Goal: Task Accomplishment & Management: Manage account settings

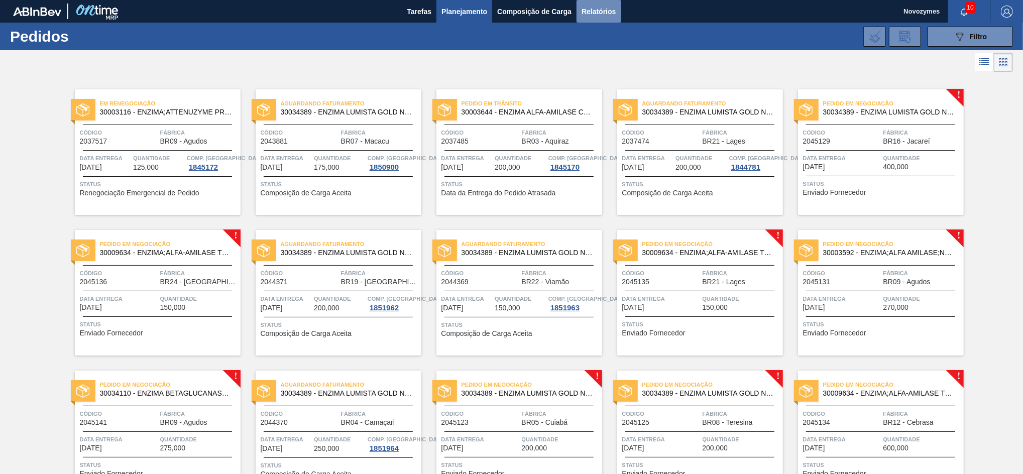
click at [589, 12] on span "Relatórios" at bounding box center [599, 12] width 34 height 12
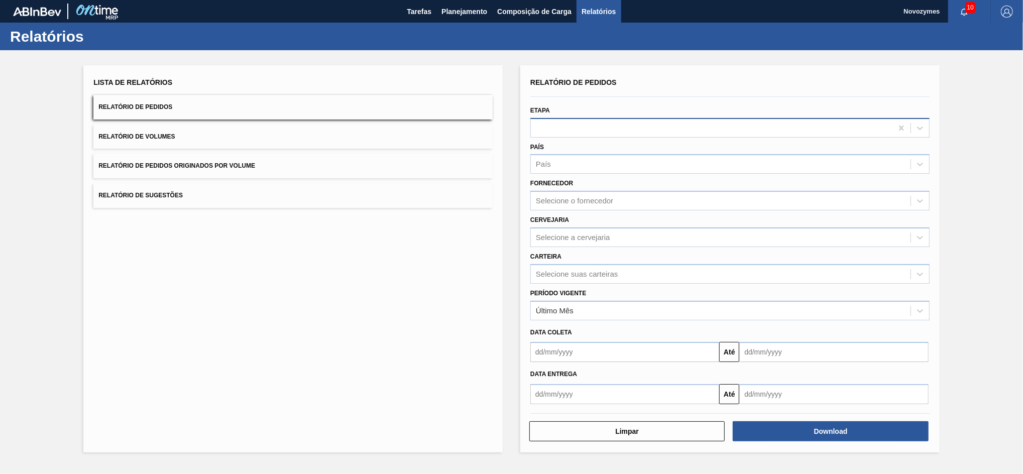
click at [586, 121] on div at bounding box center [712, 128] width 362 height 15
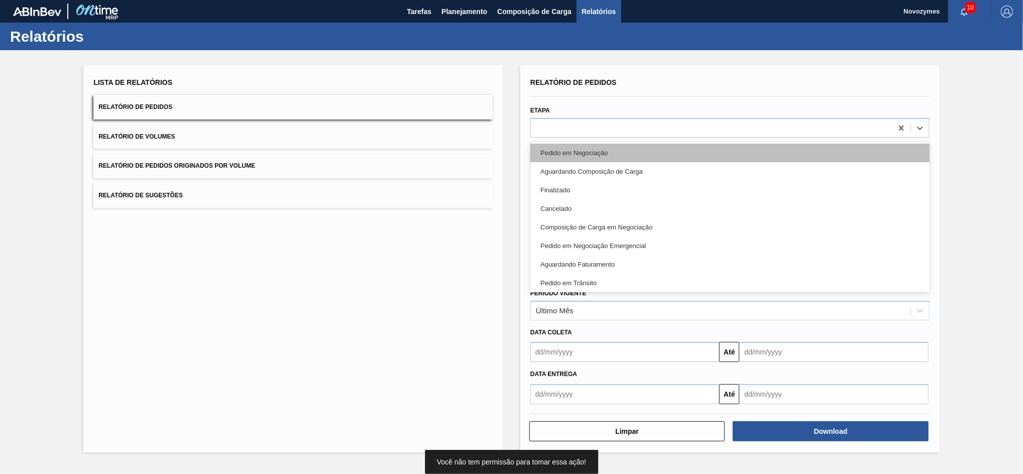
click at [575, 160] on div "Pedido em Negociação" at bounding box center [730, 153] width 399 height 19
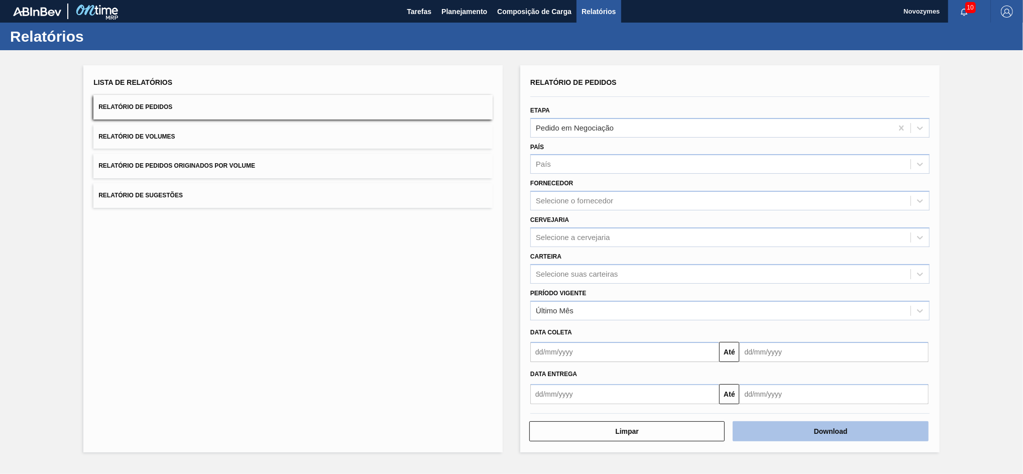
click at [815, 435] on button "Download" at bounding box center [830, 432] width 195 height 20
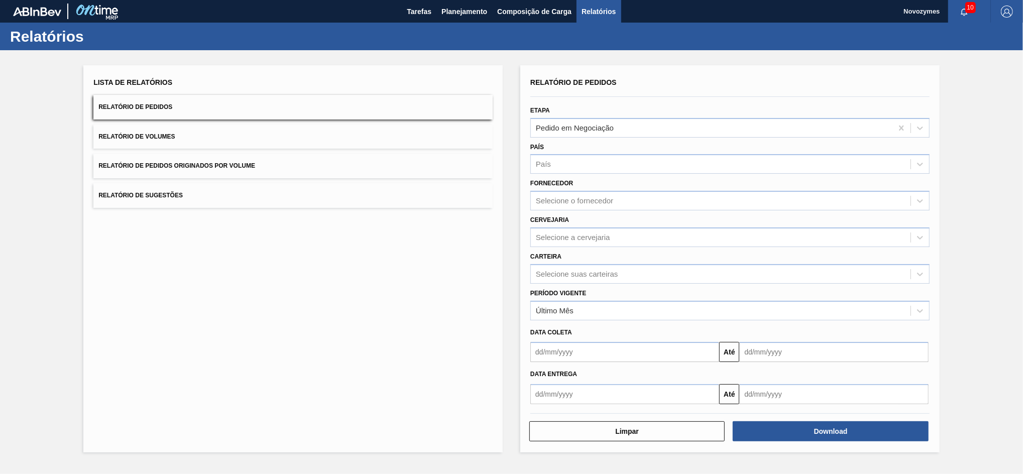
click at [446, 271] on div "Lista de Relatórios Relatório de Pedidos Relatório de Volumes Relatório de Pedi…" at bounding box center [292, 258] width 419 height 387
click at [454, 9] on span "Planejamento" at bounding box center [465, 12] width 46 height 12
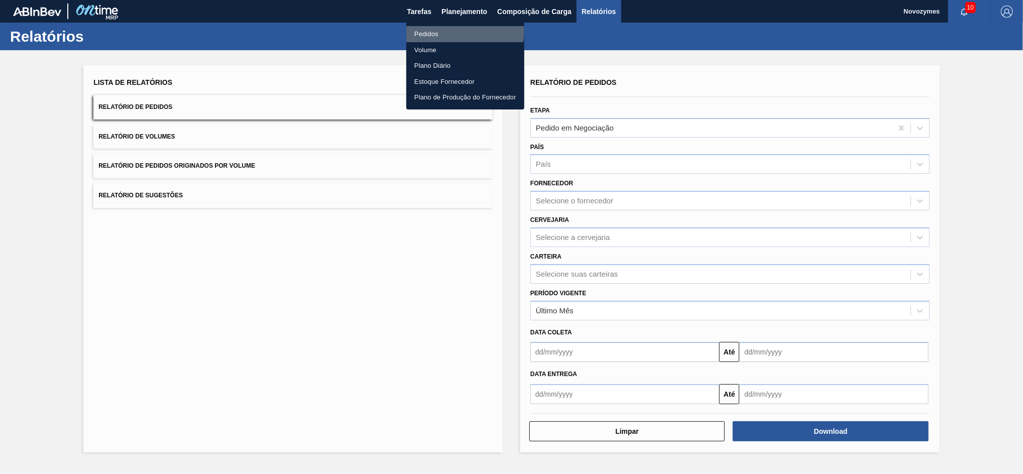
click at [453, 28] on li "Pedidos" at bounding box center [465, 34] width 118 height 16
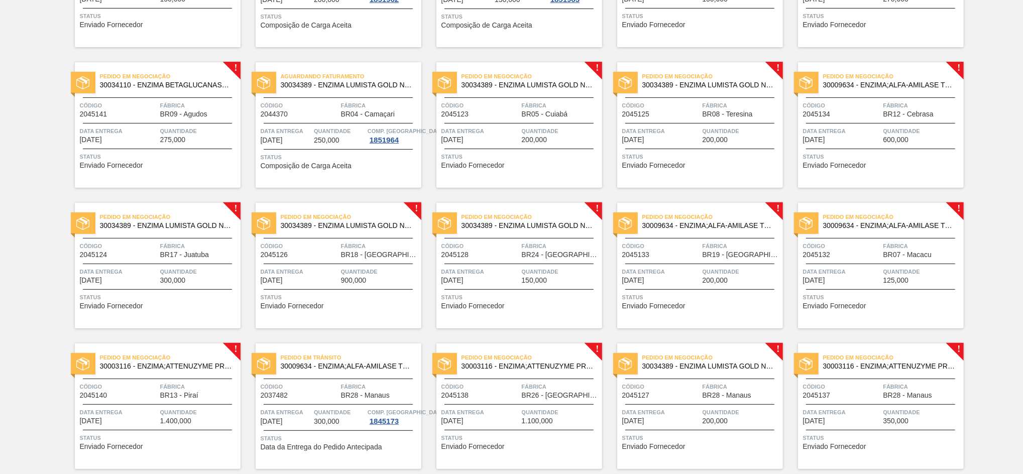
scroll to position [308, 0]
click at [900, 138] on span "600,000" at bounding box center [897, 141] width 26 height 8
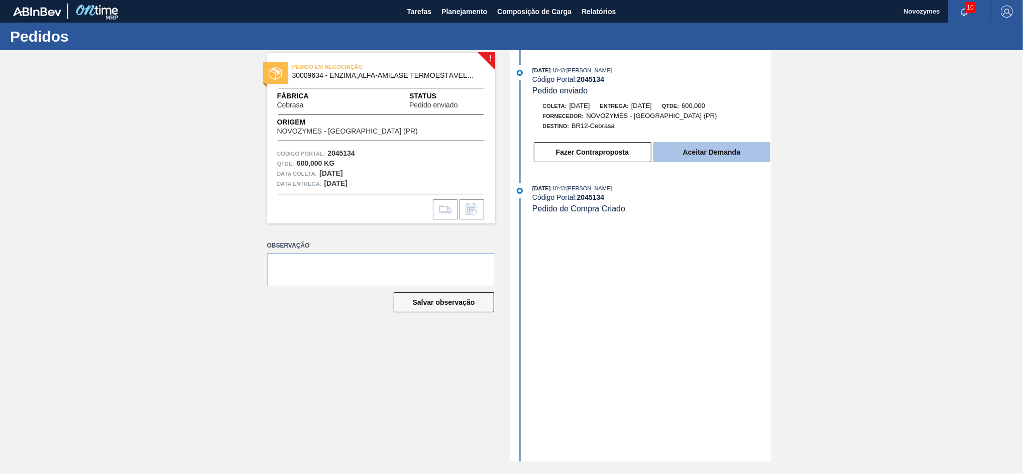
click at [714, 155] on button "Aceitar Demanda" at bounding box center [712, 152] width 117 height 20
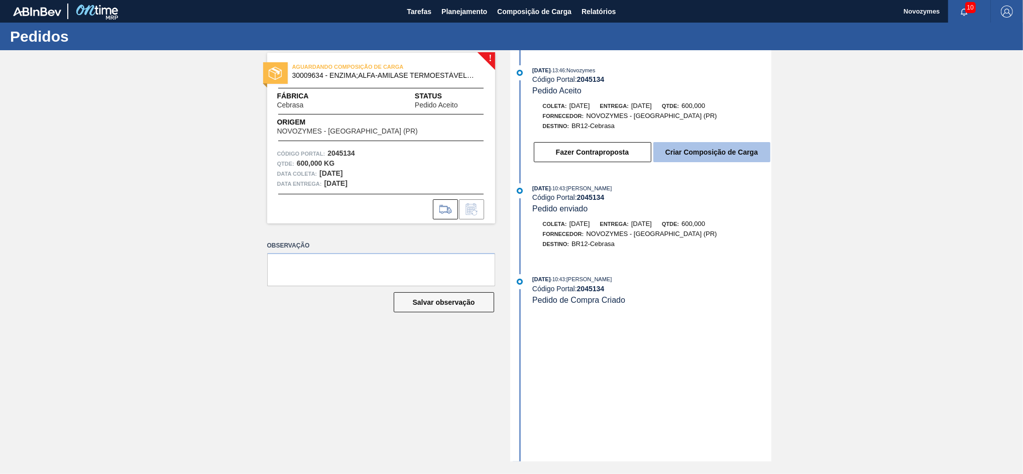
click at [724, 154] on button "Criar Composição de Carga" at bounding box center [712, 152] width 117 height 20
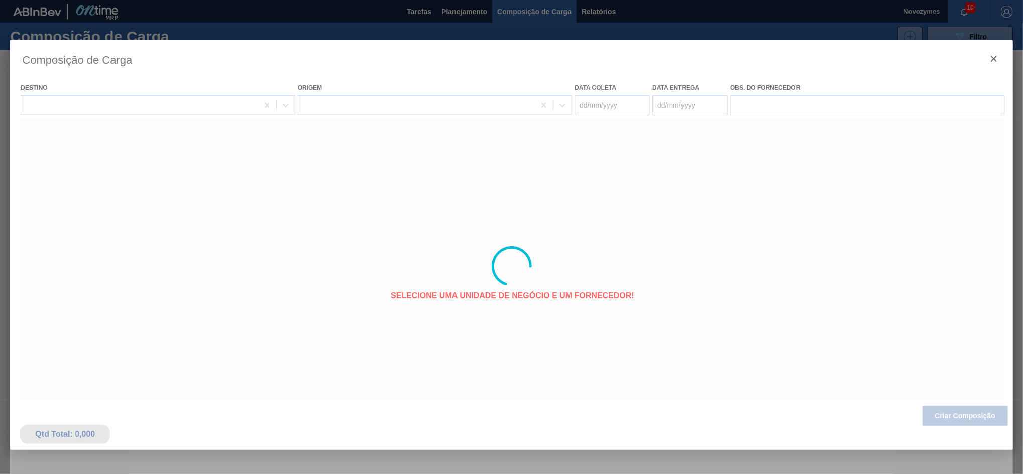
type coleta "[DATE]"
type entrega "[DATE]"
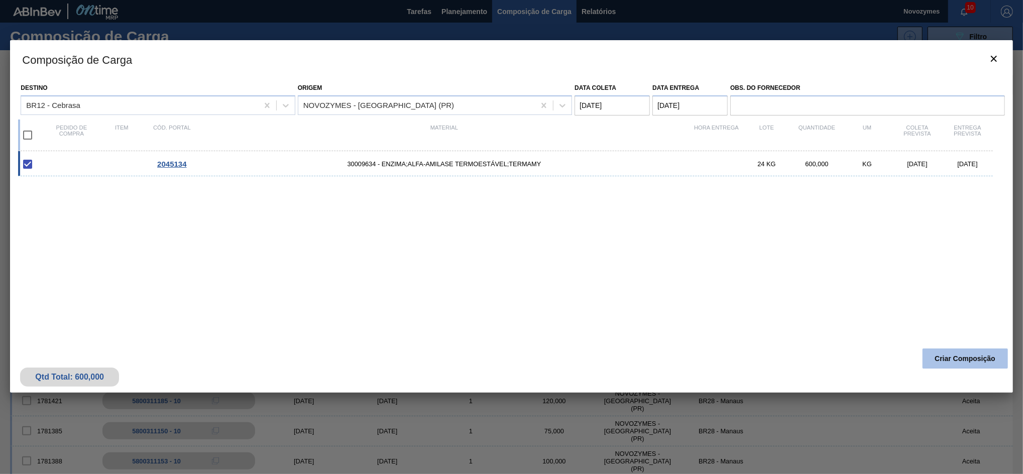
click at [935, 353] on button "Criar Composição" at bounding box center [965, 359] width 85 height 20
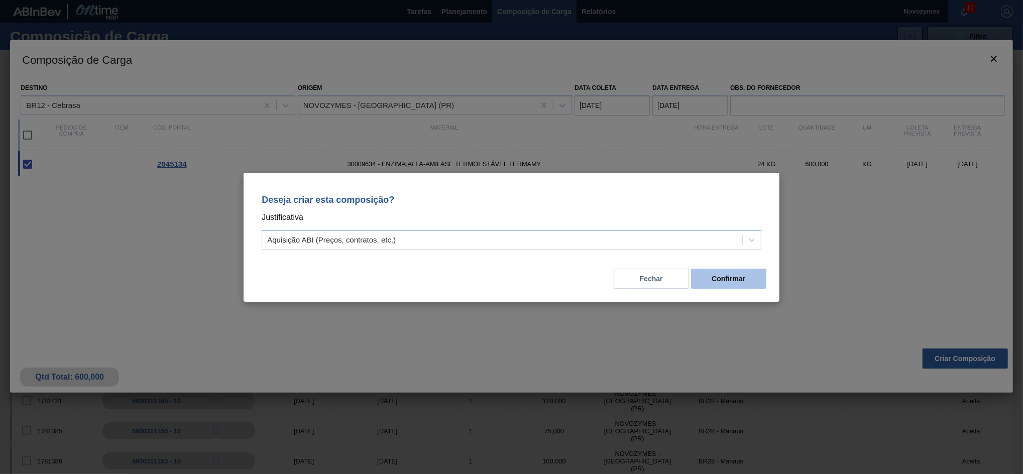
click at [740, 283] on button "Confirmar" at bounding box center [728, 279] width 75 height 20
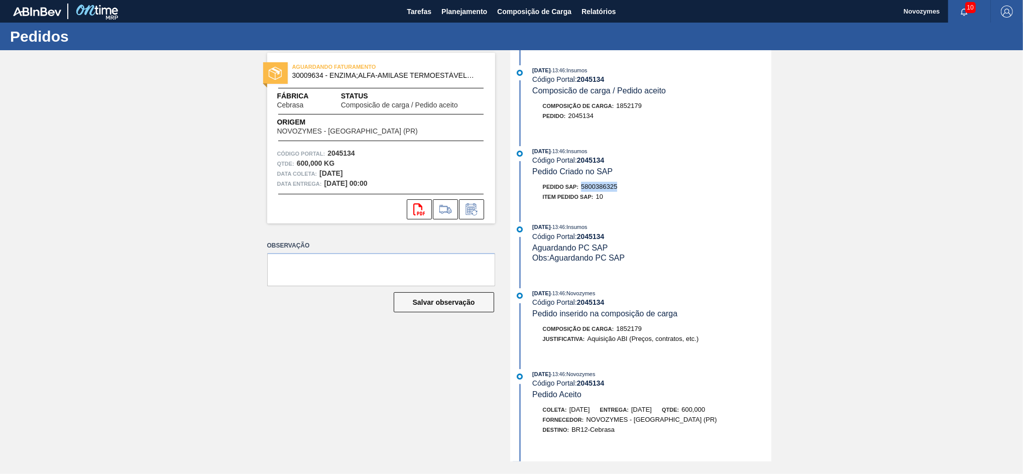
drag, startPoint x: 626, startPoint y: 190, endPoint x: 584, endPoint y: 191, distance: 41.7
click at [584, 191] on div "Pedido SAP: 5800386325" at bounding box center [652, 187] width 239 height 10
copy span "5800386325"
click at [463, 16] on span "Planejamento" at bounding box center [465, 12] width 46 height 12
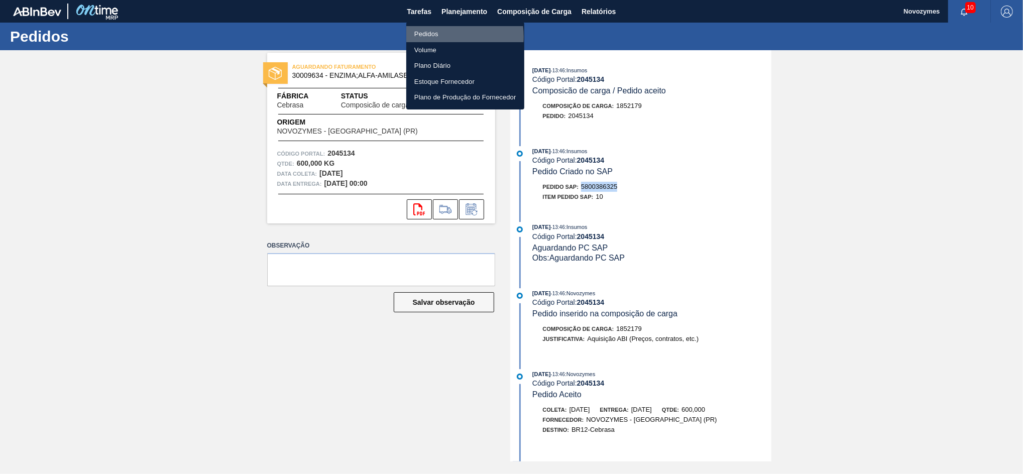
click at [439, 37] on li "Pedidos" at bounding box center [465, 34] width 118 height 16
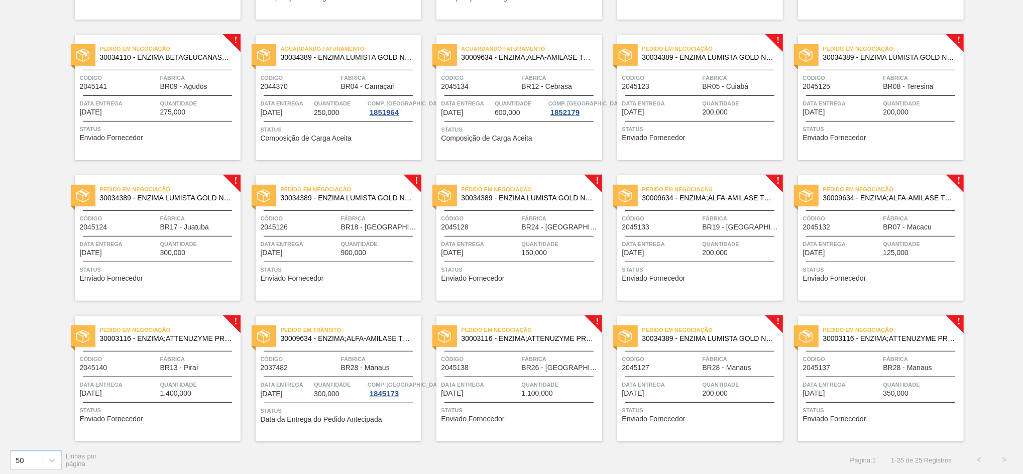
scroll to position [337, 0]
click at [659, 227] on div "Código 2045133" at bounding box center [661, 222] width 78 height 18
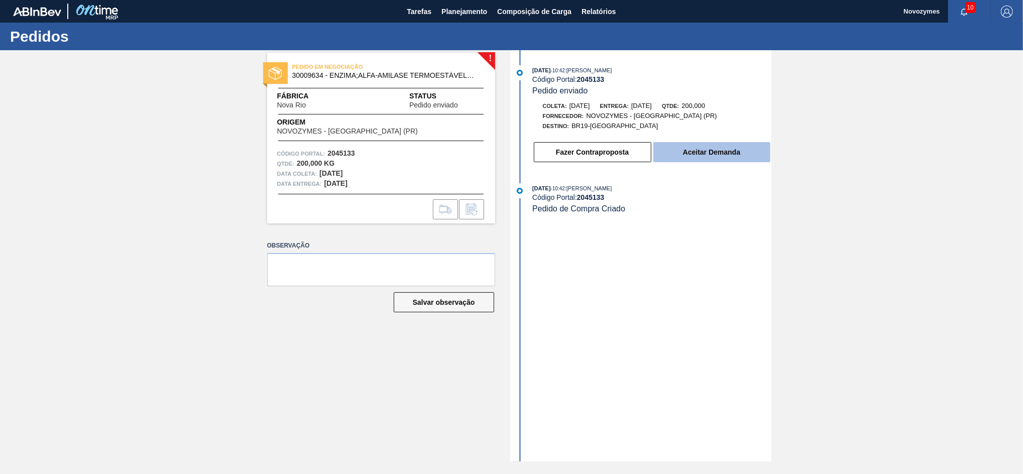
click at [687, 154] on button "Aceitar Demanda" at bounding box center [712, 152] width 117 height 20
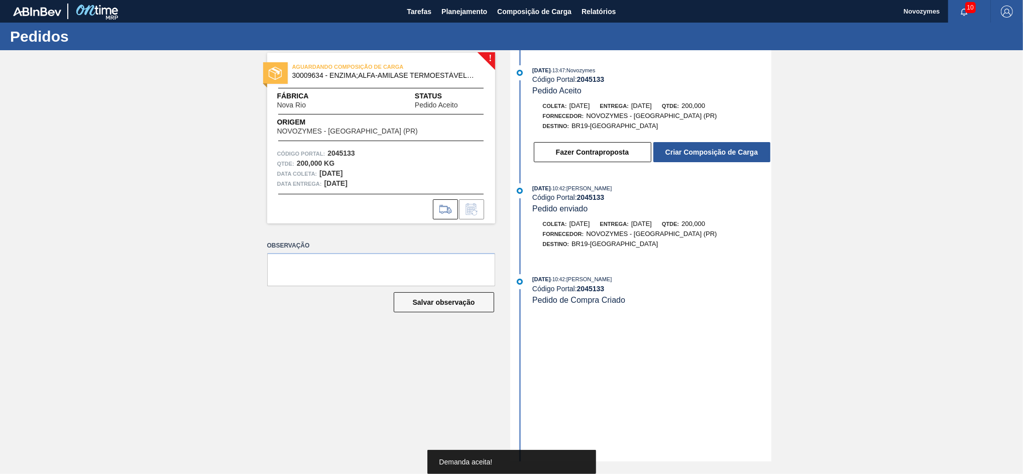
click at [687, 154] on button "Criar Composição de Carga" at bounding box center [712, 152] width 117 height 20
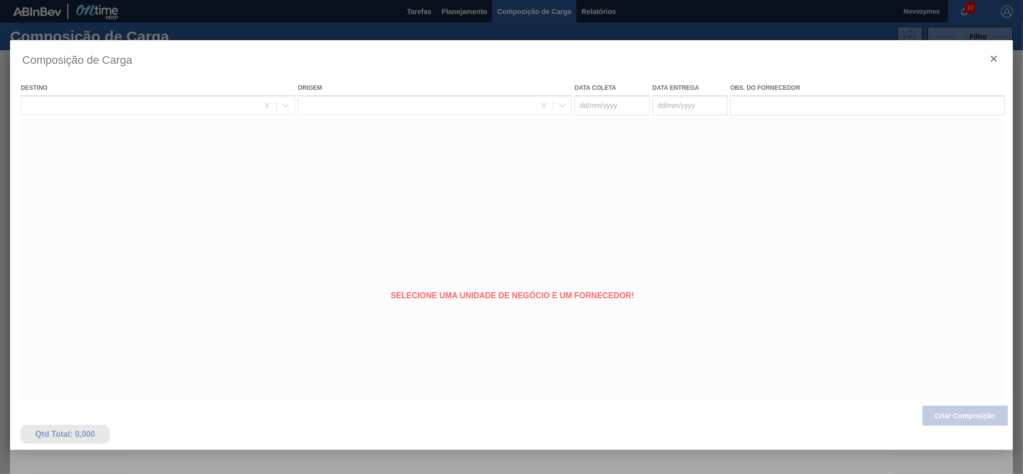
type coleta "[DATE]"
type entrega "[DATE]"
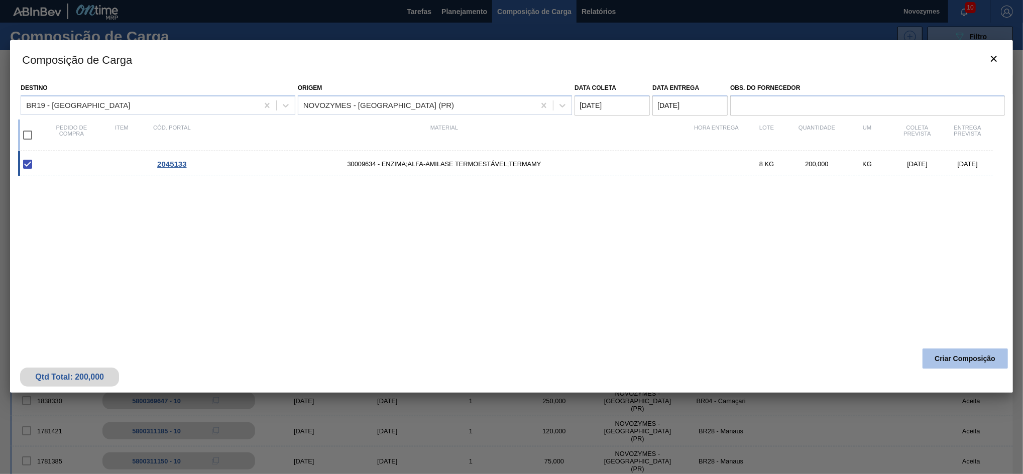
click at [938, 358] on button "Criar Composição" at bounding box center [965, 359] width 85 height 20
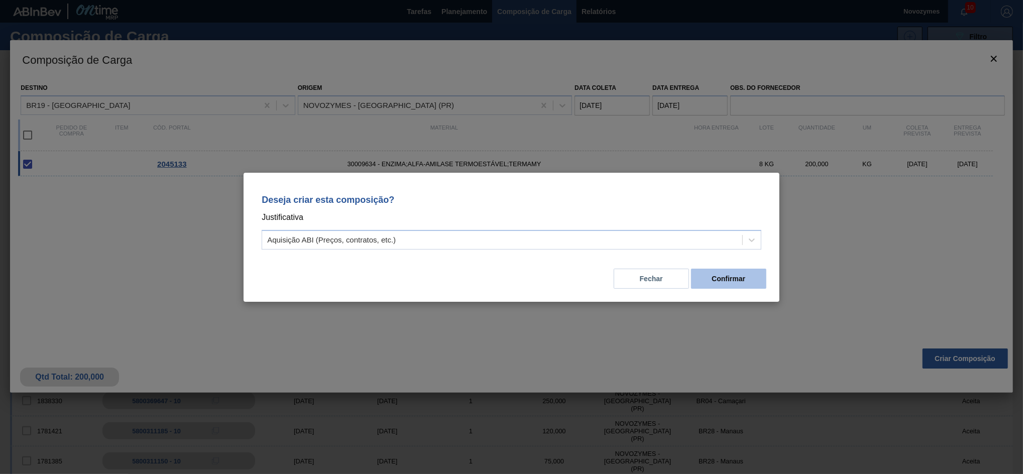
click at [717, 272] on button "Confirmar" at bounding box center [728, 279] width 75 height 20
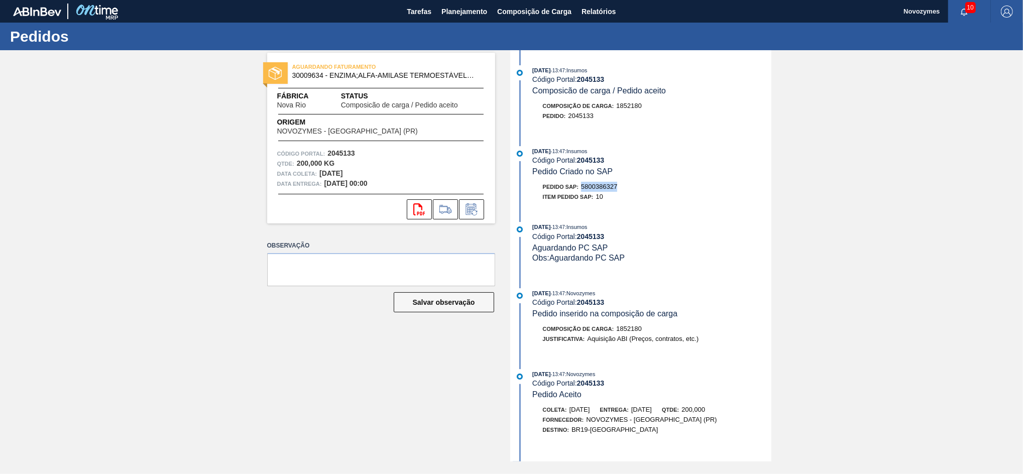
drag, startPoint x: 623, startPoint y: 187, endPoint x: 580, endPoint y: 189, distance: 43.3
click at [580, 189] on div "Pedido SAP: 5800386327" at bounding box center [652, 187] width 239 height 10
copy span "5800386327"
click at [467, 19] on button "Planejamento" at bounding box center [465, 11] width 56 height 23
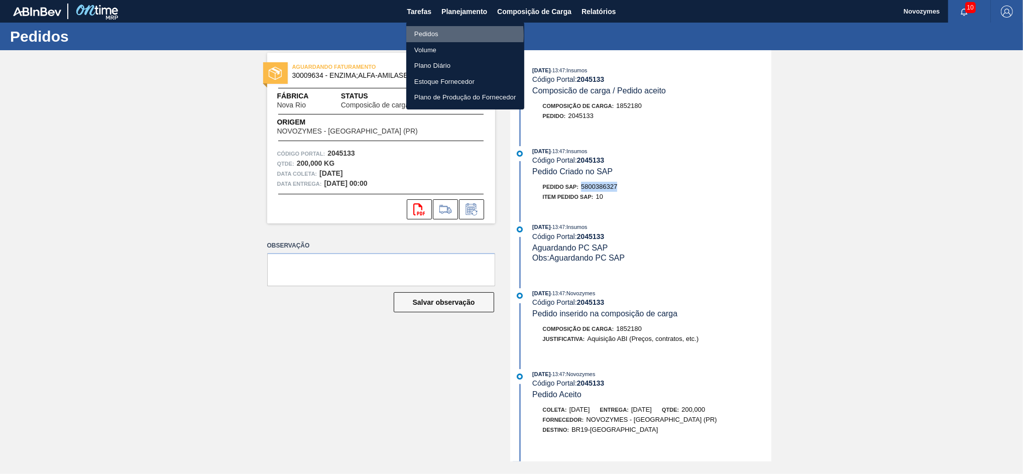
click at [441, 35] on li "Pedidos" at bounding box center [465, 34] width 118 height 16
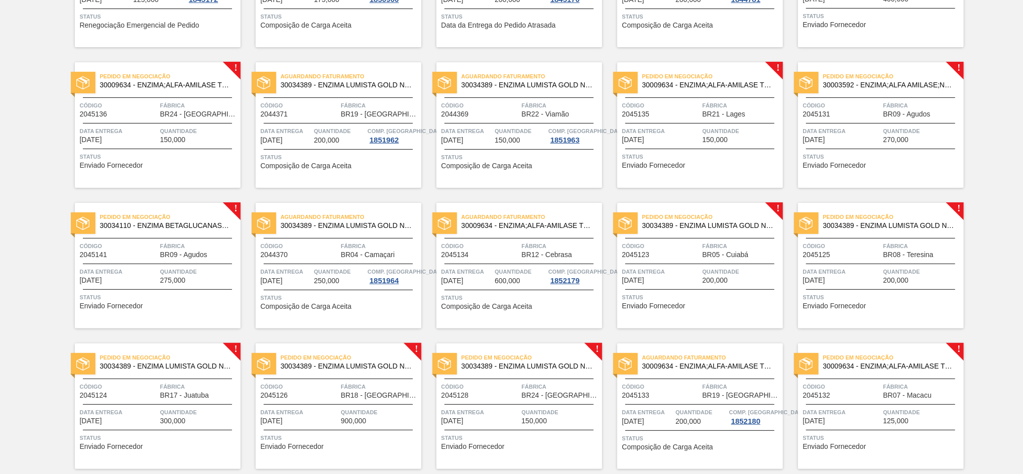
scroll to position [169, 0]
click at [731, 122] on div at bounding box center [699, 122] width 149 height 1
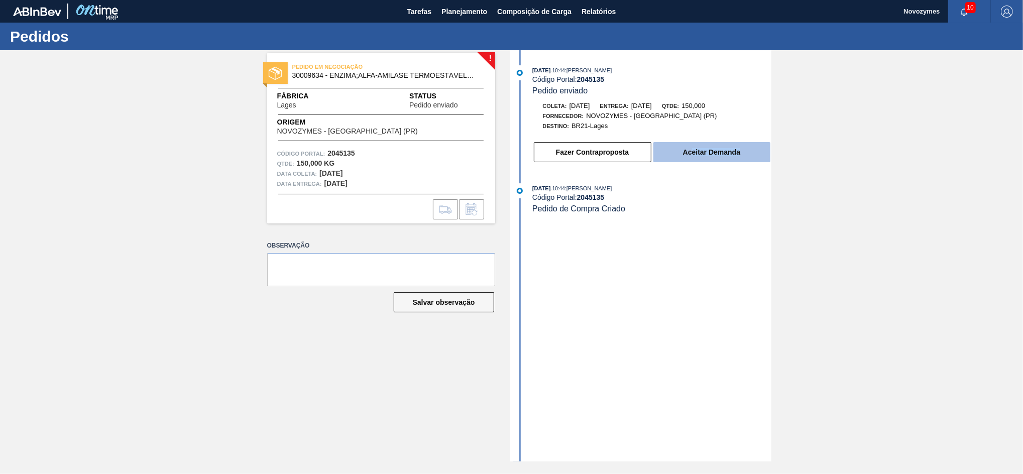
drag, startPoint x: 699, startPoint y: 169, endPoint x: 694, endPoint y: 158, distance: 12.8
click at [694, 158] on div "02/10/2025 - 10:44 : JULIA SILVA DE ALMEIDA Código Portal: 2045135 Pedido envia…" at bounding box center [642, 116] width 259 height 103
click at [694, 158] on button "Aceitar Demanda" at bounding box center [712, 152] width 117 height 20
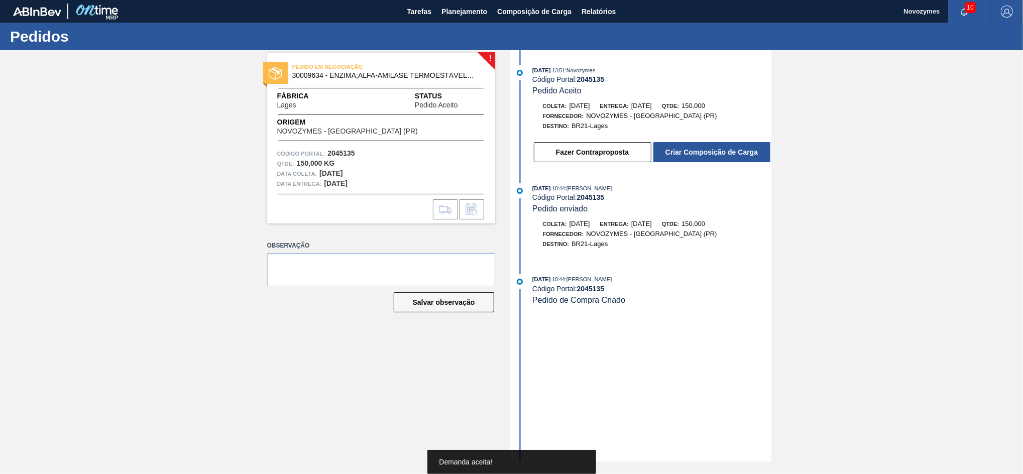
click at [694, 158] on button "Criar Composição de Carga" at bounding box center [712, 152] width 117 height 20
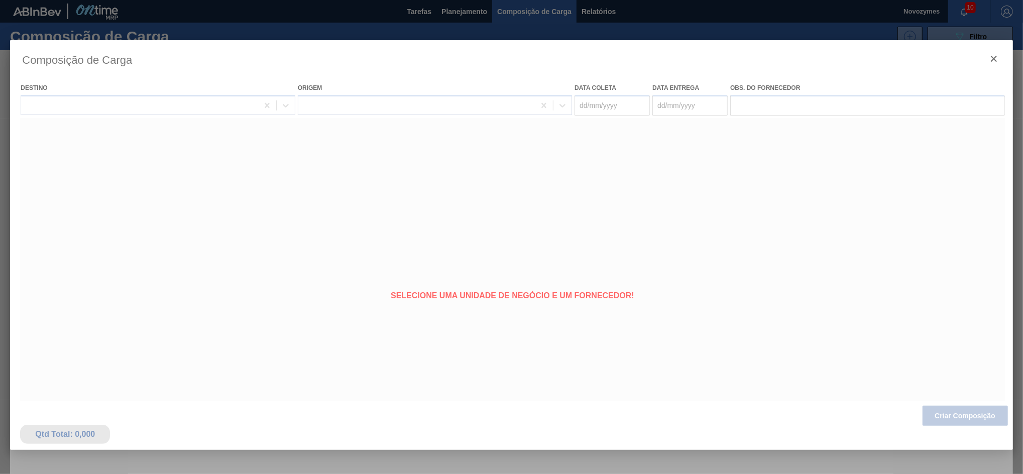
type coleta "[DATE]"
type entrega "[DATE]"
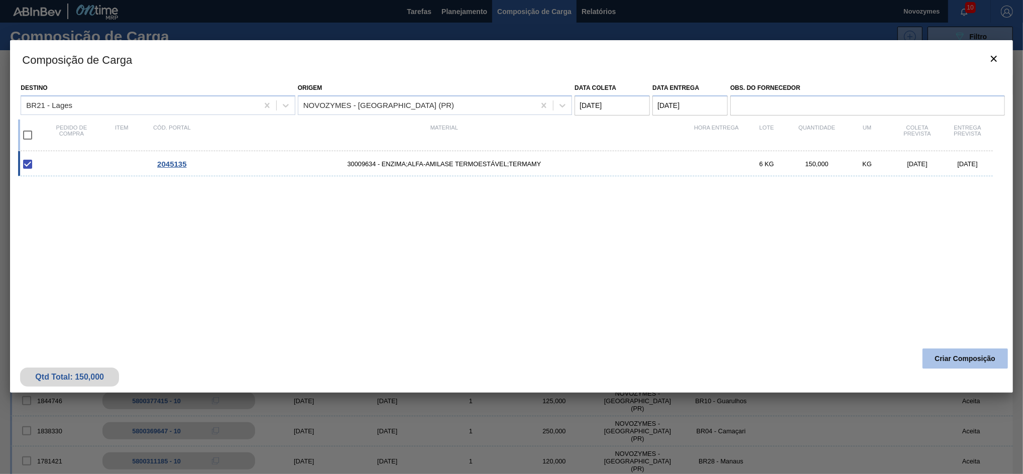
click at [958, 350] on button "Criar Composição" at bounding box center [965, 359] width 85 height 20
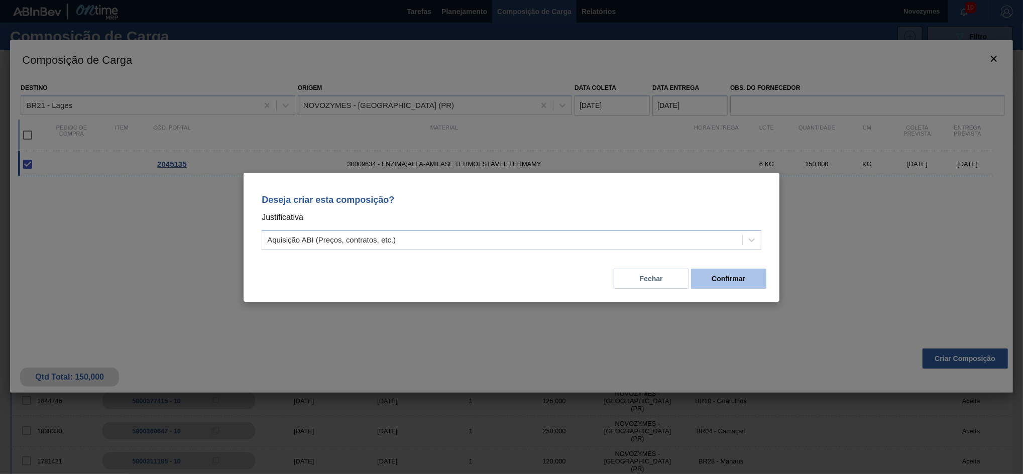
click at [719, 271] on button "Confirmar" at bounding box center [728, 279] width 75 height 20
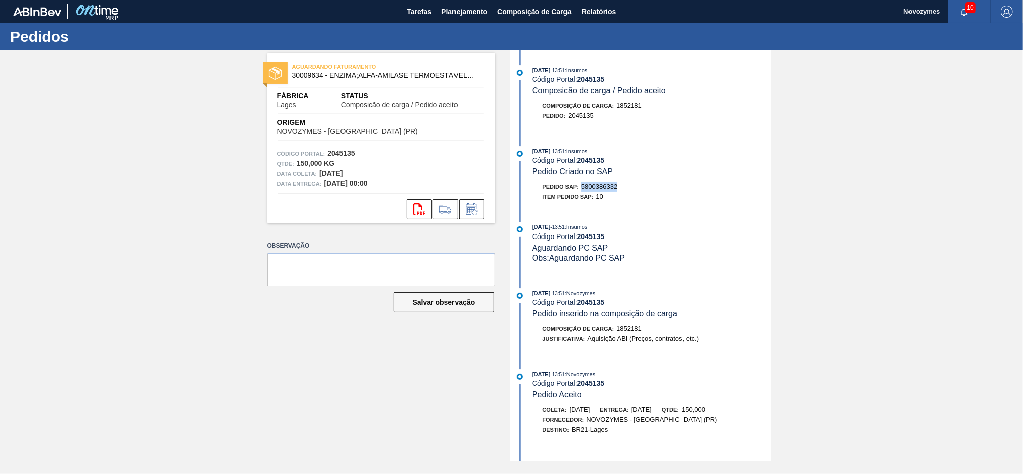
drag, startPoint x: 625, startPoint y: 189, endPoint x: 582, endPoint y: 195, distance: 43.7
click at [582, 192] on div "Pedido SAP: 5800386332" at bounding box center [652, 187] width 239 height 10
copy span "5800386332"
click at [461, 9] on span "Planejamento" at bounding box center [465, 12] width 46 height 12
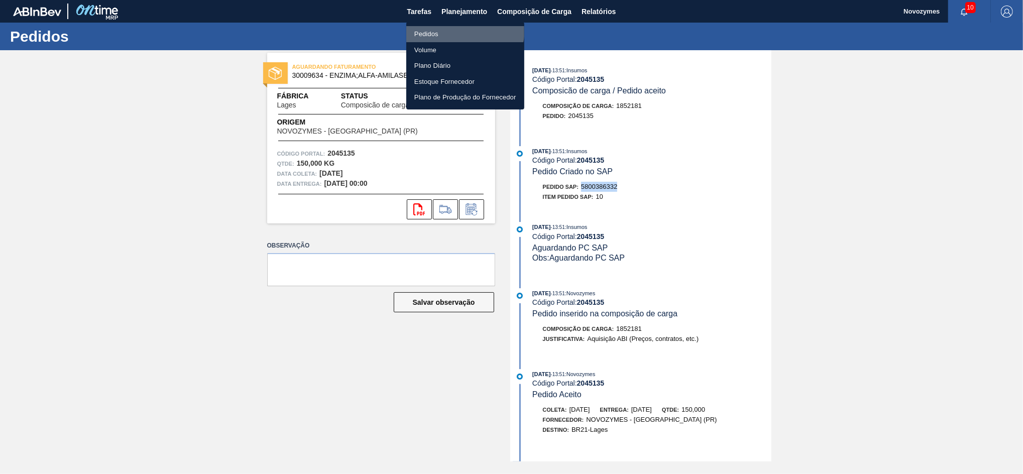
click at [455, 29] on li "Pedidos" at bounding box center [465, 34] width 118 height 16
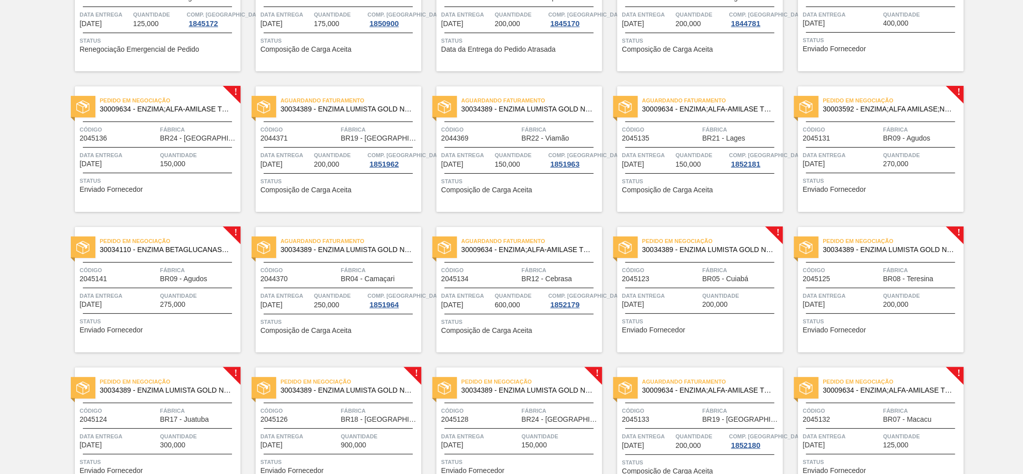
scroll to position [147, 0]
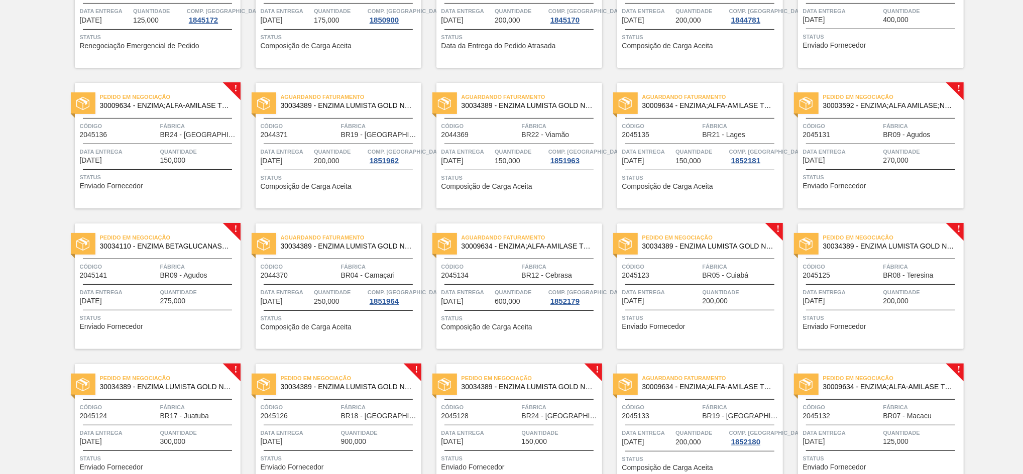
click at [879, 132] on div "Código 2045131" at bounding box center [842, 130] width 78 height 18
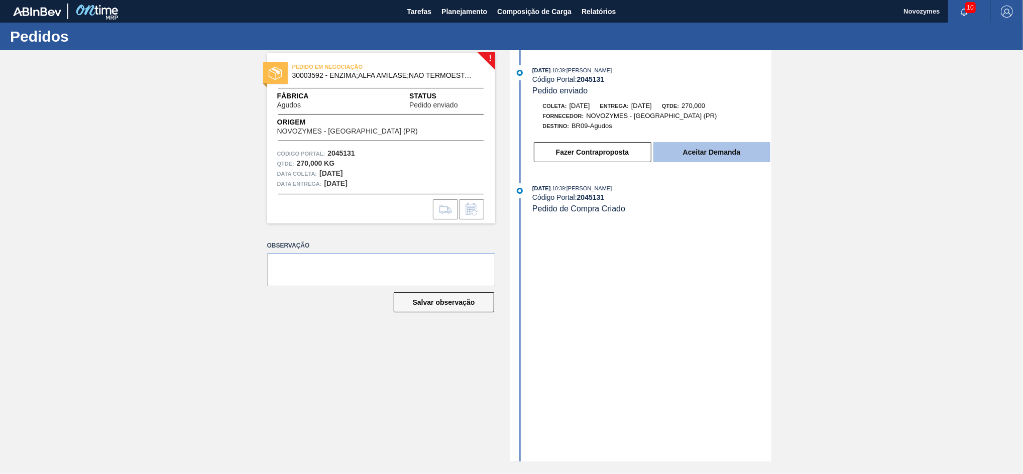
click at [686, 149] on button "Aceitar Demanda" at bounding box center [712, 152] width 117 height 20
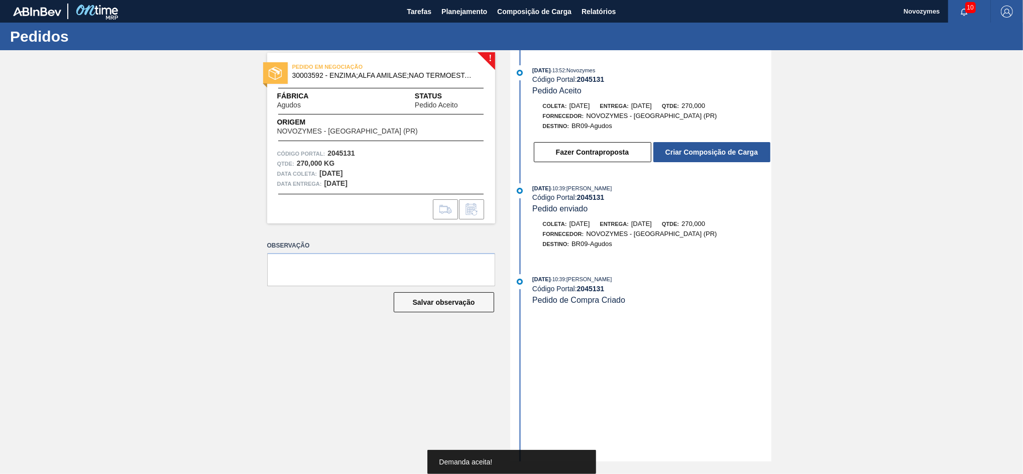
click at [686, 149] on button "Criar Composição de Carga" at bounding box center [712, 152] width 117 height 20
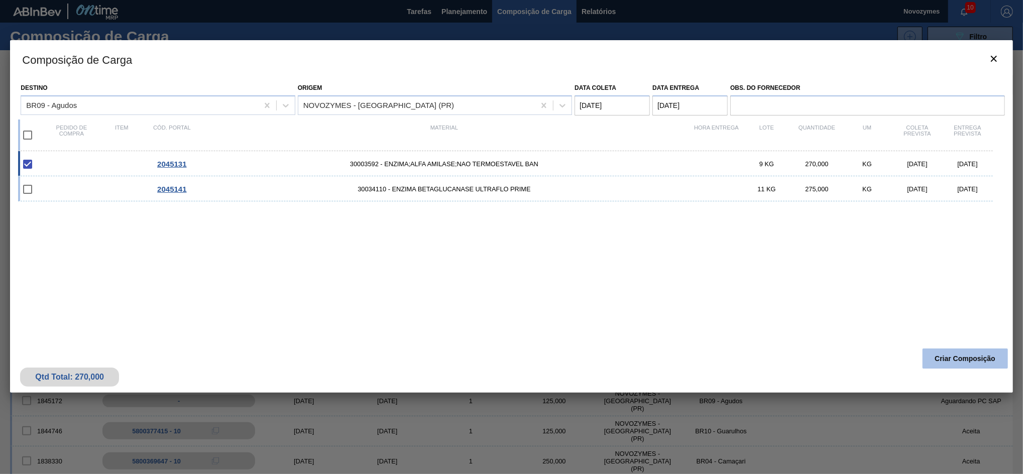
click at [948, 362] on button "Criar Composição" at bounding box center [965, 359] width 85 height 20
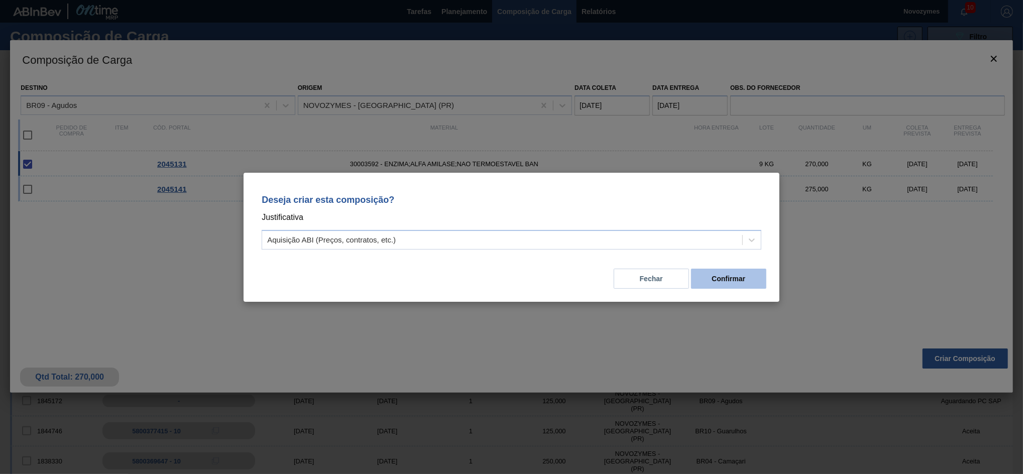
click at [729, 280] on button "Confirmar" at bounding box center [728, 279] width 75 height 20
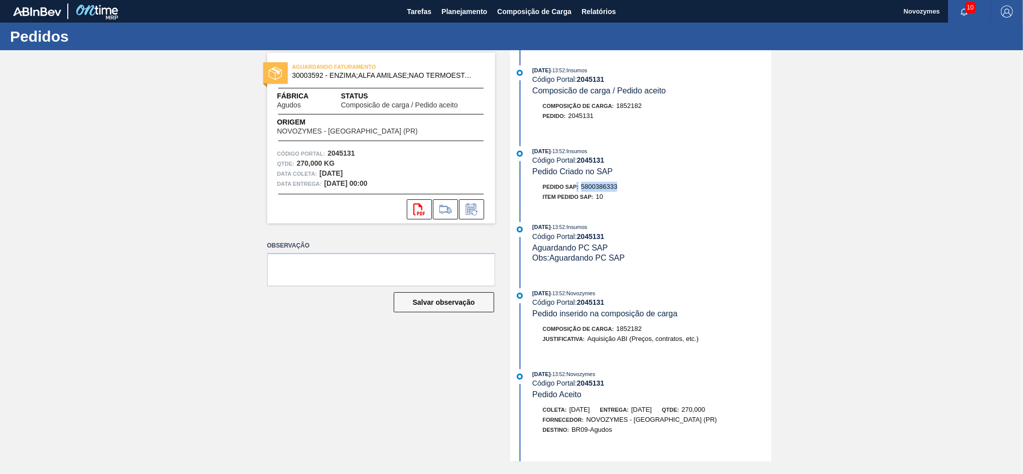
drag, startPoint x: 630, startPoint y: 190, endPoint x: 577, endPoint y: 191, distance: 53.3
click at [577, 191] on div "Pedido SAP: 5800386333" at bounding box center [652, 187] width 239 height 10
copy div ": 5800386333"
click at [445, 12] on span "Planejamento" at bounding box center [465, 12] width 46 height 12
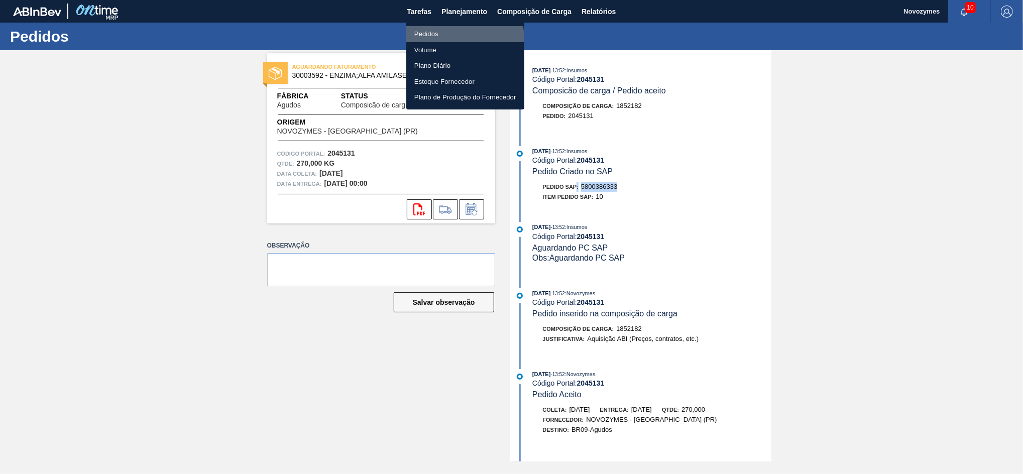
click at [446, 39] on li "Pedidos" at bounding box center [465, 34] width 118 height 16
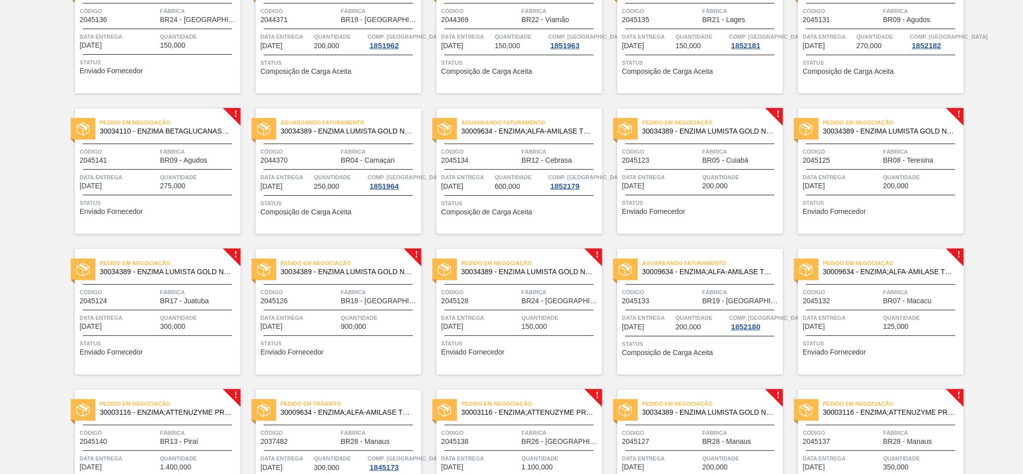
scroll to position [341, 0]
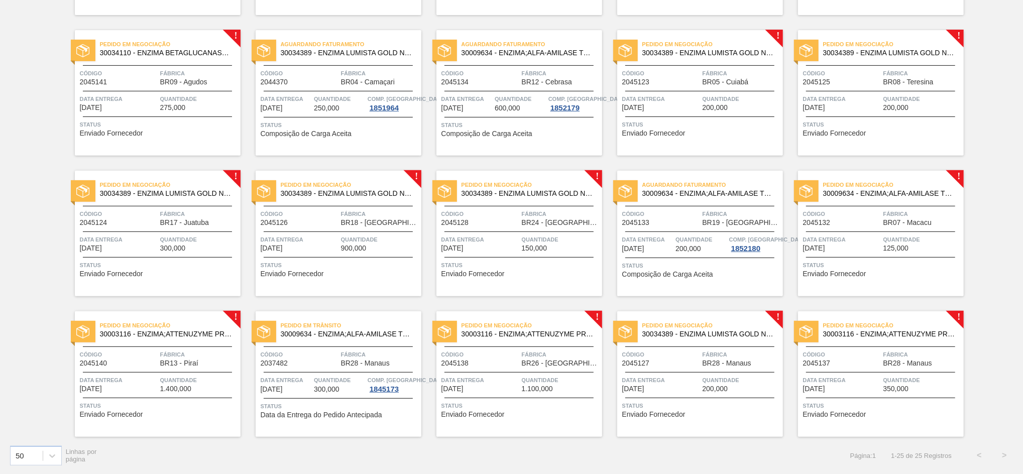
click at [880, 213] on span "Código" at bounding box center [842, 214] width 78 height 10
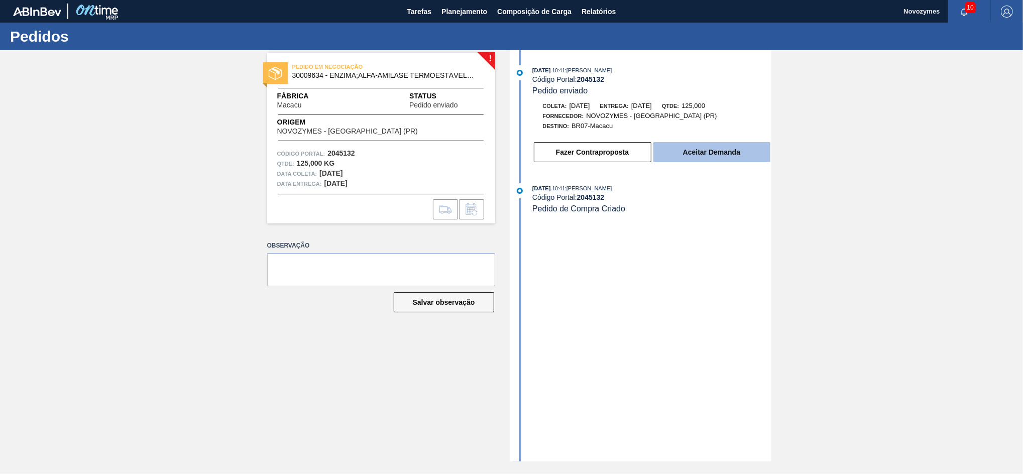
click at [696, 159] on button "Aceitar Demanda" at bounding box center [712, 152] width 117 height 20
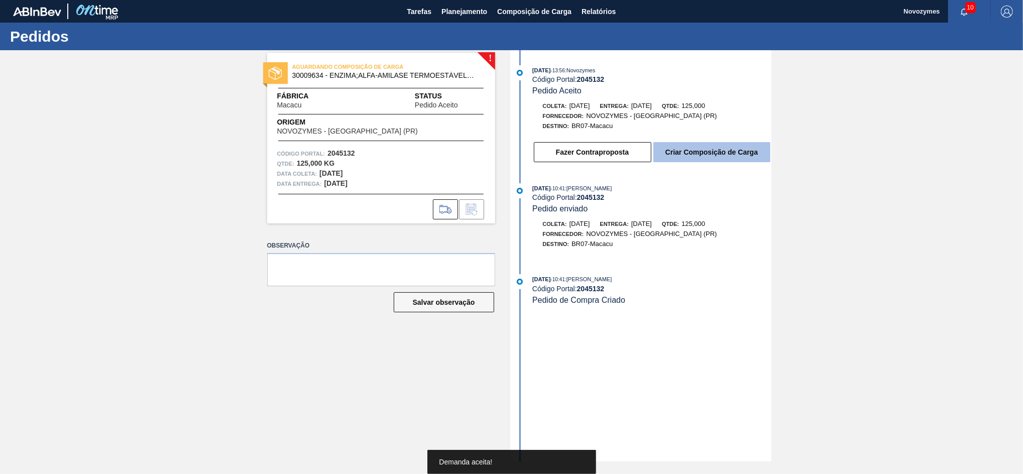
click at [695, 162] on button "Criar Composição de Carga" at bounding box center [712, 152] width 117 height 20
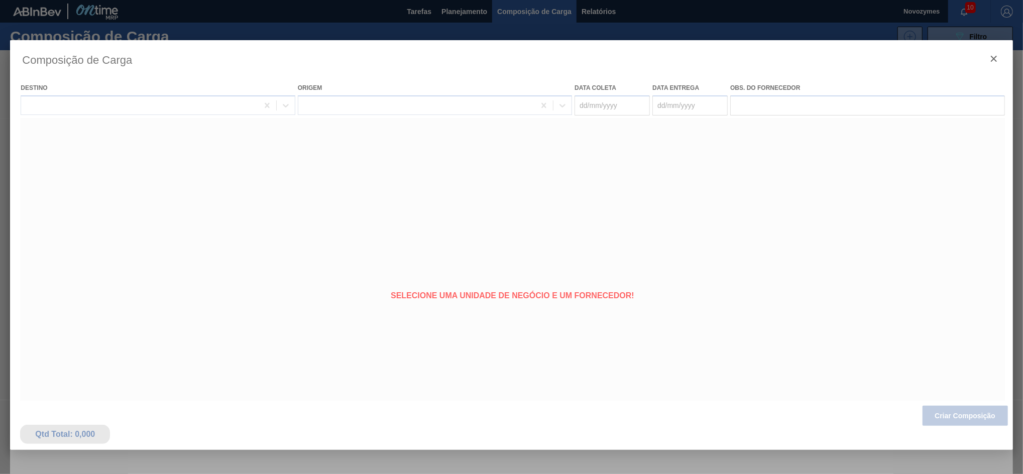
type coleta "[DATE]"
type entrega "[DATE]"
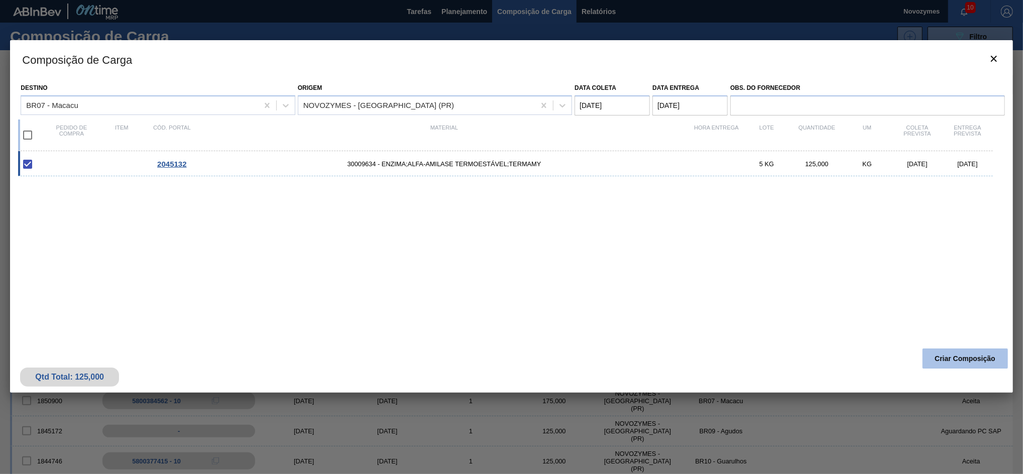
click at [939, 356] on button "Criar Composição" at bounding box center [965, 359] width 85 height 20
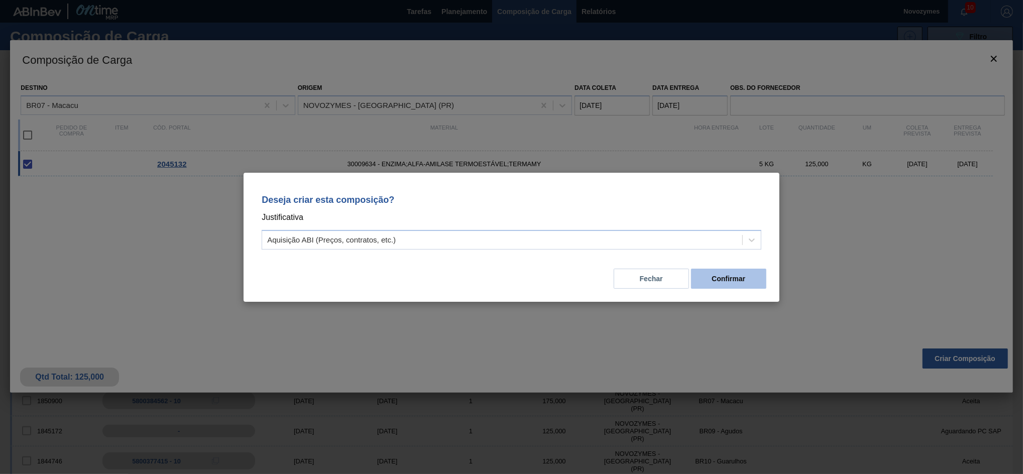
click at [719, 282] on button "Confirmar" at bounding box center [728, 279] width 75 height 20
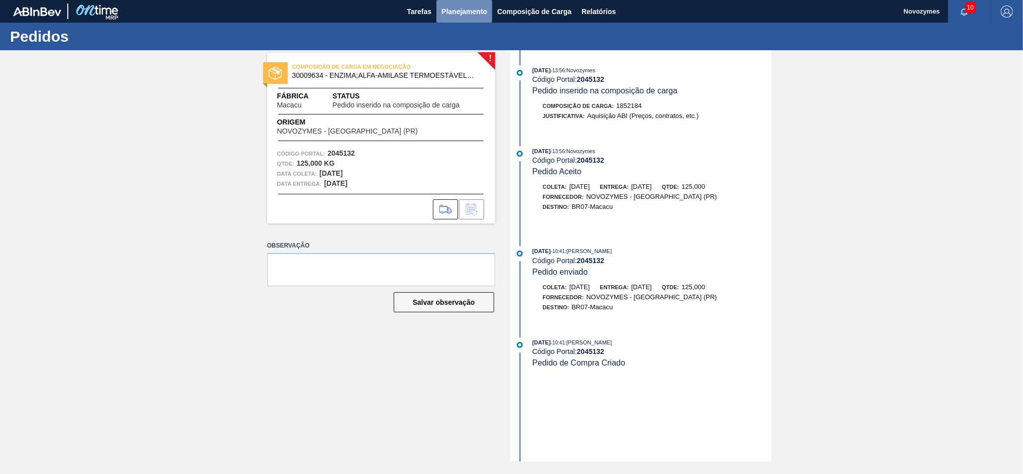
click at [479, 9] on span "Planejamento" at bounding box center [465, 12] width 46 height 12
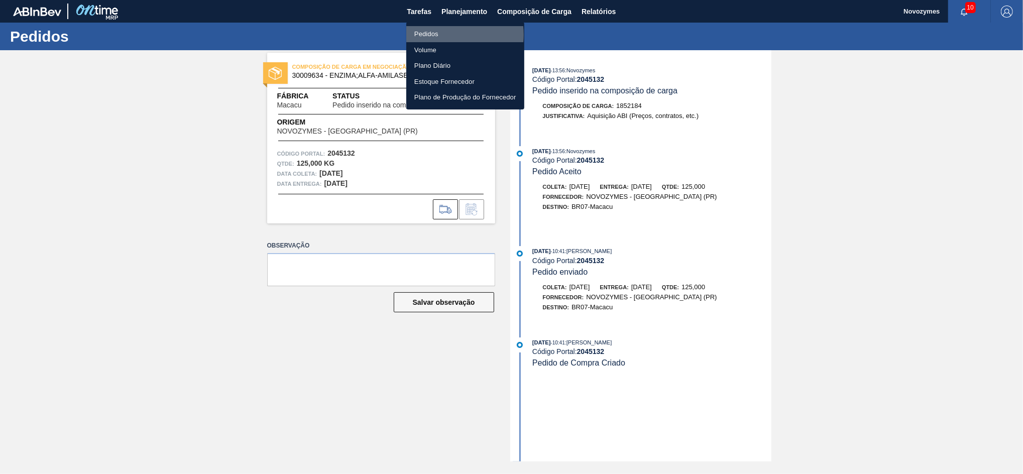
click at [443, 35] on li "Pedidos" at bounding box center [465, 34] width 118 height 16
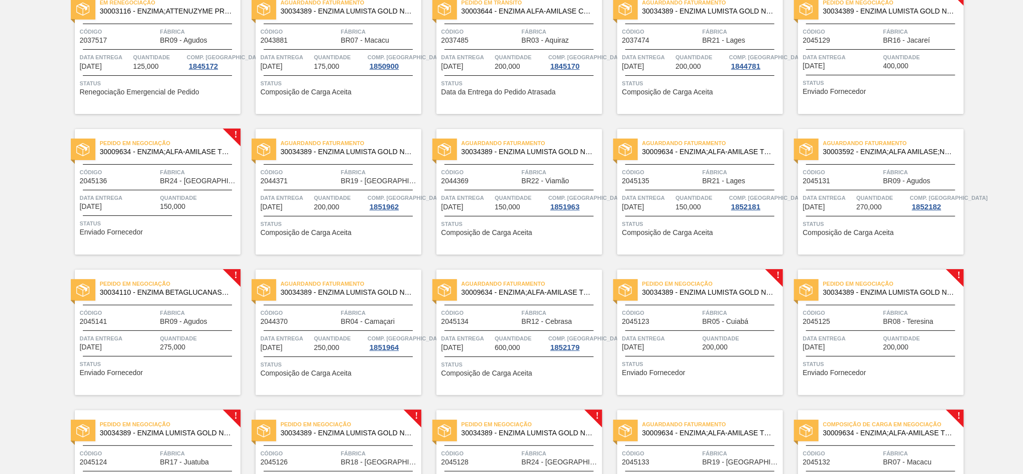
scroll to position [100, 0]
click at [183, 202] on span "Quantidade" at bounding box center [199, 198] width 78 height 10
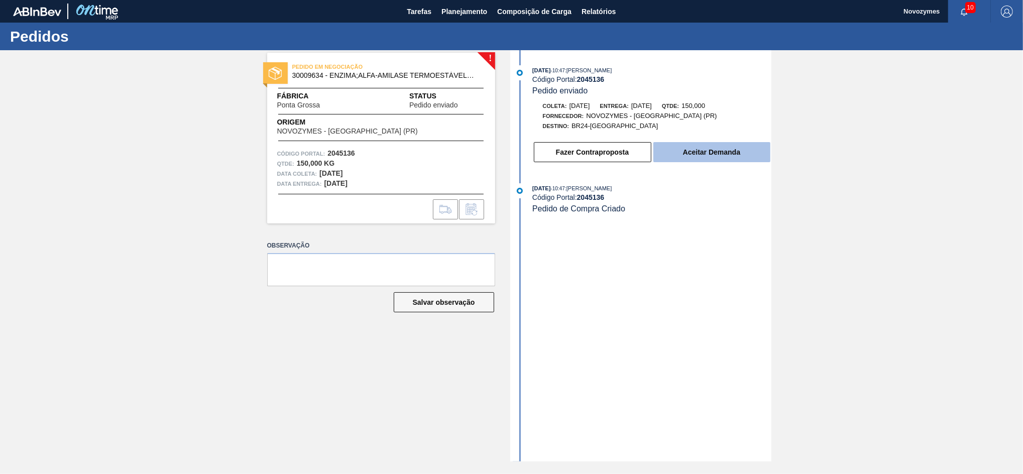
click at [705, 154] on button "Aceitar Demanda" at bounding box center [712, 152] width 117 height 20
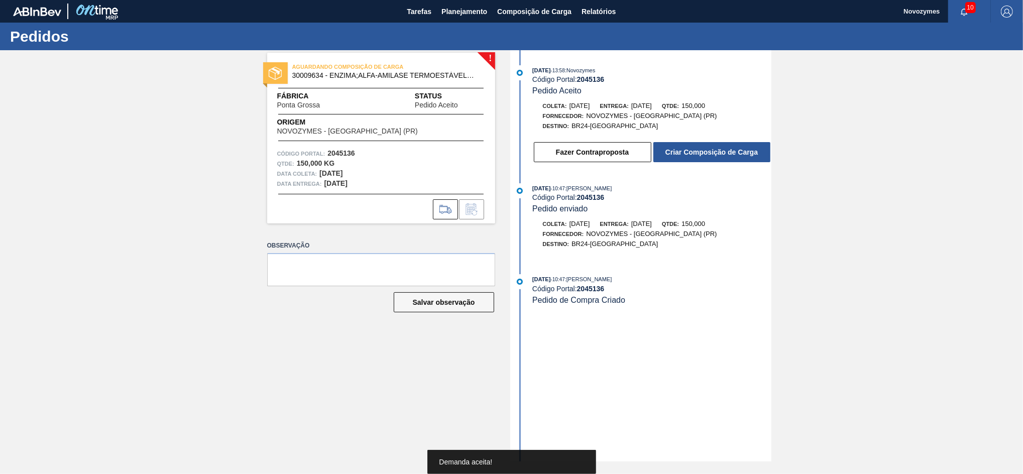
click at [705, 154] on button "Criar Composição de Carga" at bounding box center [712, 152] width 117 height 20
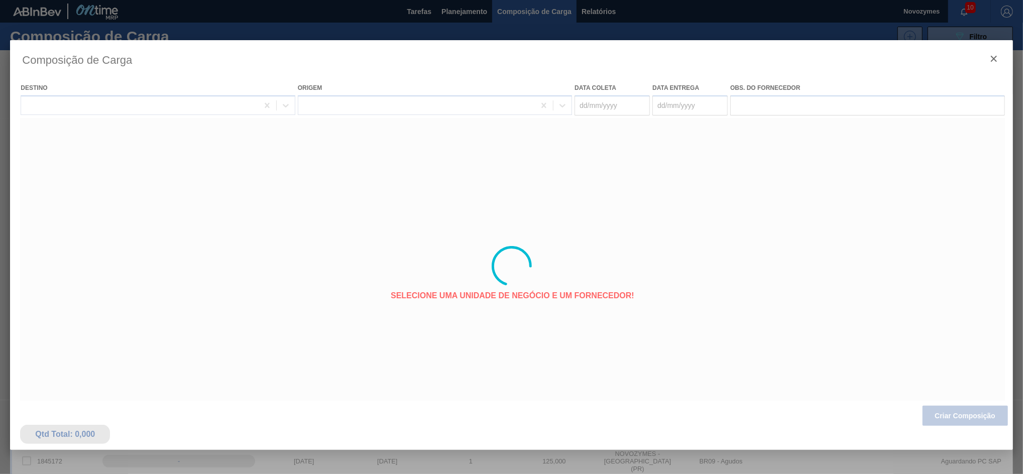
type coleta "[DATE]"
type entrega "[DATE]"
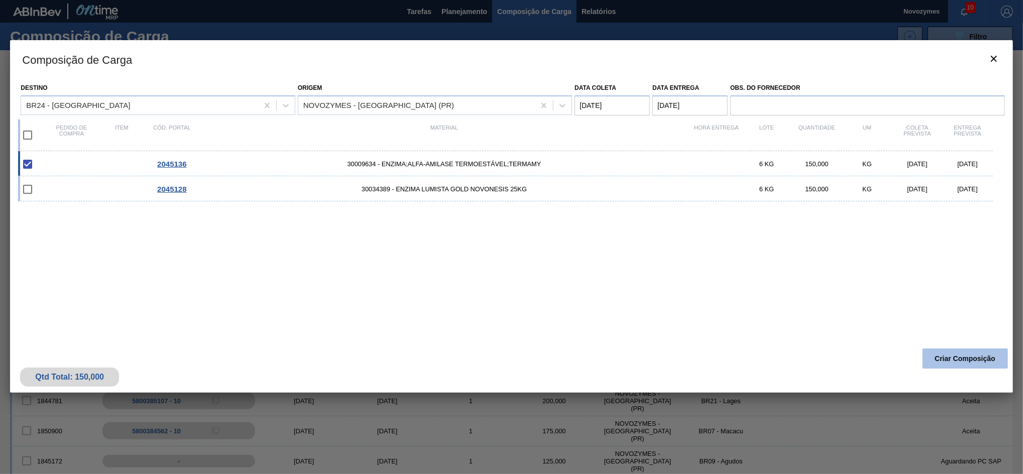
click at [957, 353] on button "Criar Composição" at bounding box center [965, 359] width 85 height 20
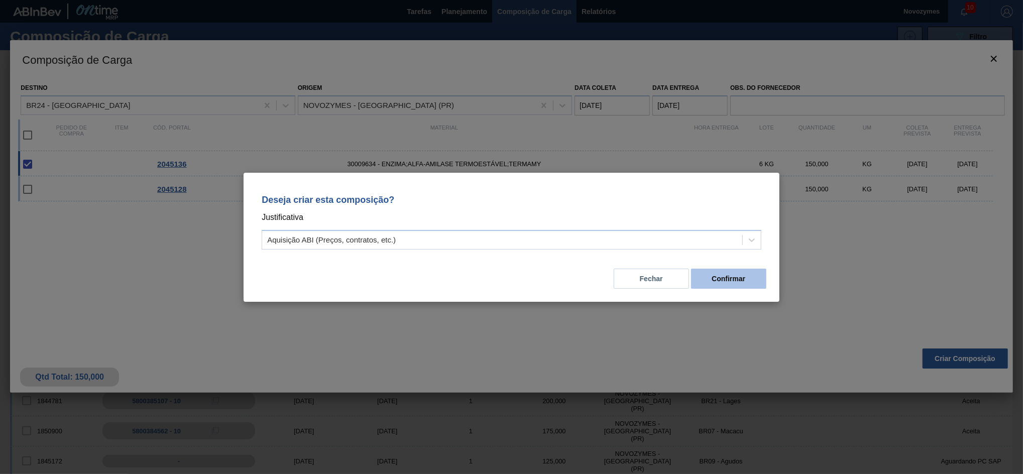
click at [753, 278] on button "Confirmar" at bounding box center [728, 279] width 75 height 20
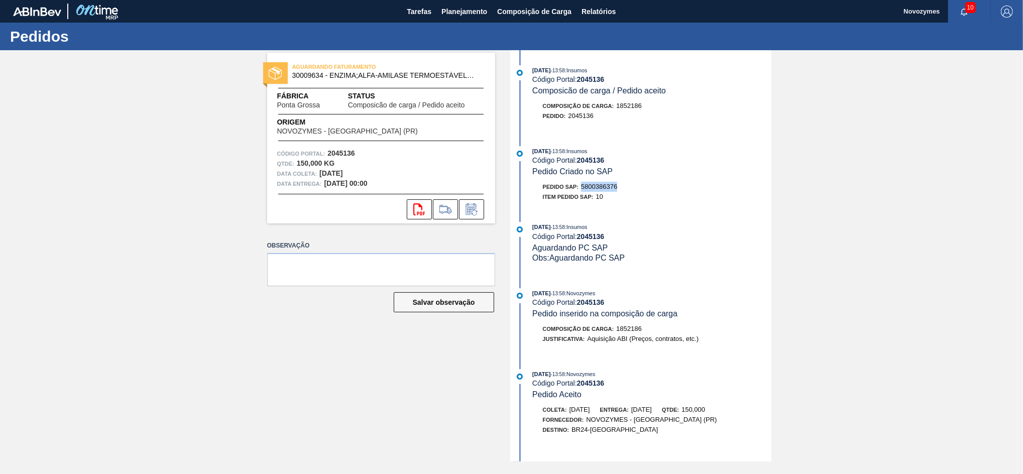
drag, startPoint x: 623, startPoint y: 189, endPoint x: 580, endPoint y: 191, distance: 43.2
click at [580, 191] on div "Pedido SAP: 5800386376" at bounding box center [652, 187] width 239 height 10
copy span "5800386376"
click at [469, 19] on button "Planejamento" at bounding box center [465, 11] width 56 height 23
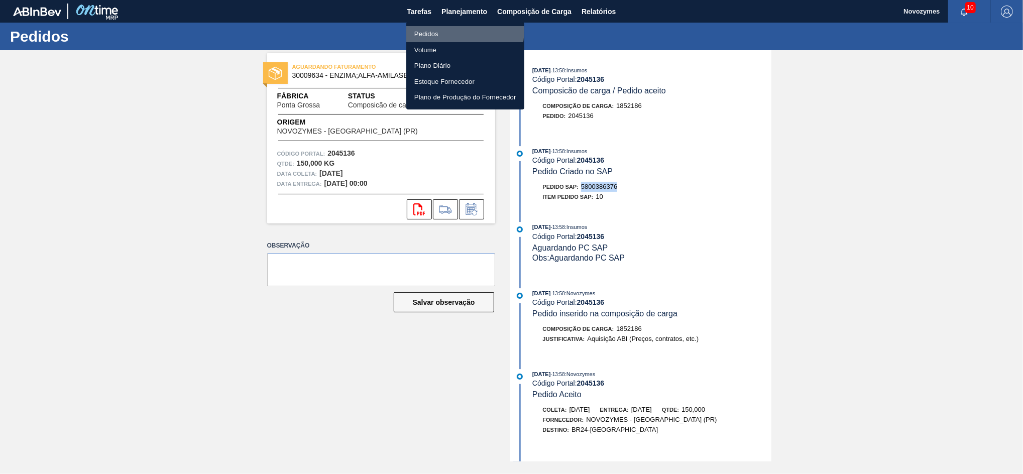
click at [447, 30] on li "Pedidos" at bounding box center [465, 34] width 118 height 16
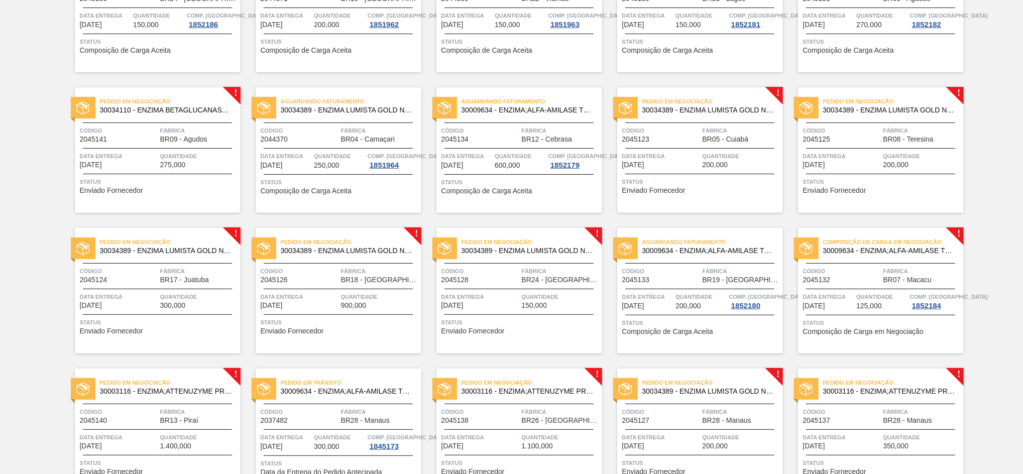
scroll to position [341, 0]
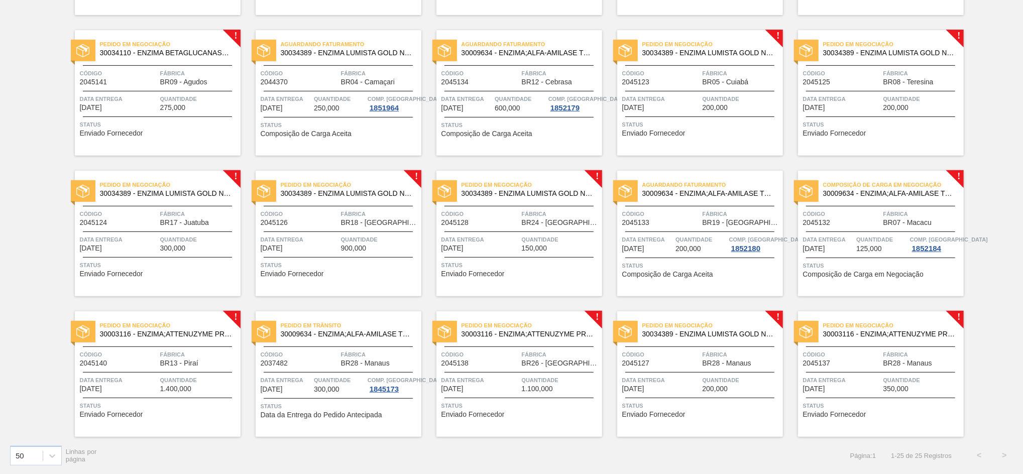
click at [828, 362] on span "2045137" at bounding box center [817, 364] width 28 height 8
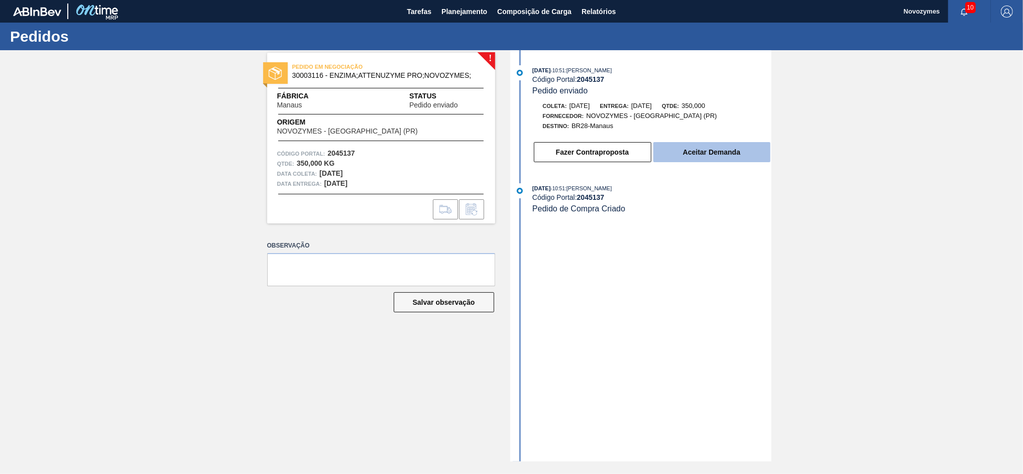
click at [692, 155] on button "Aceitar Demanda" at bounding box center [712, 152] width 117 height 20
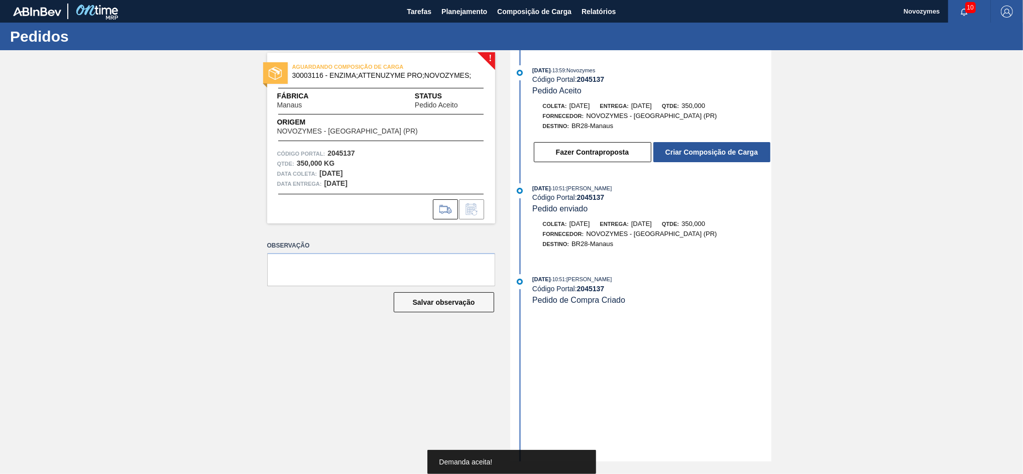
click at [689, 161] on button "Criar Composição de Carga" at bounding box center [712, 152] width 117 height 20
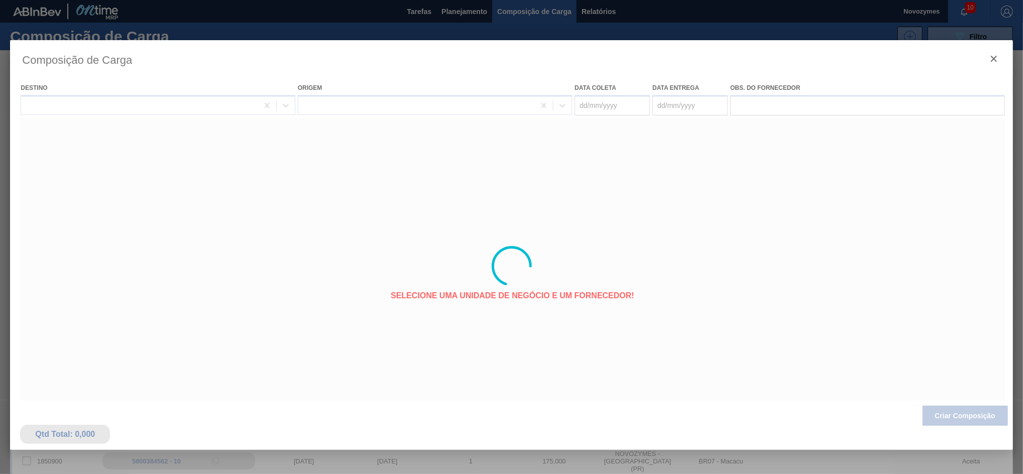
type coleta "[DATE]"
type entrega "[DATE]"
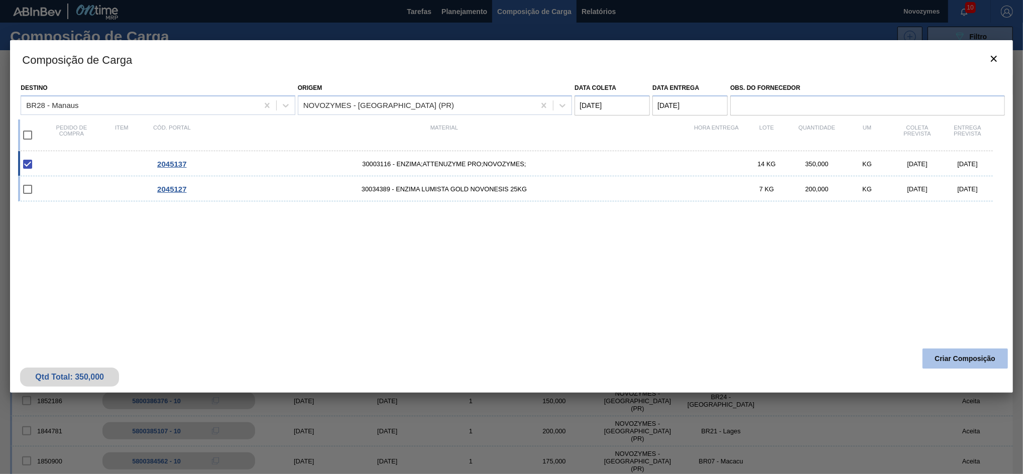
click at [935, 350] on button "Criar Composição" at bounding box center [965, 359] width 85 height 20
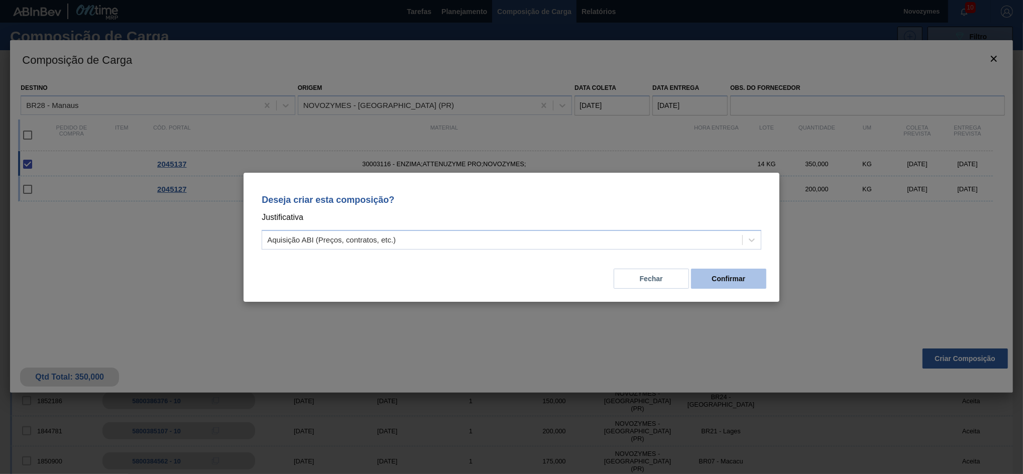
drag, startPoint x: 714, startPoint y: 266, endPoint x: 714, endPoint y: 272, distance: 6.5
click at [714, 272] on div "Fechar Confirmar" at bounding box center [512, 273] width 512 height 34
click at [714, 272] on button "Confirmar" at bounding box center [728, 279] width 75 height 20
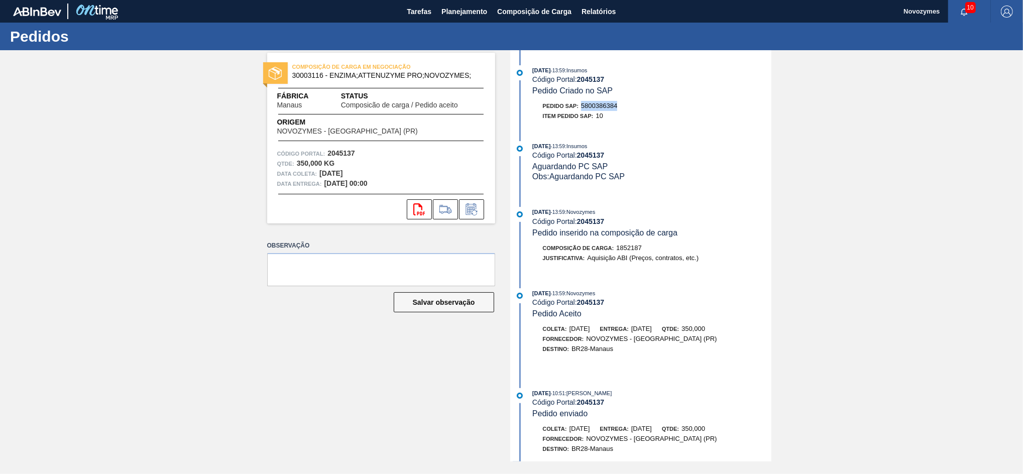
drag, startPoint x: 630, startPoint y: 102, endPoint x: 583, endPoint y: 106, distance: 46.8
click at [583, 106] on div "Pedido SAP: 5800386384" at bounding box center [652, 106] width 239 height 10
copy span "5800386384"
click at [451, 21] on button "Planejamento" at bounding box center [465, 11] width 56 height 23
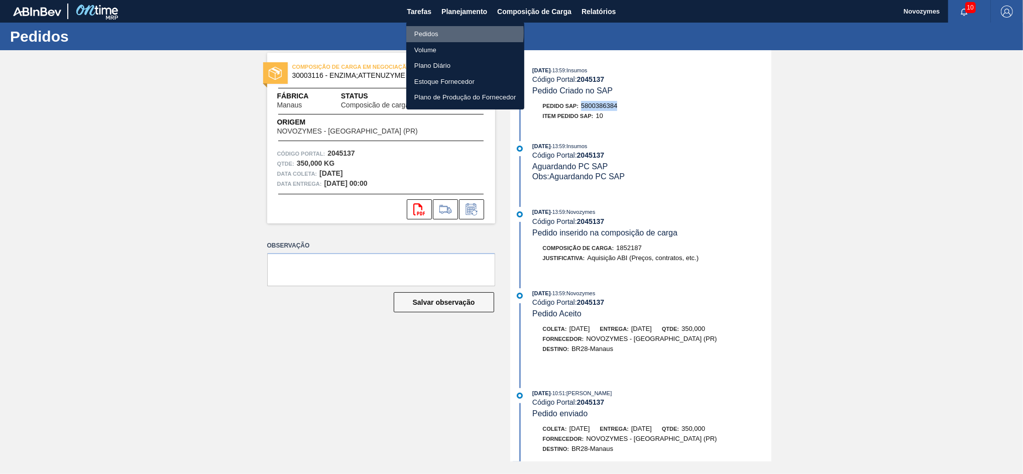
click at [438, 33] on li "Pedidos" at bounding box center [465, 34] width 118 height 16
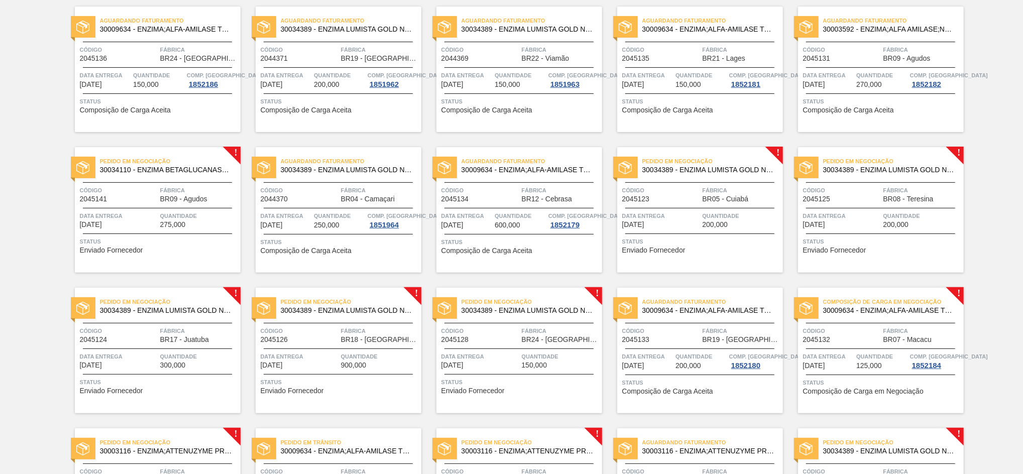
scroll to position [341, 0]
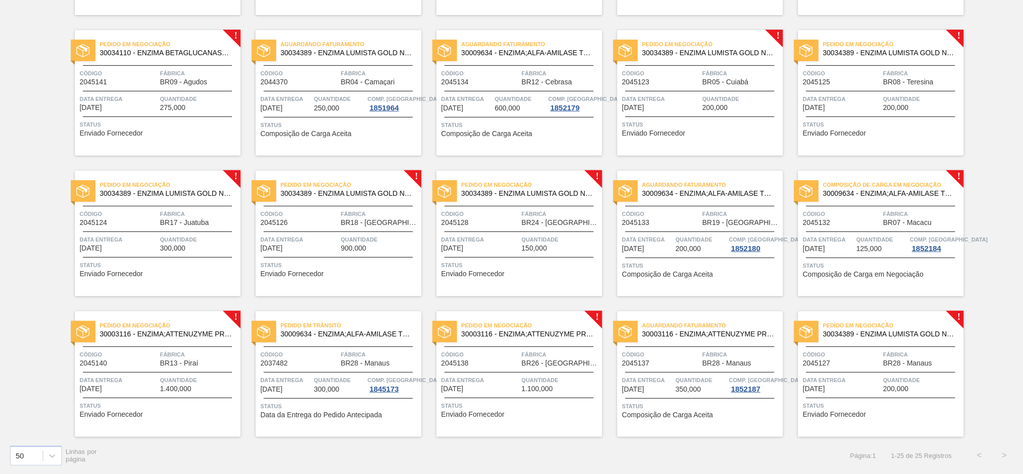
click at [518, 361] on div "Código 2045138" at bounding box center [481, 359] width 78 height 18
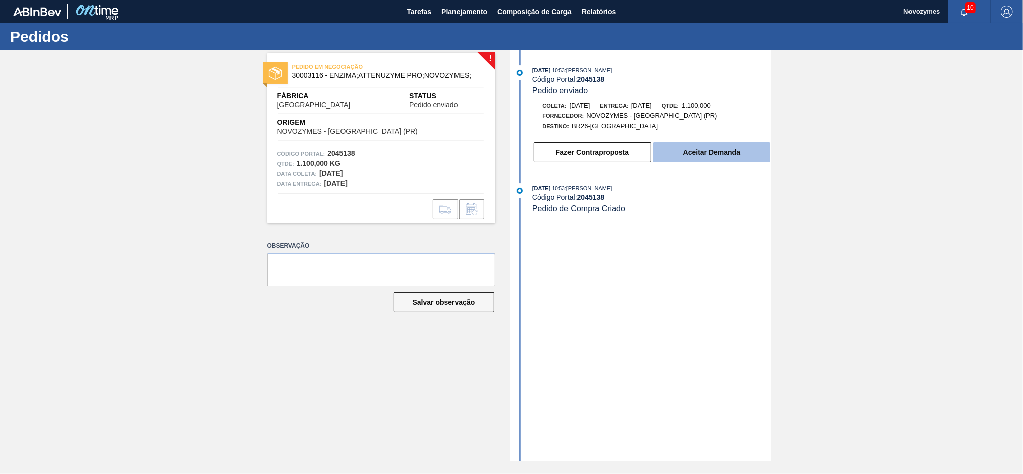
click at [688, 157] on button "Aceitar Demanda" at bounding box center [712, 152] width 117 height 20
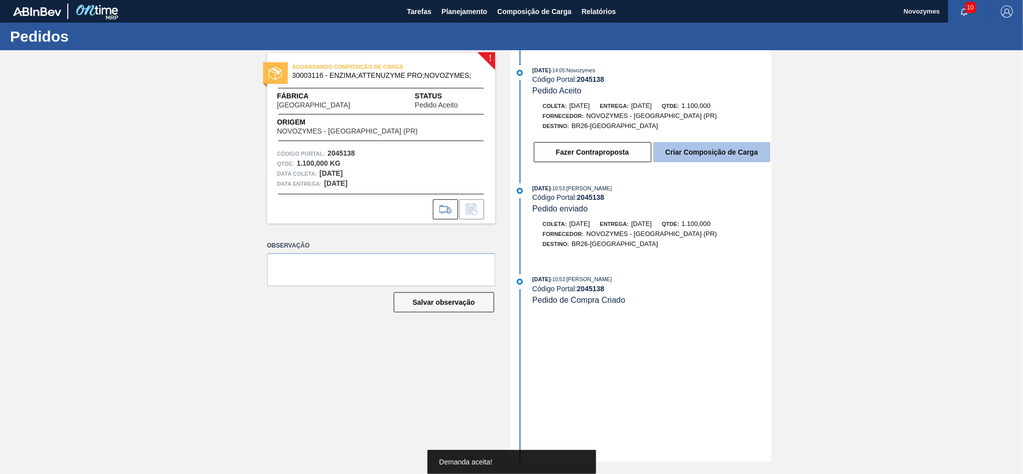
click at [675, 162] on button "Criar Composição de Carga" at bounding box center [712, 152] width 117 height 20
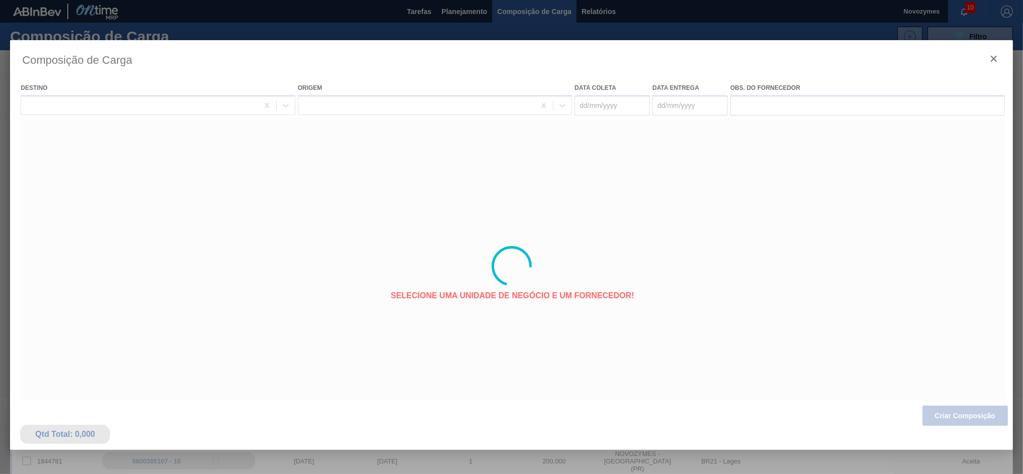
type coleta "[DATE]"
type entrega "[DATE]"
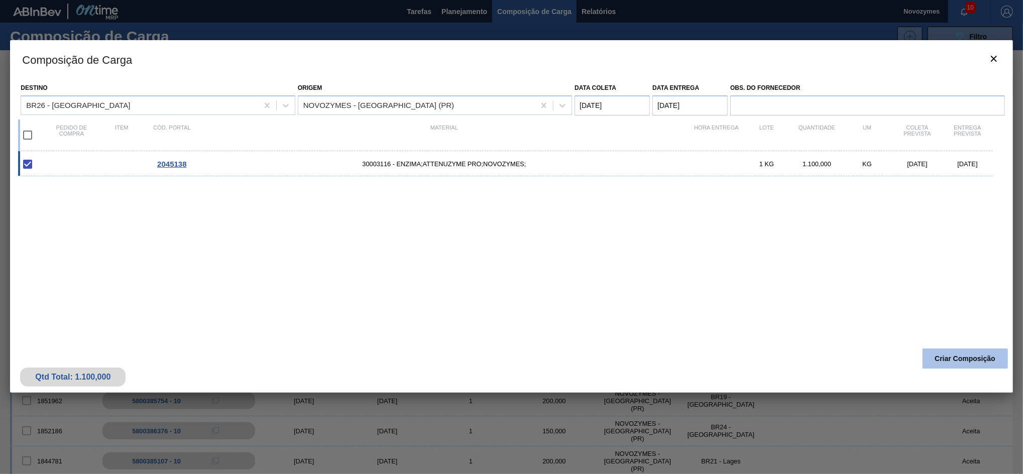
click at [933, 354] on button "Criar Composição" at bounding box center [965, 359] width 85 height 20
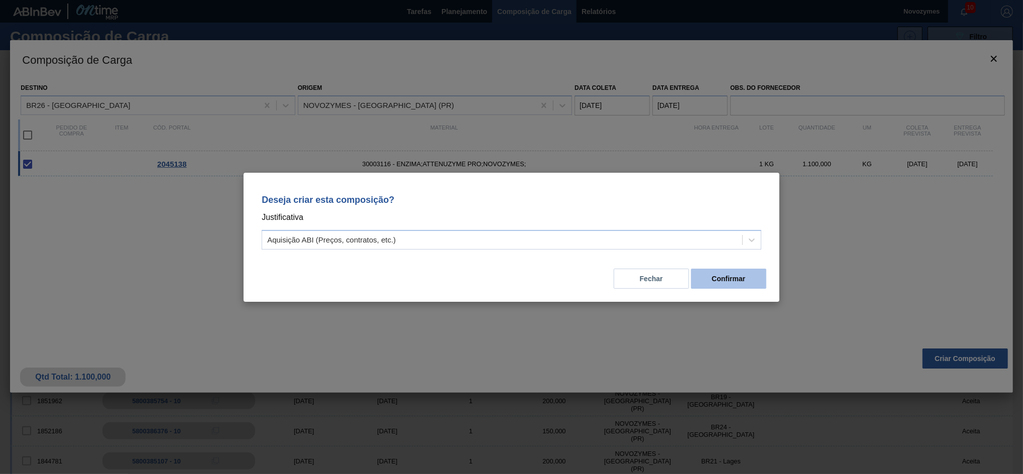
click at [728, 273] on button "Confirmar" at bounding box center [728, 279] width 75 height 20
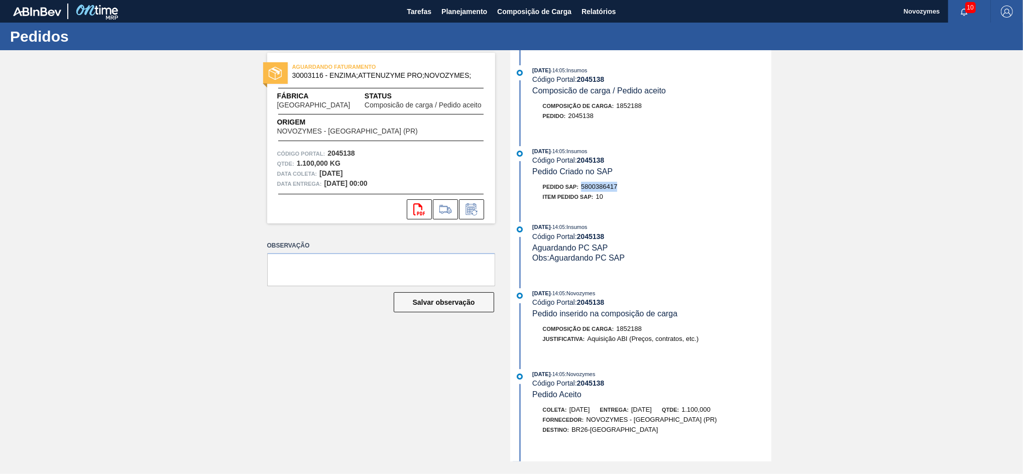
drag, startPoint x: 621, startPoint y: 189, endPoint x: 584, endPoint y: 191, distance: 37.7
click at [584, 191] on div "Pedido SAP: 5800386417" at bounding box center [652, 187] width 239 height 10
copy span "5800386417"
click at [448, 19] on button "Planejamento" at bounding box center [465, 11] width 56 height 23
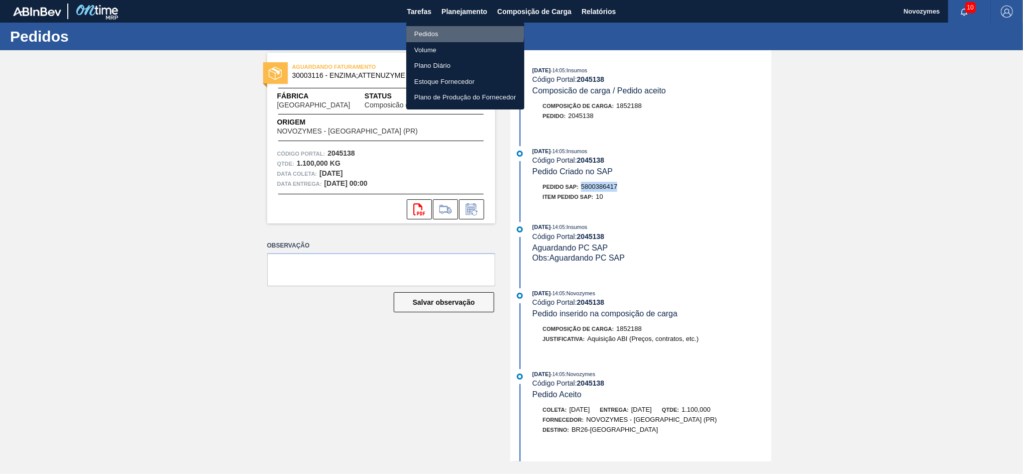
click at [448, 28] on li "Pedidos" at bounding box center [465, 34] width 118 height 16
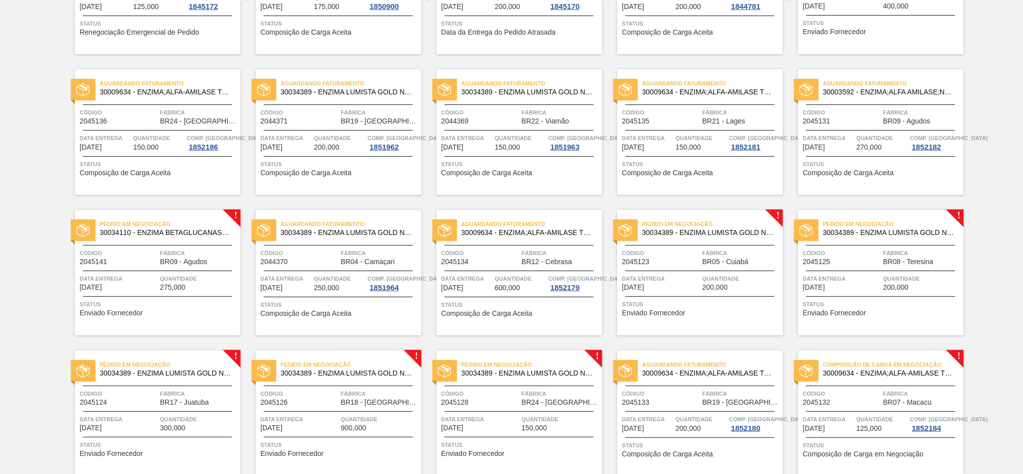
scroll to position [341, 0]
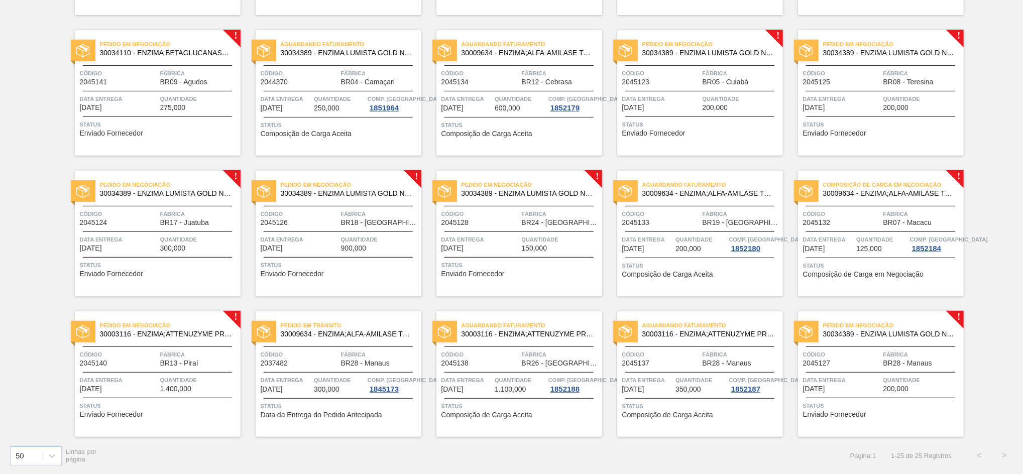
click at [197, 352] on span "Fábrica" at bounding box center [199, 355] width 78 height 10
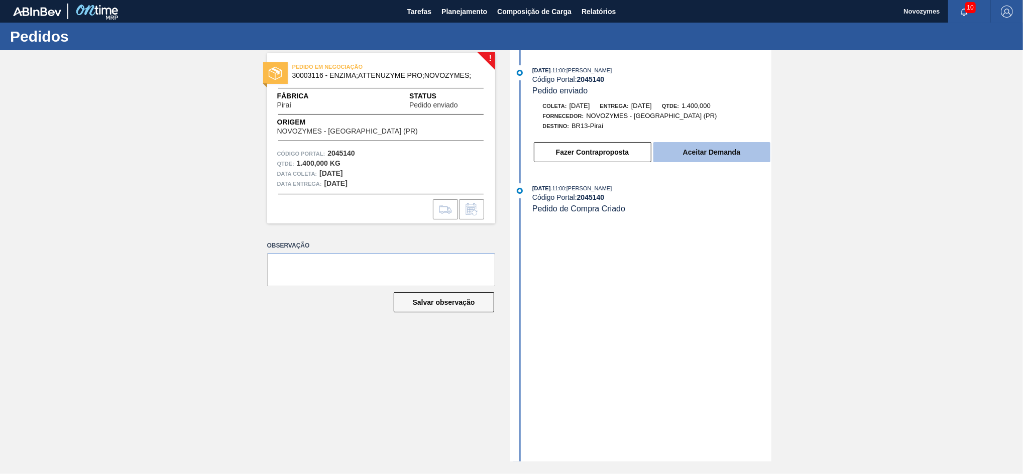
click at [721, 149] on button "Aceitar Demanda" at bounding box center [712, 152] width 117 height 20
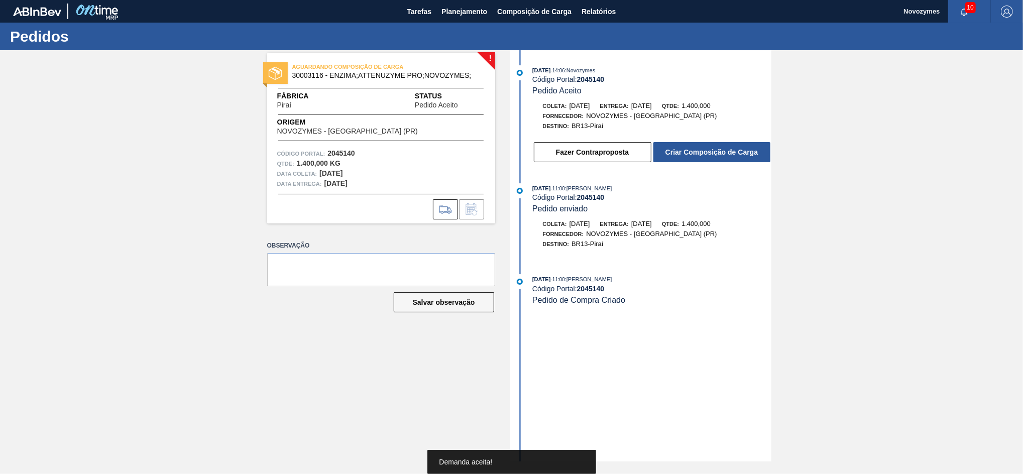
click at [721, 149] on button "Criar Composição de Carga" at bounding box center [712, 152] width 117 height 20
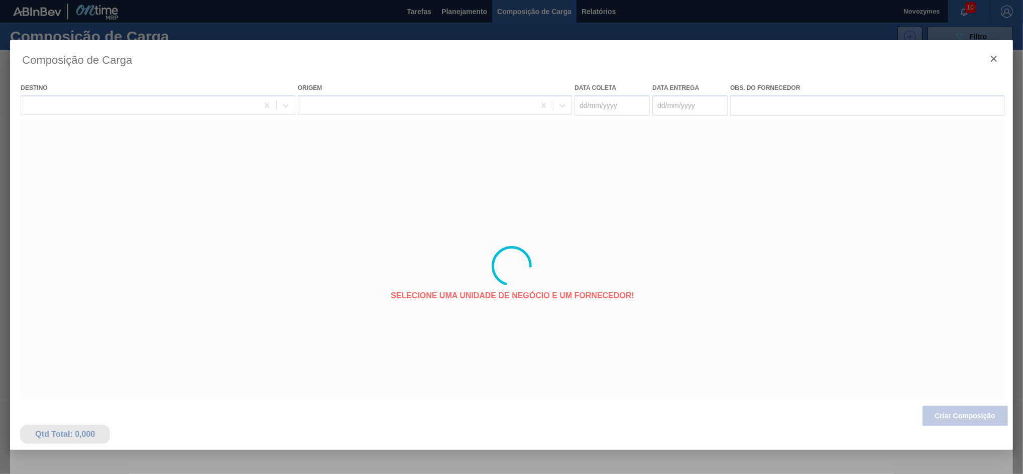
type coleta "[DATE]"
type entrega "[DATE]"
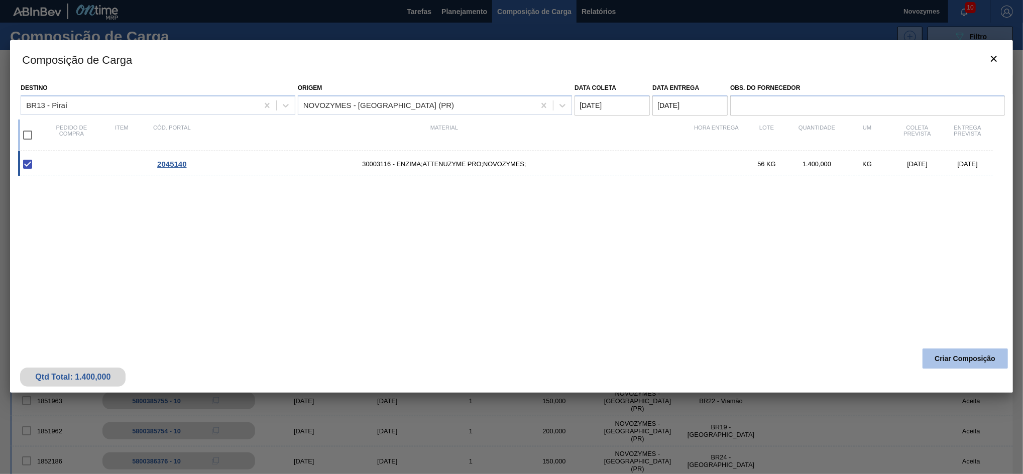
click at [934, 362] on button "Criar Composição" at bounding box center [965, 359] width 85 height 20
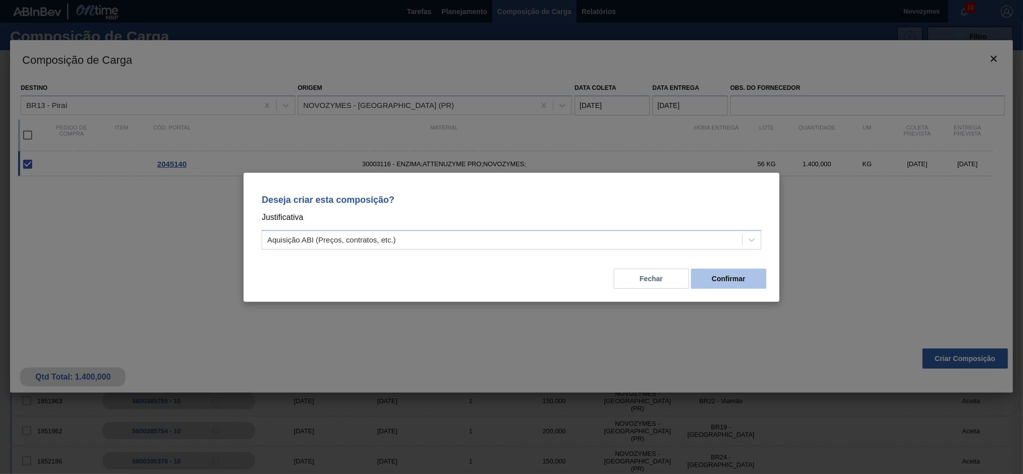
click at [740, 277] on button "Confirmar" at bounding box center [728, 279] width 75 height 20
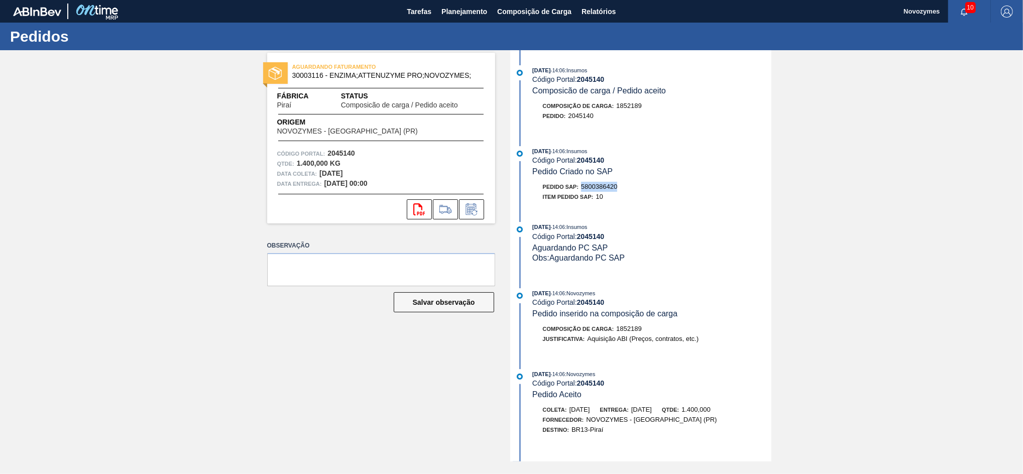
drag, startPoint x: 622, startPoint y: 188, endPoint x: 581, endPoint y: 190, distance: 40.7
click at [581, 190] on div "Pedido SAP: 5800386420" at bounding box center [652, 187] width 239 height 10
copy span "5800386420"
click at [461, 14] on span "Planejamento" at bounding box center [465, 12] width 46 height 12
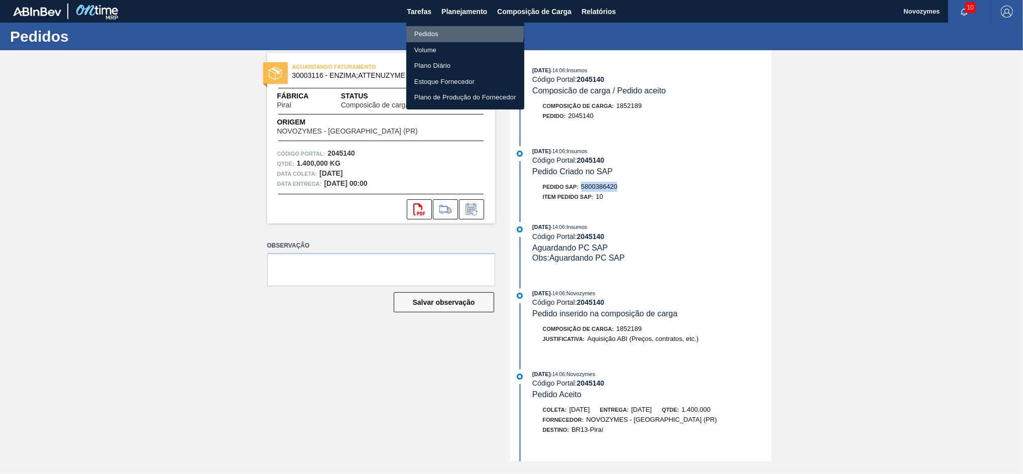
click at [458, 30] on li "Pedidos" at bounding box center [465, 34] width 118 height 16
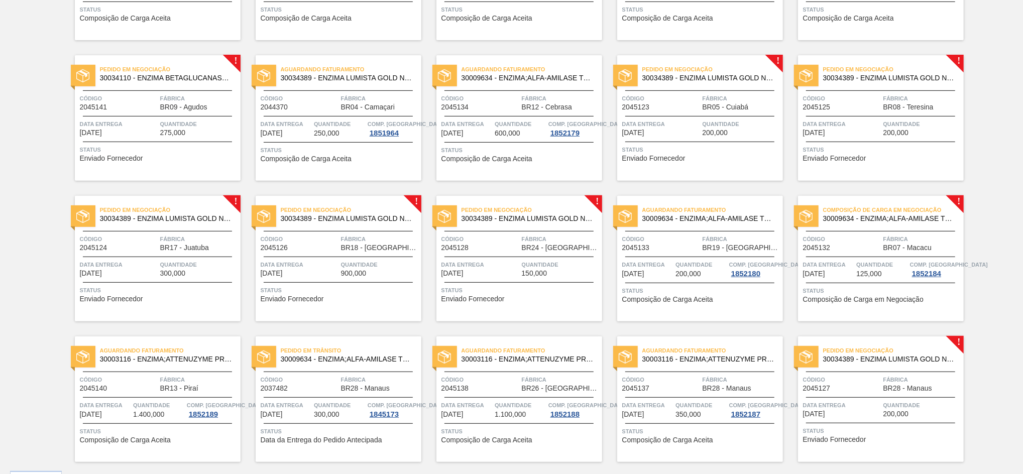
scroll to position [341, 0]
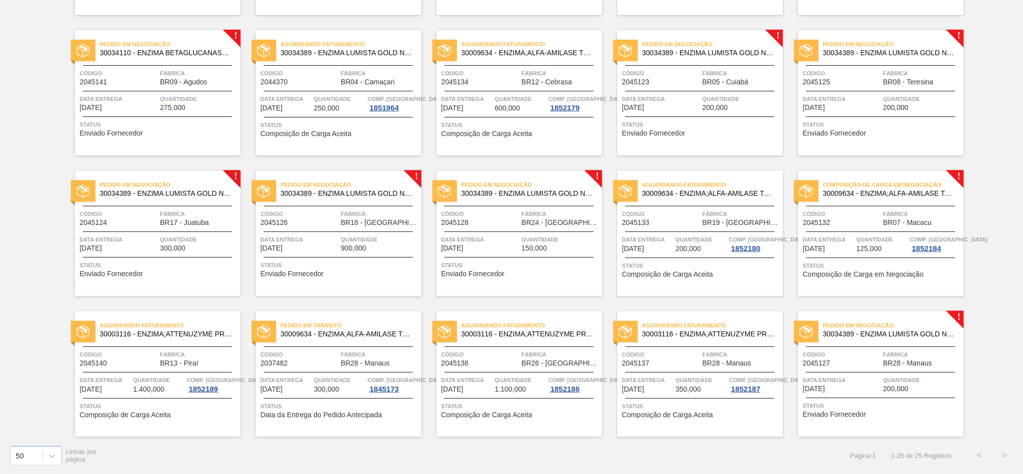
click at [162, 83] on span "BR09 - Agudos" at bounding box center [183, 82] width 47 height 8
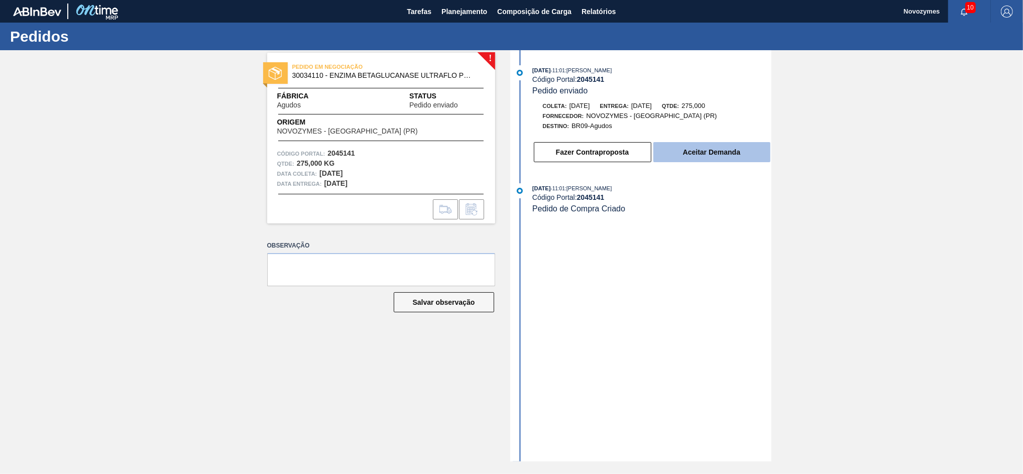
click at [678, 155] on button "Aceitar Demanda" at bounding box center [712, 152] width 117 height 20
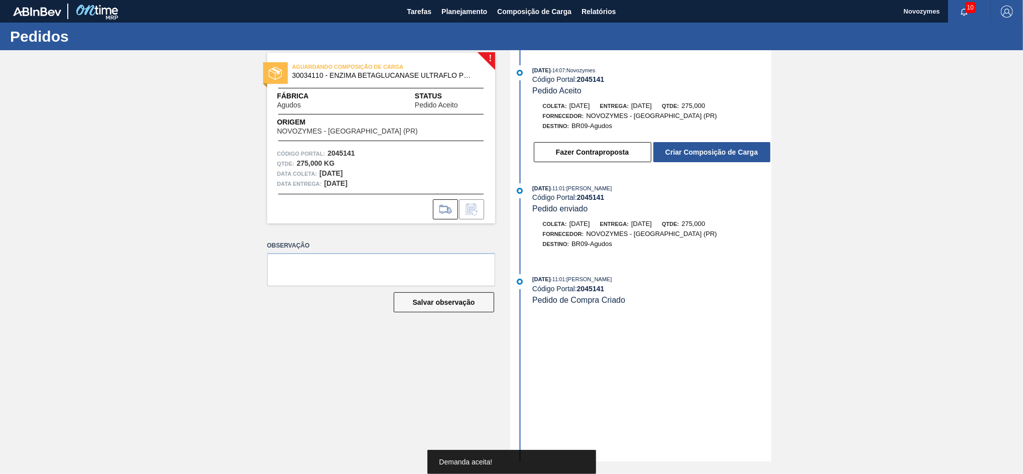
click at [678, 155] on button "Criar Composição de Carga" at bounding box center [712, 152] width 117 height 20
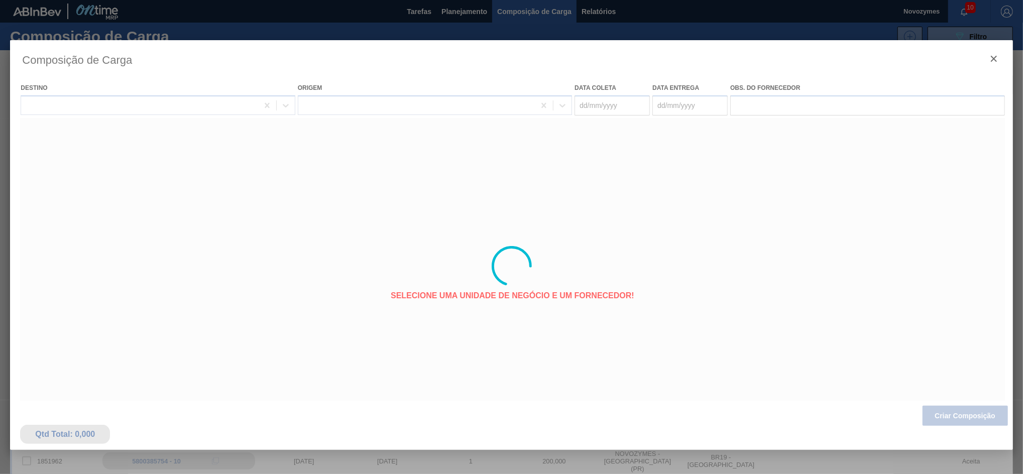
type coleta "[DATE]"
type entrega "16/10/2025"
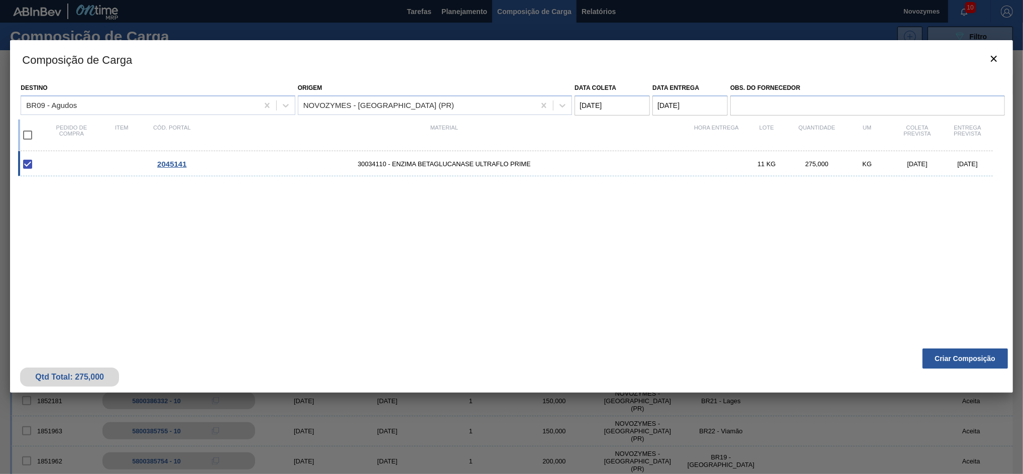
click at [967, 373] on div "Qtd Total: 275,000 Criar Composição" at bounding box center [511, 368] width 1003 height 49
click at [961, 368] on button "Criar Composição" at bounding box center [965, 359] width 85 height 20
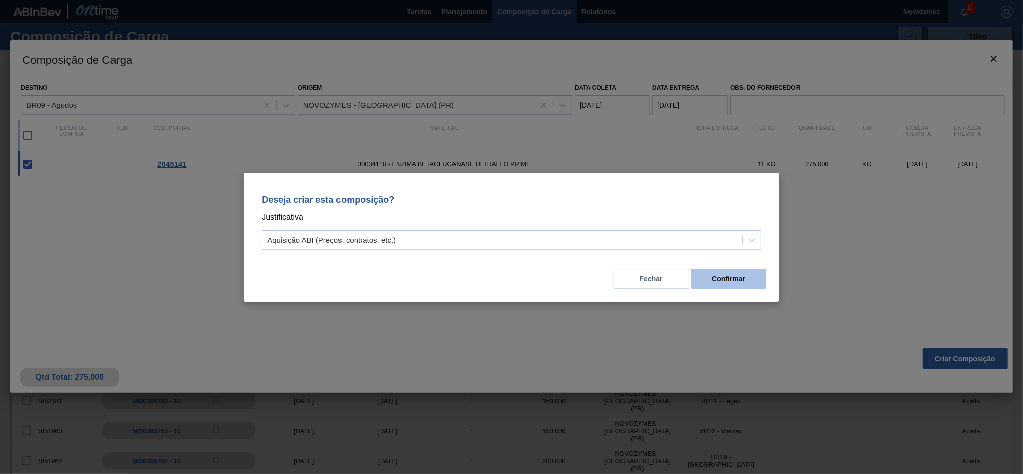
drag, startPoint x: 769, startPoint y: 277, endPoint x: 758, endPoint y: 277, distance: 11.6
click at [758, 277] on div "Deseja criar esta composição? Justificativa Aquisição ABI (Preços, contratos, e…" at bounding box center [512, 237] width 536 height 129
click at [758, 277] on button "Confirmar" at bounding box center [728, 279] width 75 height 20
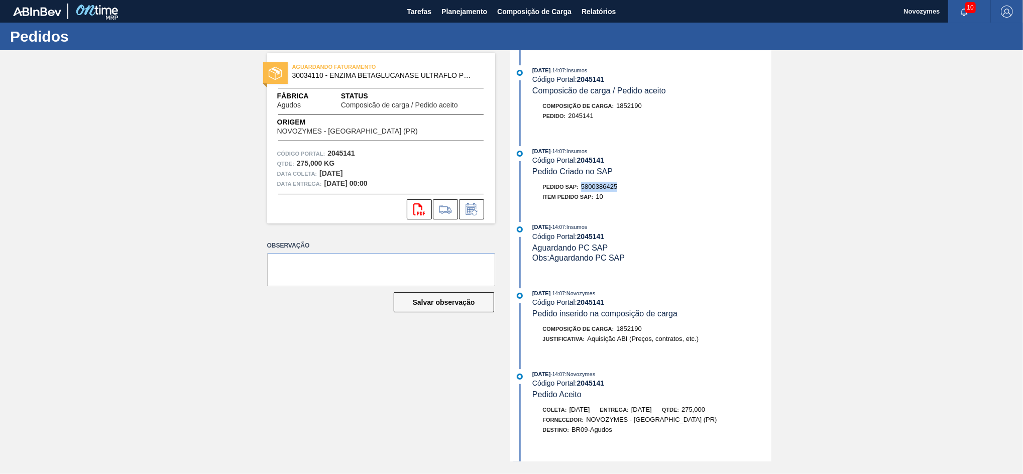
drag, startPoint x: 623, startPoint y: 190, endPoint x: 582, endPoint y: 188, distance: 41.7
click at [582, 188] on div "Pedido SAP: 5800386425" at bounding box center [652, 187] width 239 height 10
copy span "5800386425"
click at [454, 12] on span "Planejamento" at bounding box center [465, 12] width 46 height 12
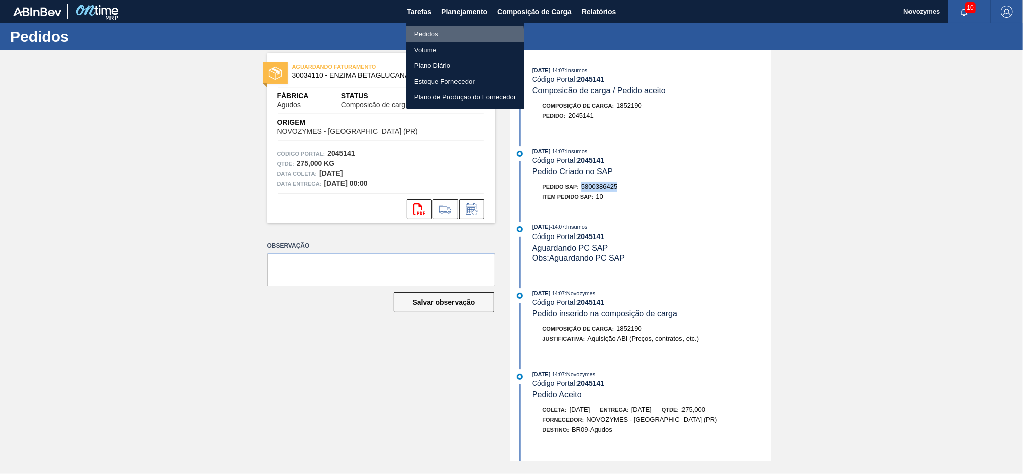
click at [431, 38] on li "Pedidos" at bounding box center [465, 34] width 118 height 16
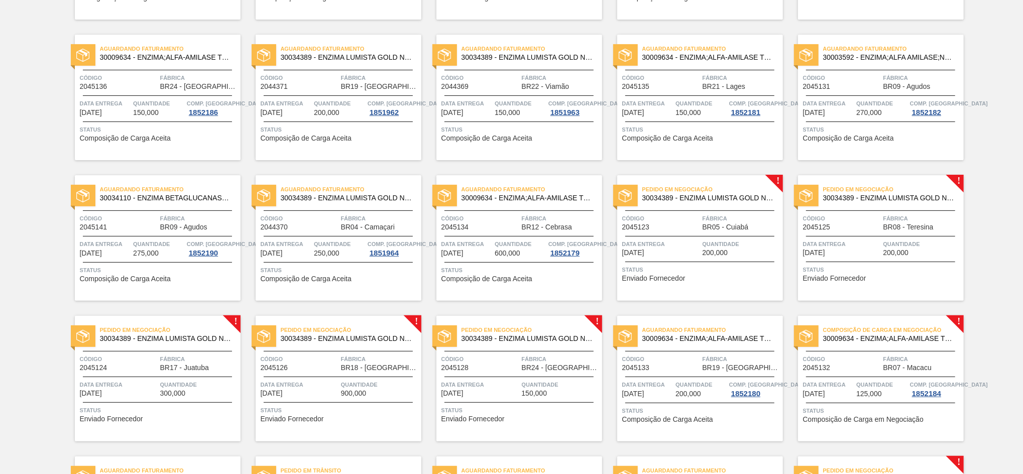
scroll to position [196, 0]
click at [814, 223] on span "2045125" at bounding box center [817, 227] width 28 height 8
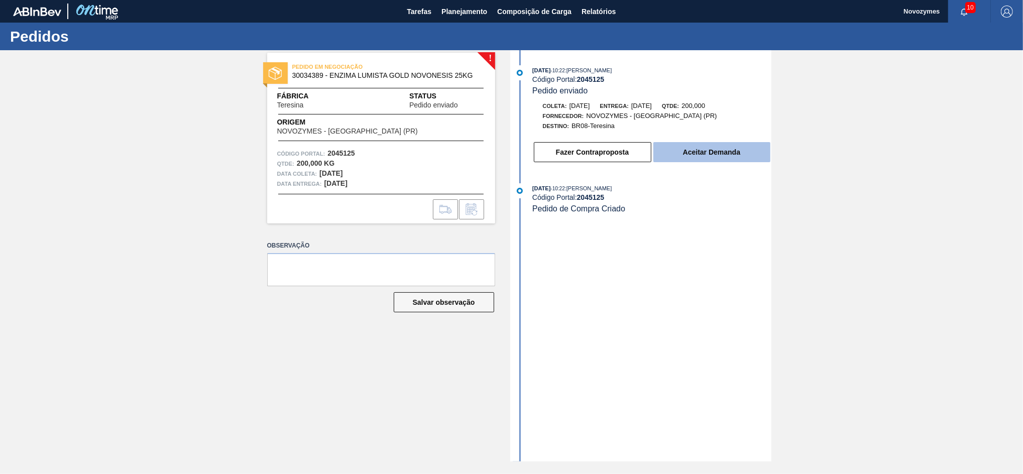
click at [711, 155] on button "Aceitar Demanda" at bounding box center [712, 152] width 117 height 20
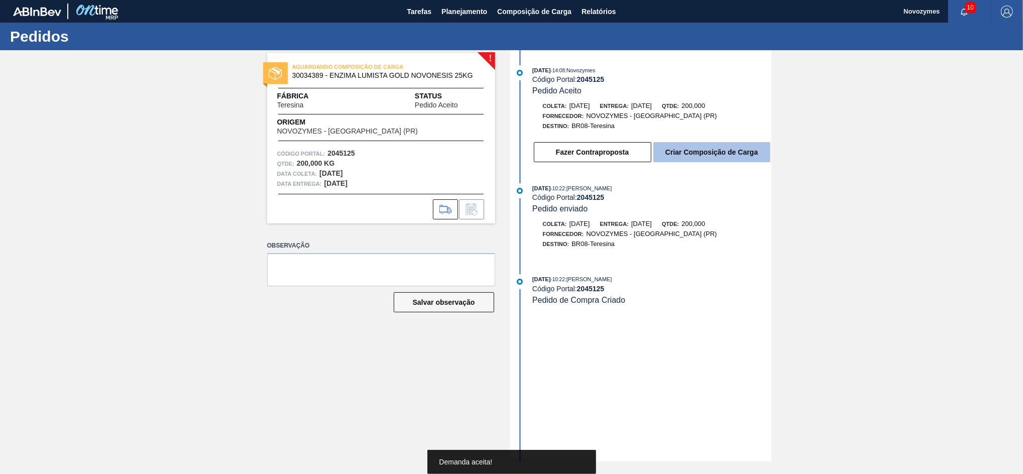
click at [690, 159] on button "Criar Composição de Carga" at bounding box center [712, 152] width 117 height 20
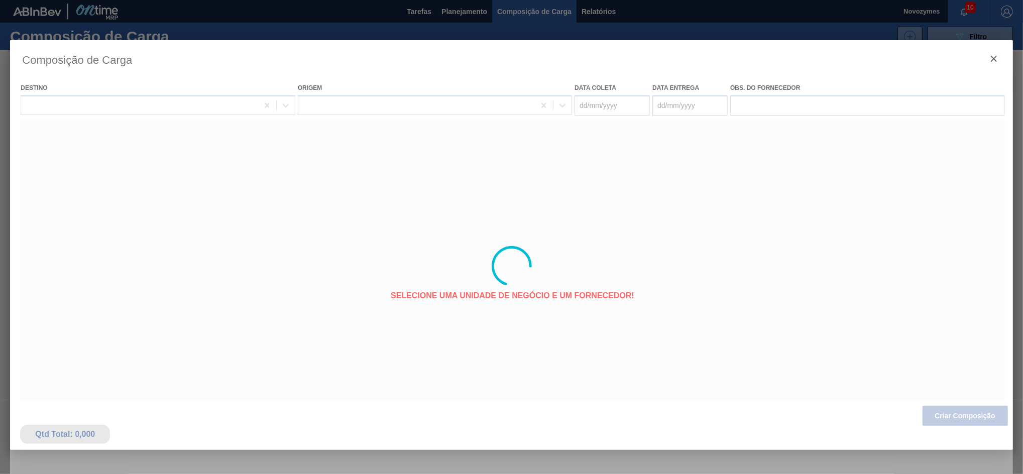
type coleta "[DATE]"
type entrega "[DATE]"
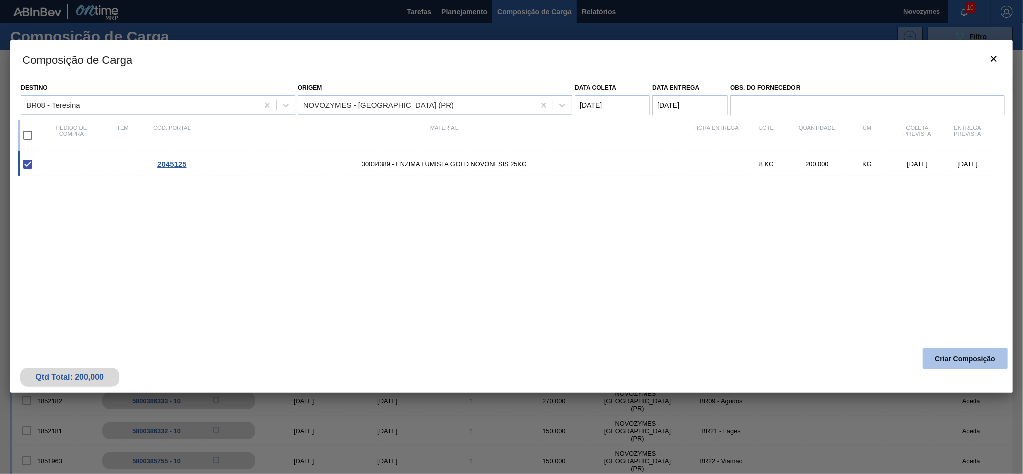
click at [941, 352] on button "Criar Composição" at bounding box center [965, 359] width 85 height 20
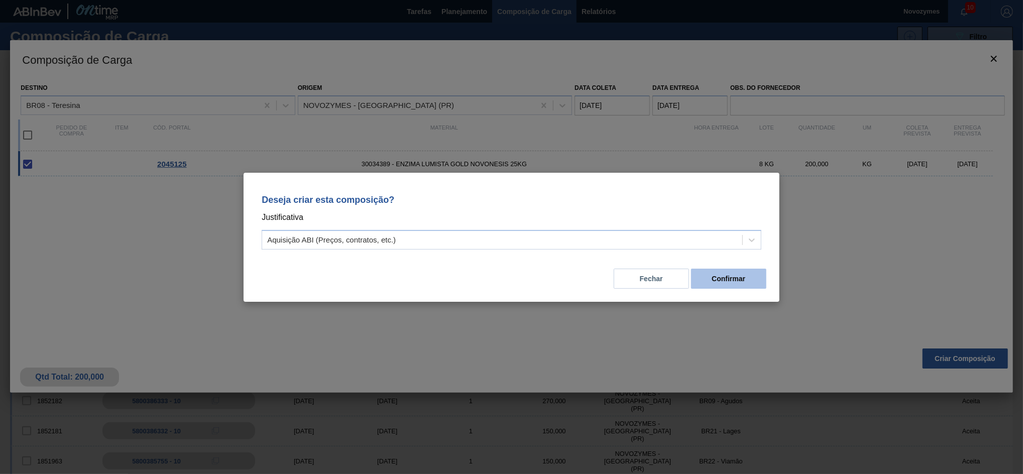
click at [711, 276] on button "Confirmar" at bounding box center [728, 279] width 75 height 20
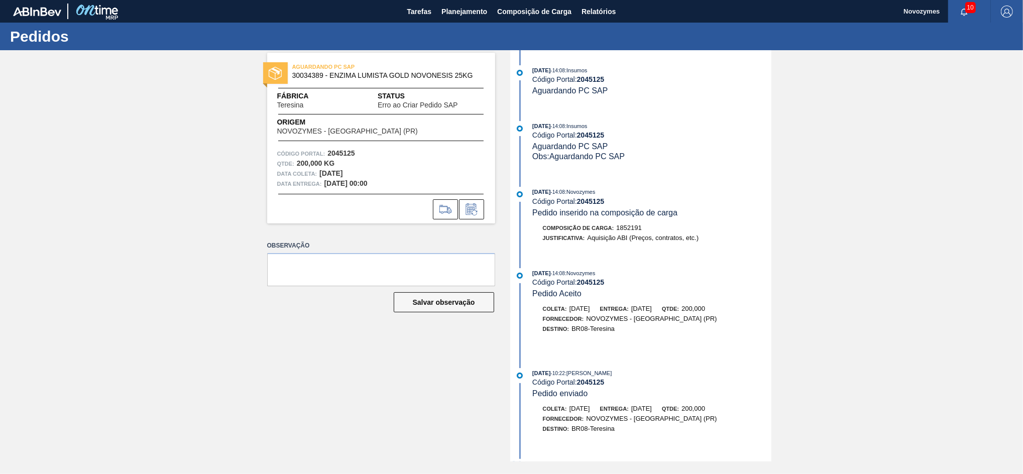
scroll to position [52, 0]
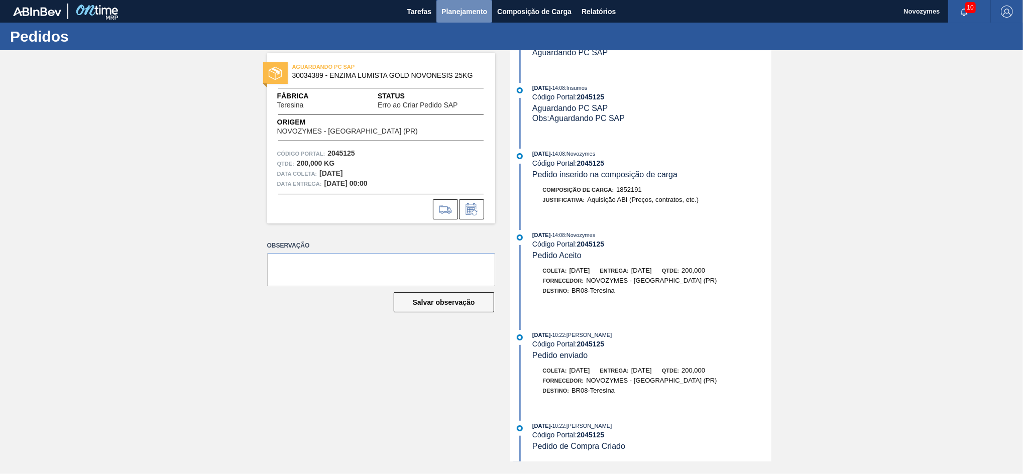
click at [457, 10] on span "Planejamento" at bounding box center [465, 12] width 46 height 12
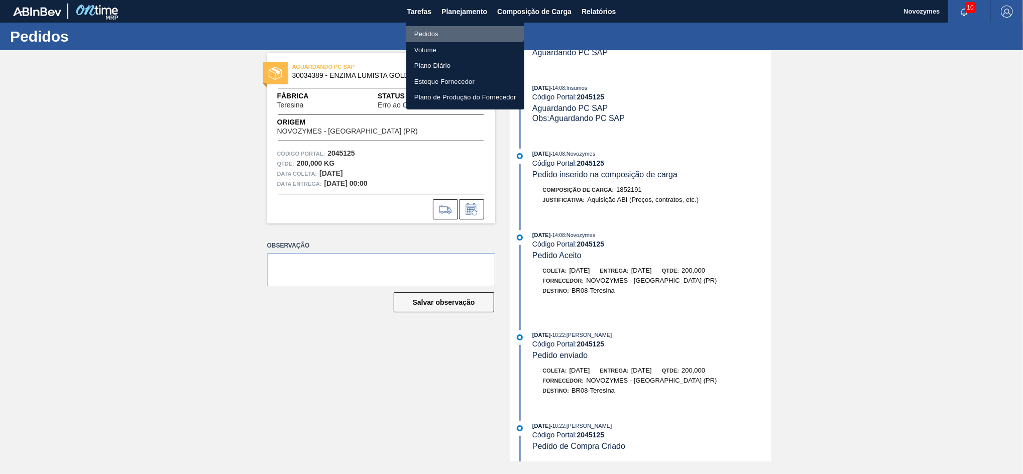
click at [448, 28] on li "Pedidos" at bounding box center [465, 34] width 118 height 16
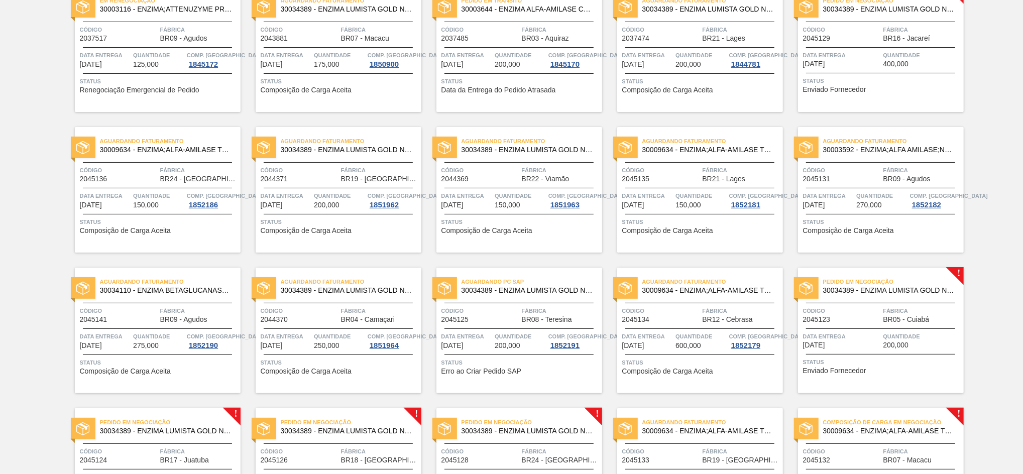
scroll to position [103, 0]
drag, startPoint x: 427, startPoint y: 212, endPoint x: 870, endPoint y: 298, distance: 452.0
click at [870, 298] on div "Pedido em Negociação 30034389 - ENZIMA LUMISTA GOLD NOVONESIS 25KG Código 20451…" at bounding box center [881, 330] width 166 height 126
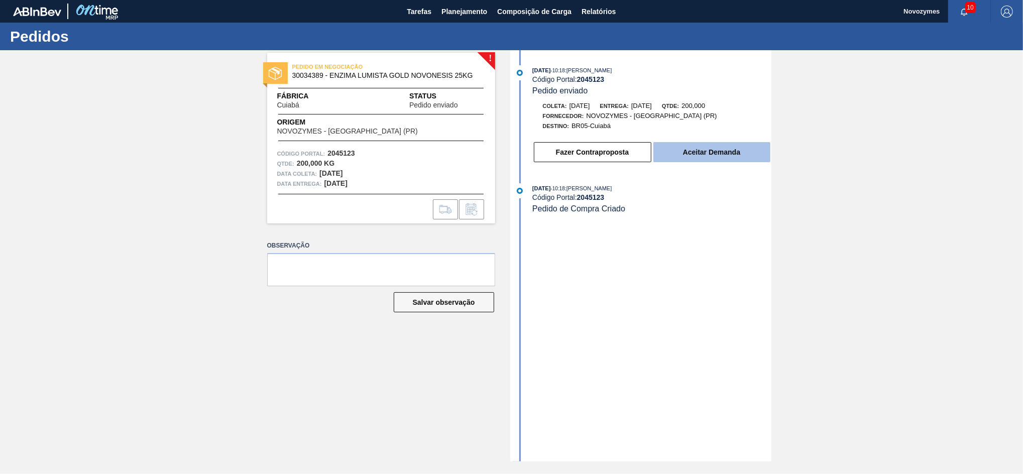
click at [705, 159] on button "Aceitar Demanda" at bounding box center [712, 152] width 117 height 20
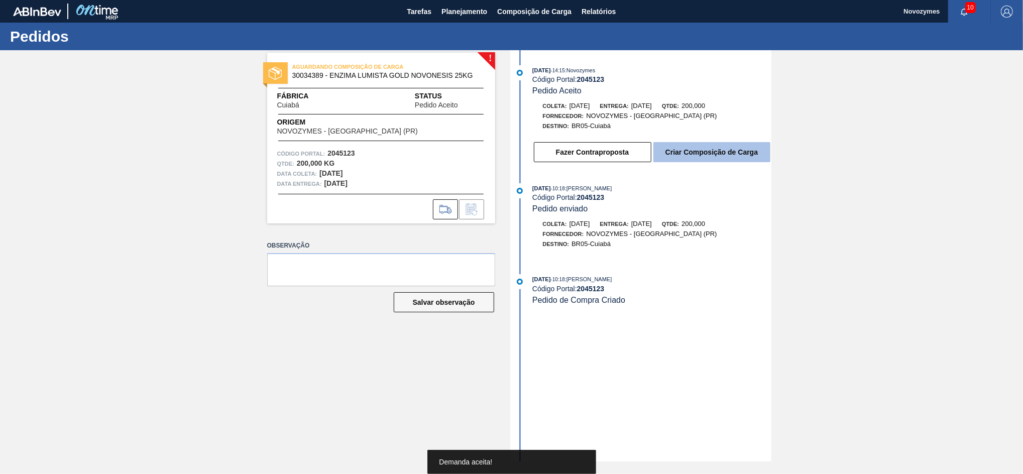
click at [702, 158] on button "Criar Composição de Carga" at bounding box center [712, 152] width 117 height 20
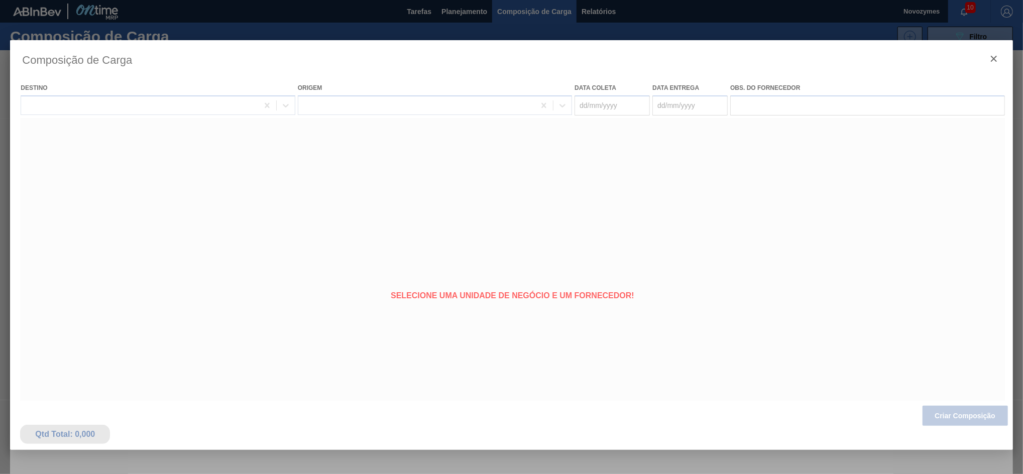
type coleta "[DATE]"
type entrega "[DATE]"
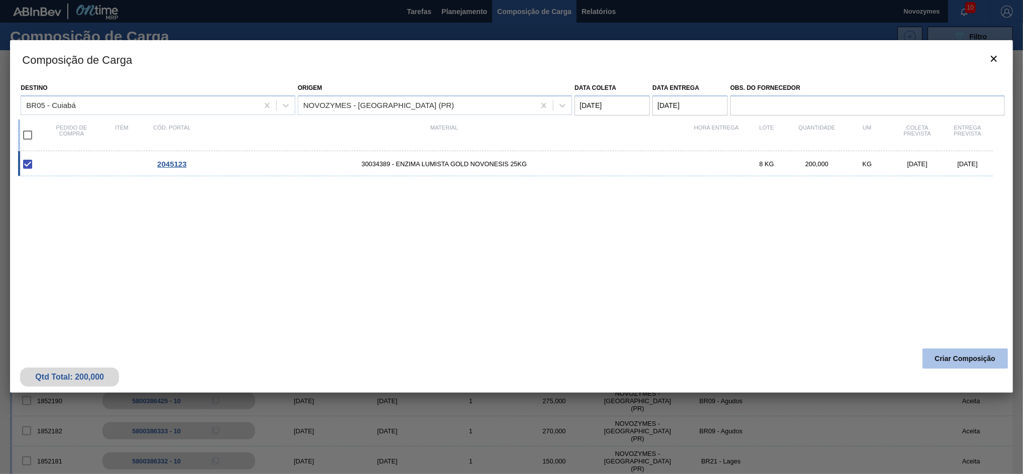
click at [941, 355] on button "Criar Composição" at bounding box center [965, 359] width 85 height 20
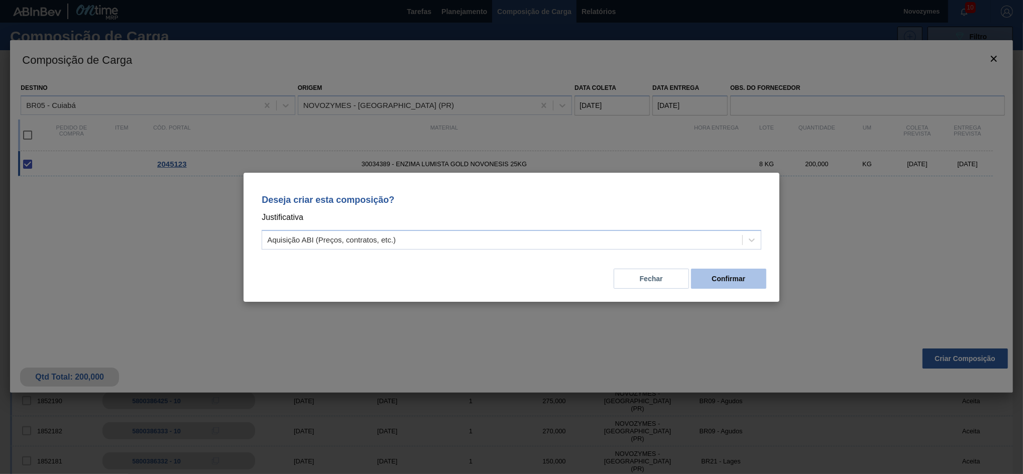
click at [702, 287] on button "Confirmar" at bounding box center [728, 279] width 75 height 20
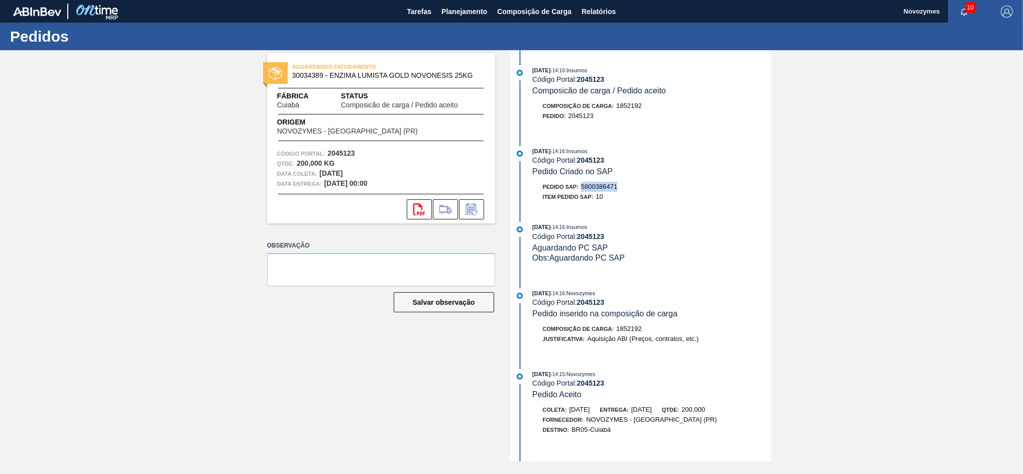
drag, startPoint x: 625, startPoint y: 188, endPoint x: 582, endPoint y: 195, distance: 43.4
click at [582, 192] on div "Pedido SAP: 5800386471" at bounding box center [652, 187] width 239 height 10
copy span "5800386471"
click at [470, 17] on span "Planejamento" at bounding box center [465, 12] width 46 height 12
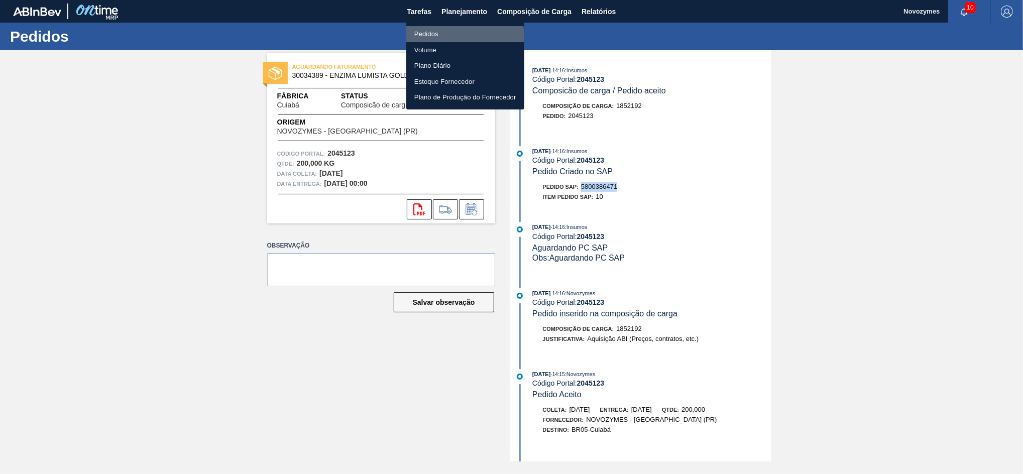
click at [437, 37] on li "Pedidos" at bounding box center [465, 34] width 118 height 16
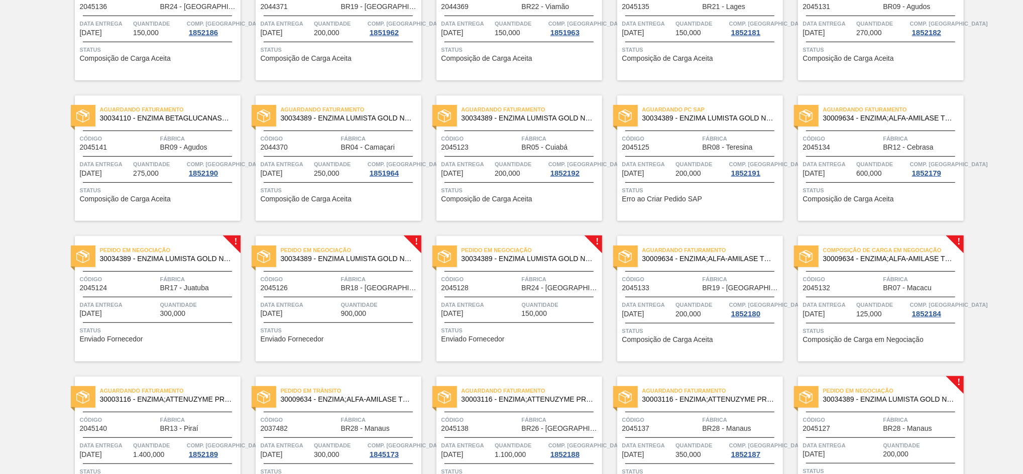
scroll to position [341, 0]
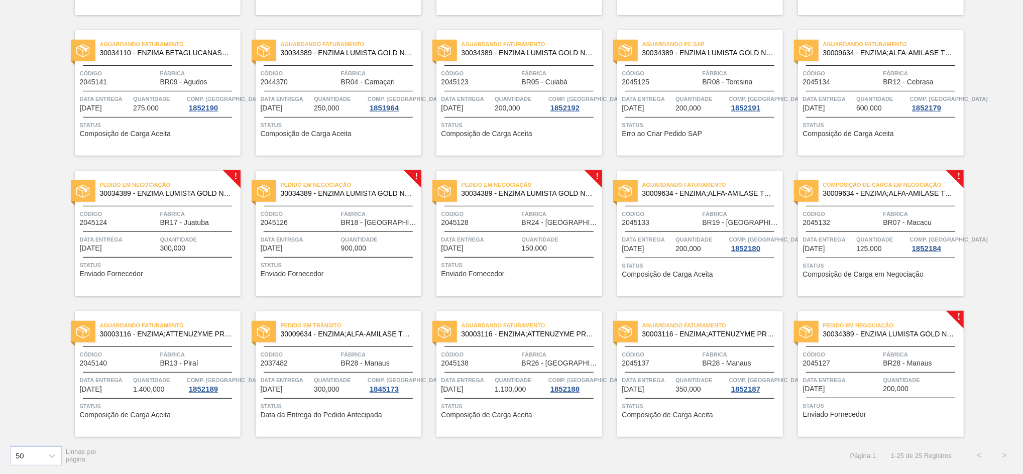
click at [187, 235] on span "Quantidade" at bounding box center [199, 240] width 78 height 10
click at [138, 209] on span "Código" at bounding box center [119, 214] width 78 height 10
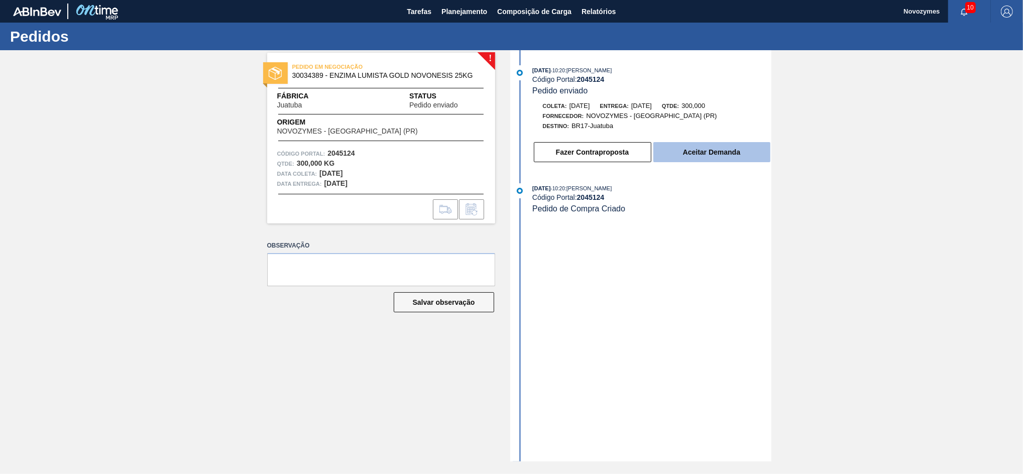
click at [691, 160] on button "Aceitar Demanda" at bounding box center [712, 152] width 117 height 20
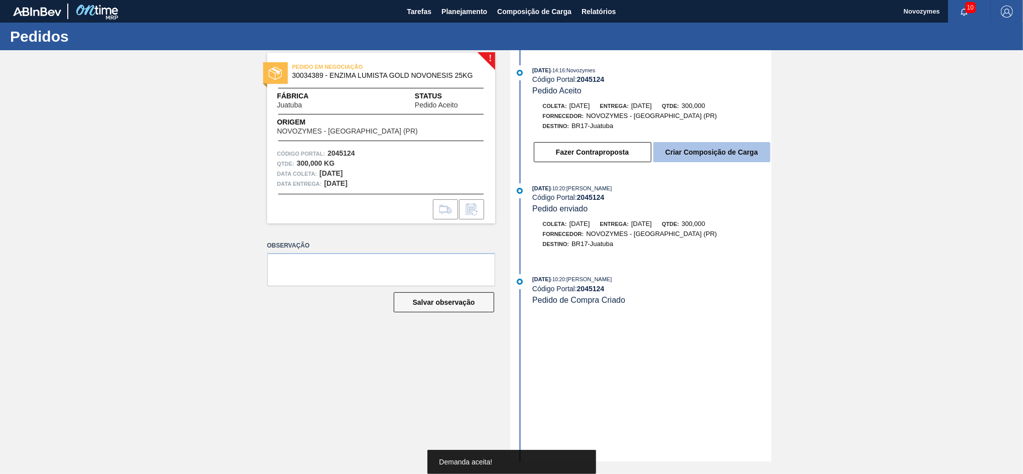
click at [696, 159] on button "Criar Composição de Carga" at bounding box center [712, 152] width 117 height 20
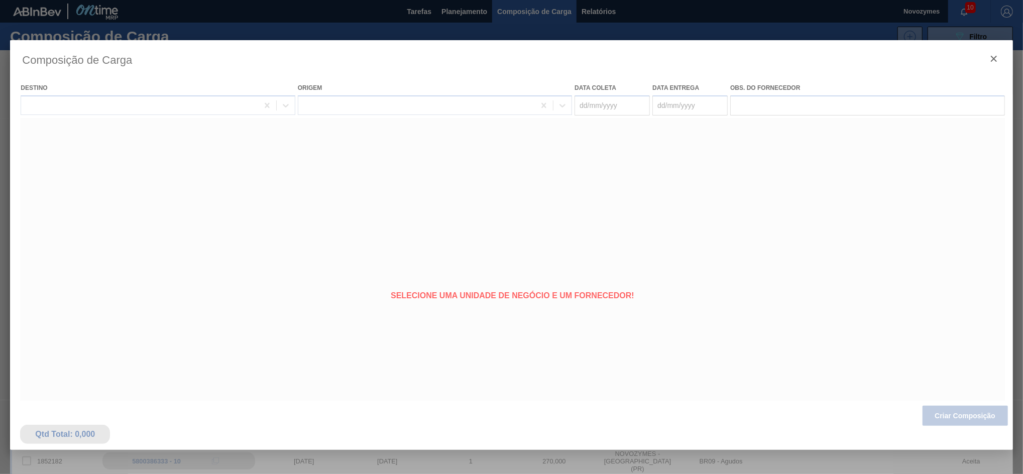
type coleta "[DATE]"
type entrega "[DATE]"
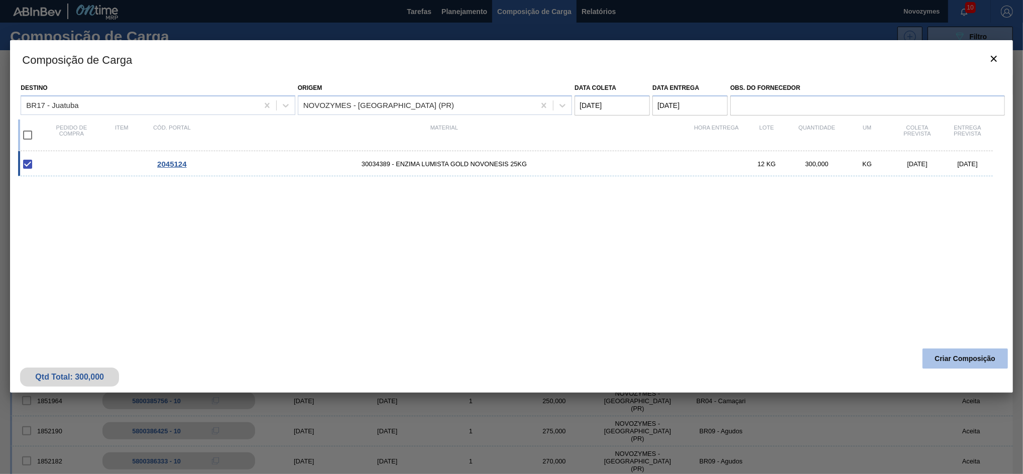
click at [953, 360] on button "Criar Composição" at bounding box center [965, 359] width 85 height 20
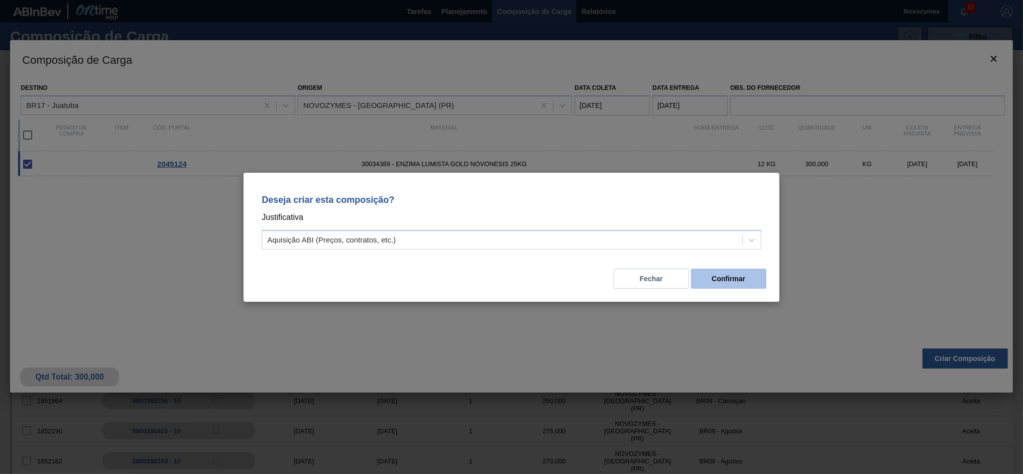
click at [758, 284] on button "Confirmar" at bounding box center [728, 279] width 75 height 20
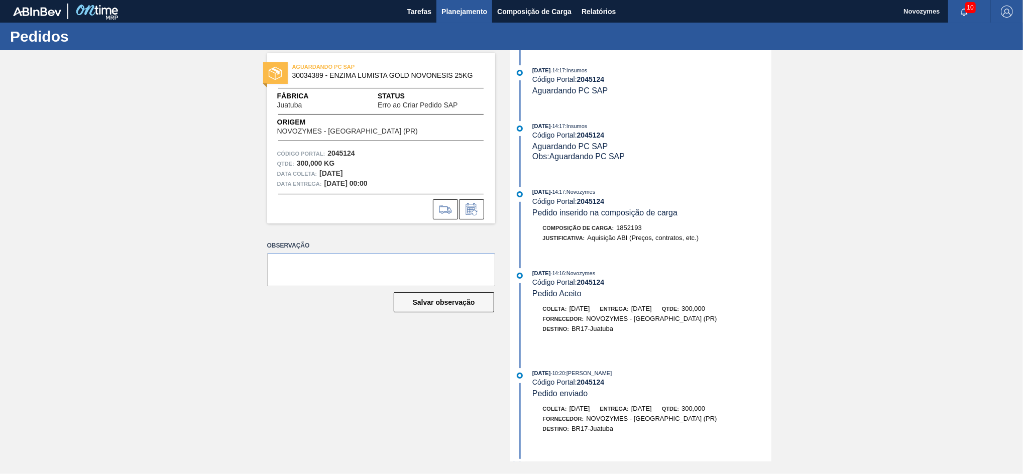
click at [457, 14] on span "Planejamento" at bounding box center [465, 12] width 46 height 12
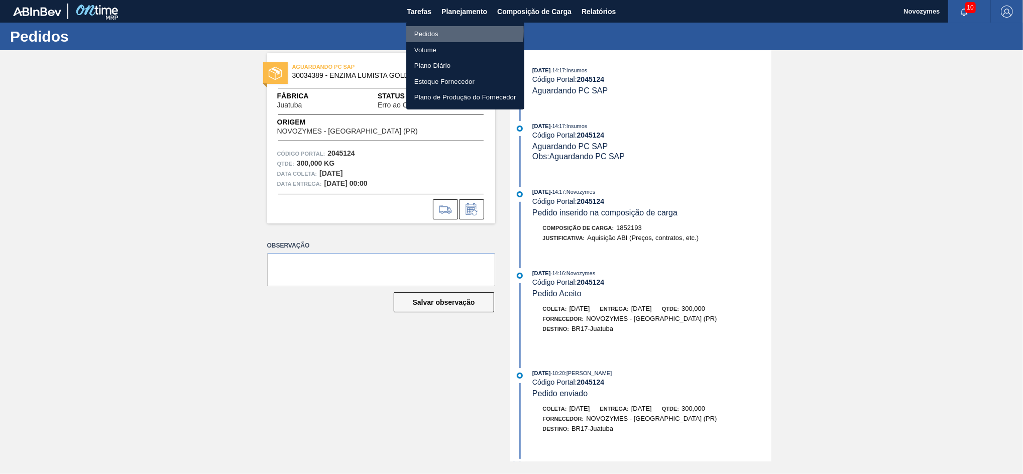
click at [433, 31] on li "Pedidos" at bounding box center [465, 34] width 118 height 16
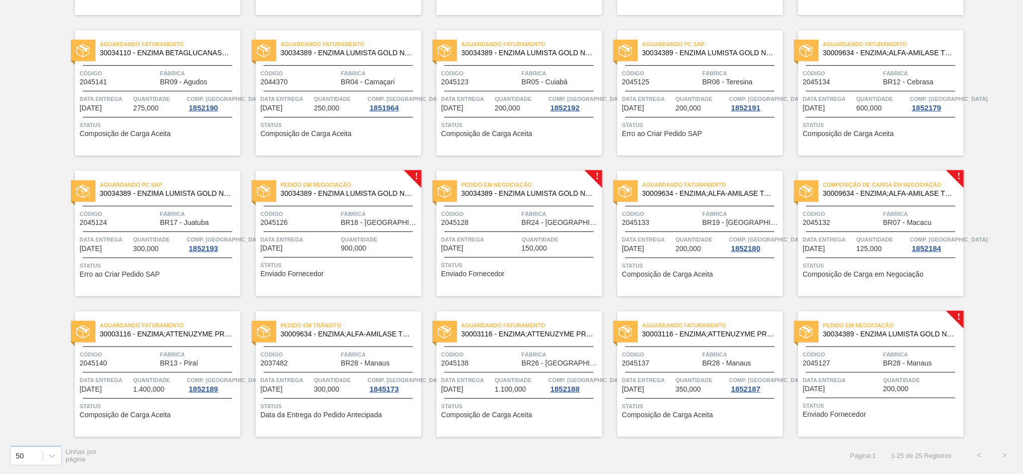
scroll to position [340, 0]
click at [484, 209] on span "Código" at bounding box center [481, 214] width 78 height 10
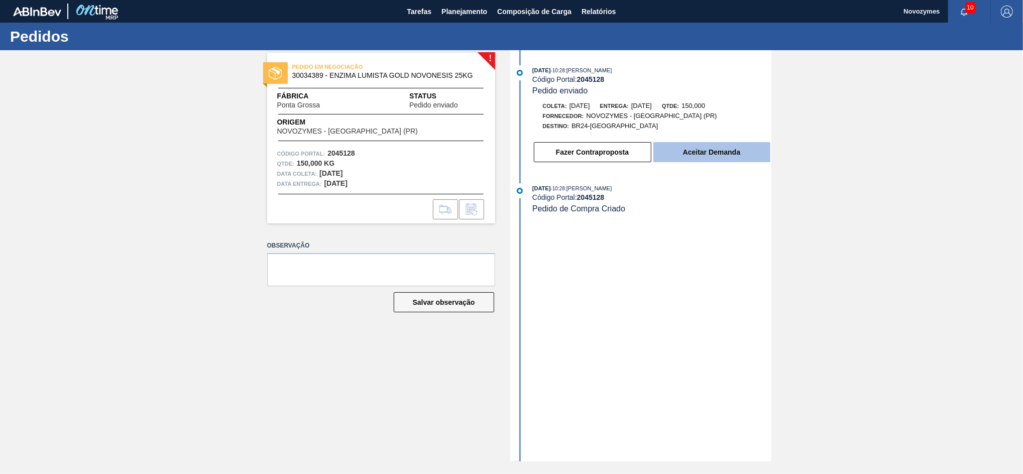
click at [675, 151] on button "Aceitar Demanda" at bounding box center [712, 152] width 117 height 20
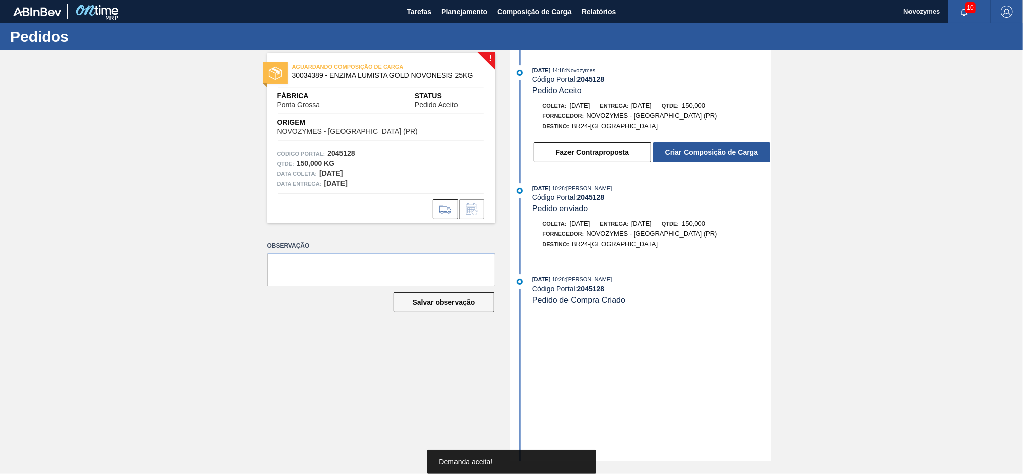
click at [675, 151] on button "Criar Composição de Carga" at bounding box center [712, 152] width 117 height 20
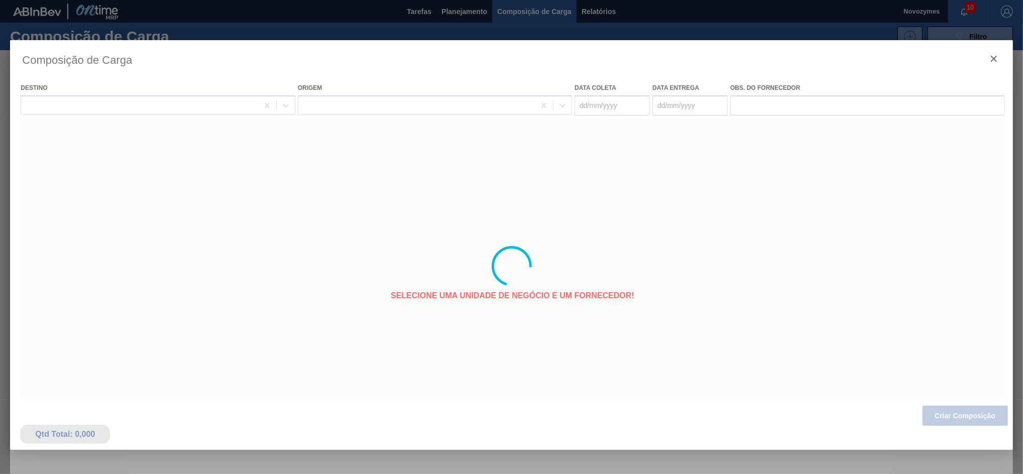
type coleta "[DATE]"
type entrega "[DATE]"
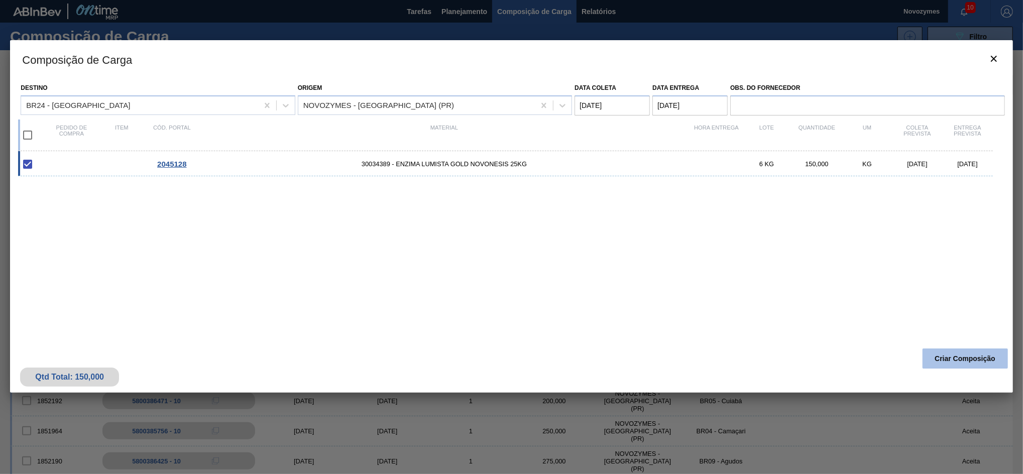
click at [967, 363] on button "Criar Composição" at bounding box center [965, 359] width 85 height 20
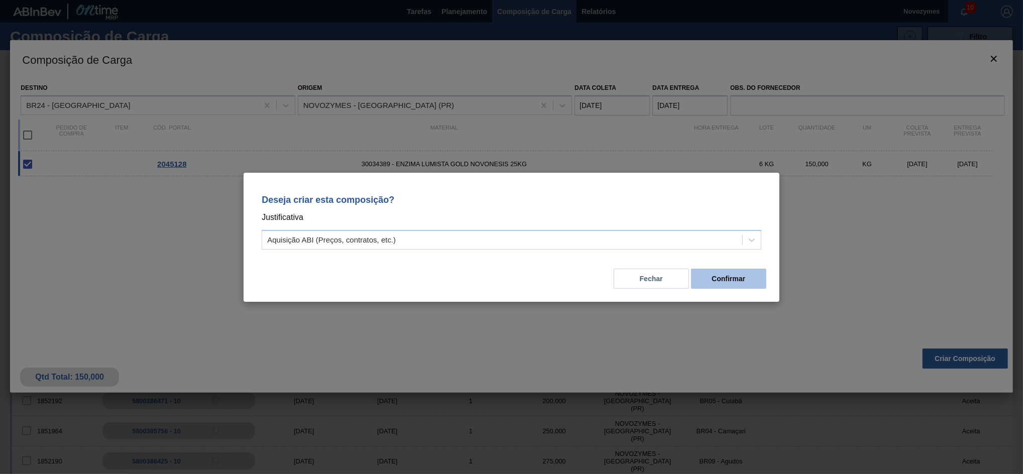
click at [731, 281] on button "Confirmar" at bounding box center [728, 279] width 75 height 20
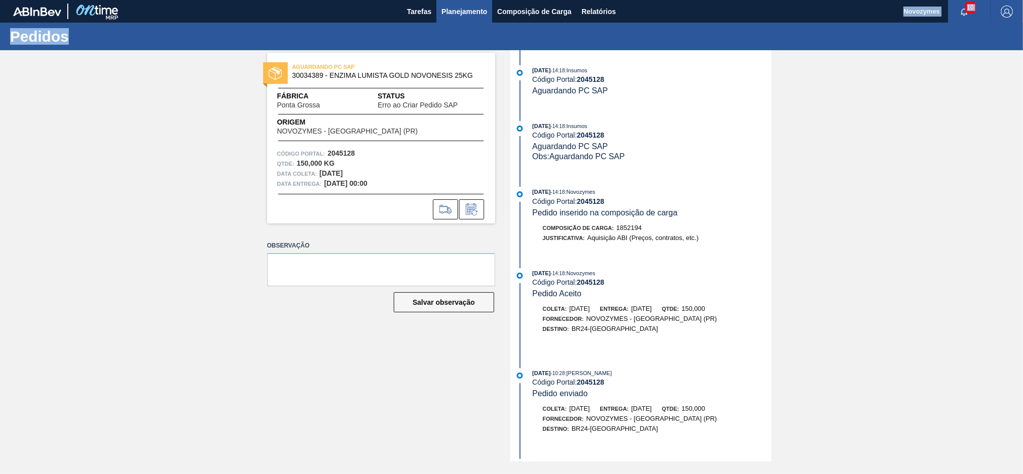
drag, startPoint x: 450, startPoint y: 24, endPoint x: 459, endPoint y: 7, distance: 19.1
click at [459, 7] on main "Tarefas Planejamento Composição de Carga Relatórios Novozymes 10 Marcar todas c…" at bounding box center [511, 237] width 1023 height 474
drag, startPoint x: 459, startPoint y: 7, endPoint x: 455, endPoint y: 13, distance: 6.8
click at [455, 13] on span "Planejamento" at bounding box center [465, 12] width 46 height 12
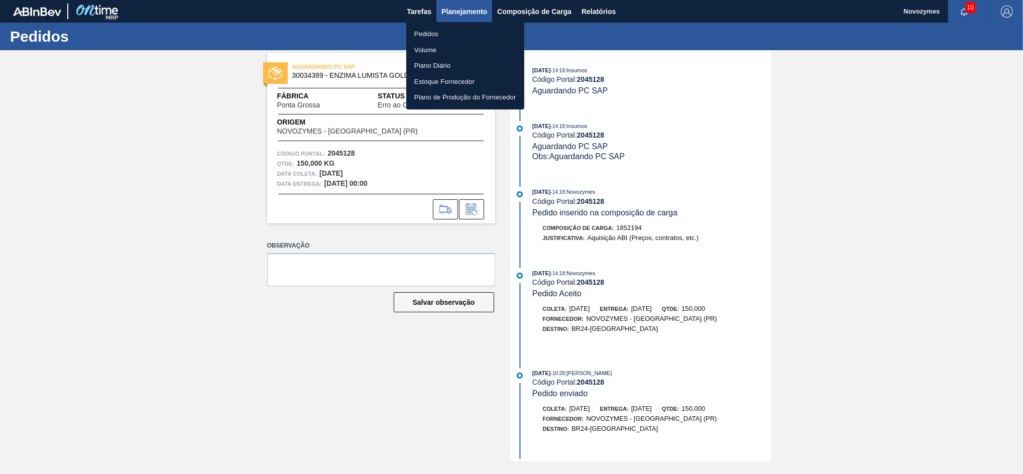
click at [455, 13] on div at bounding box center [511, 237] width 1023 height 474
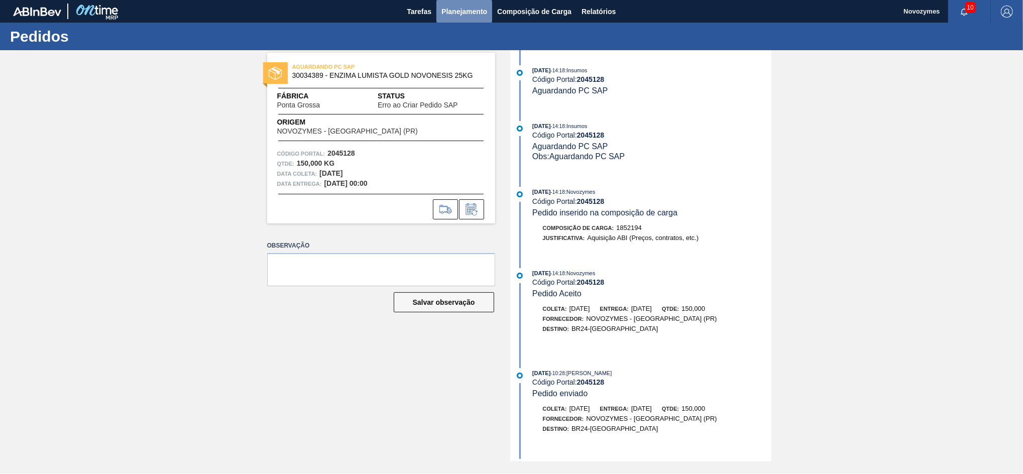
click at [453, 18] on button "Planejamento" at bounding box center [465, 11] width 56 height 23
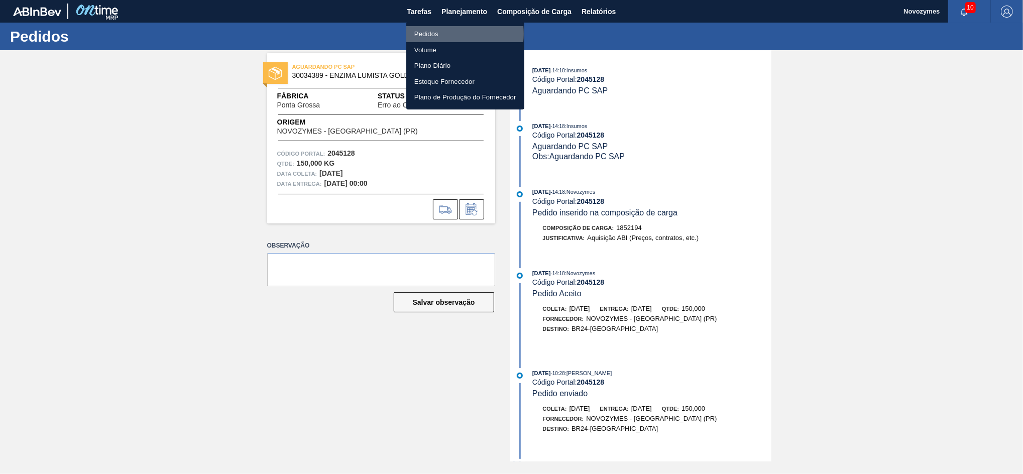
click at [440, 34] on li "Pedidos" at bounding box center [465, 34] width 118 height 16
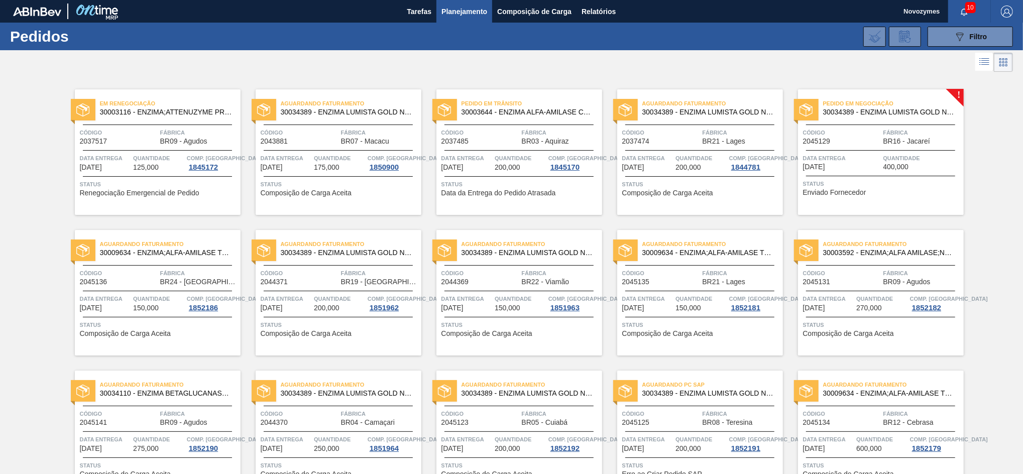
click at [863, 130] on span "Código" at bounding box center [842, 133] width 78 height 10
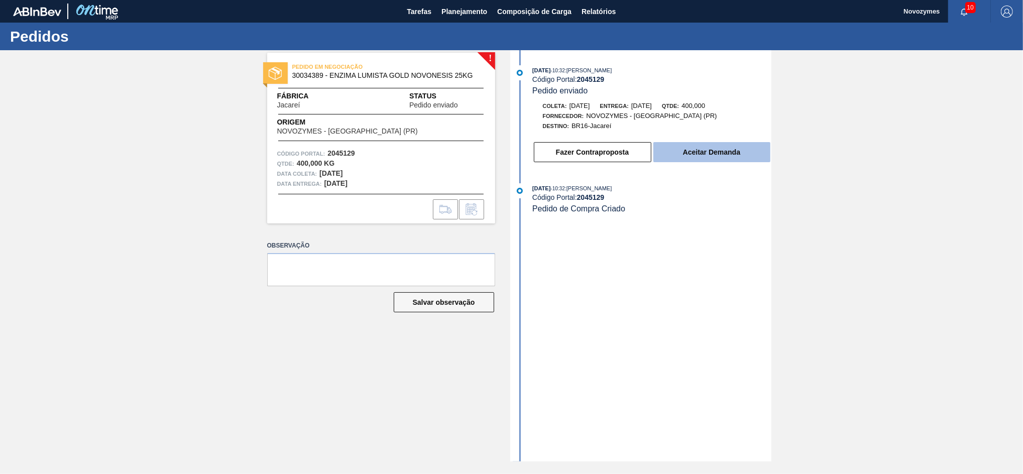
click at [673, 150] on button "Aceitar Demanda" at bounding box center [712, 152] width 117 height 20
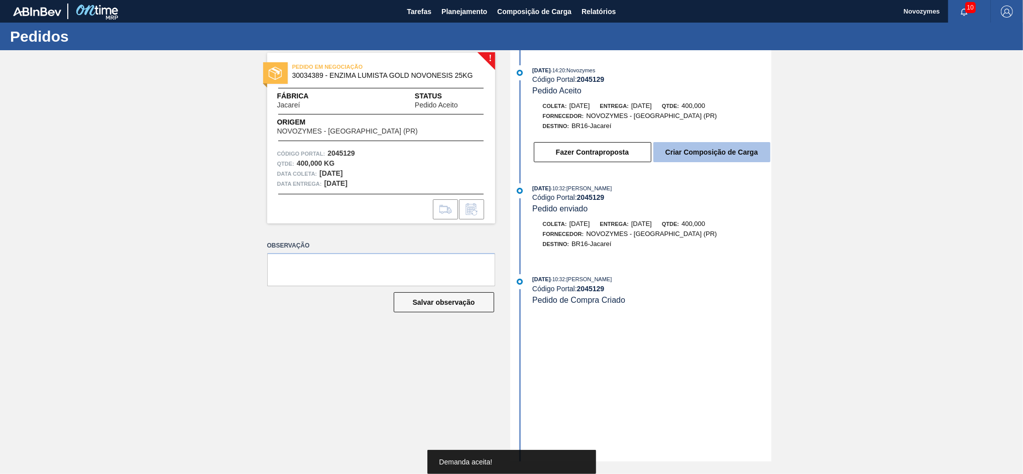
click at [668, 162] on button "Criar Composição de Carga" at bounding box center [712, 152] width 117 height 20
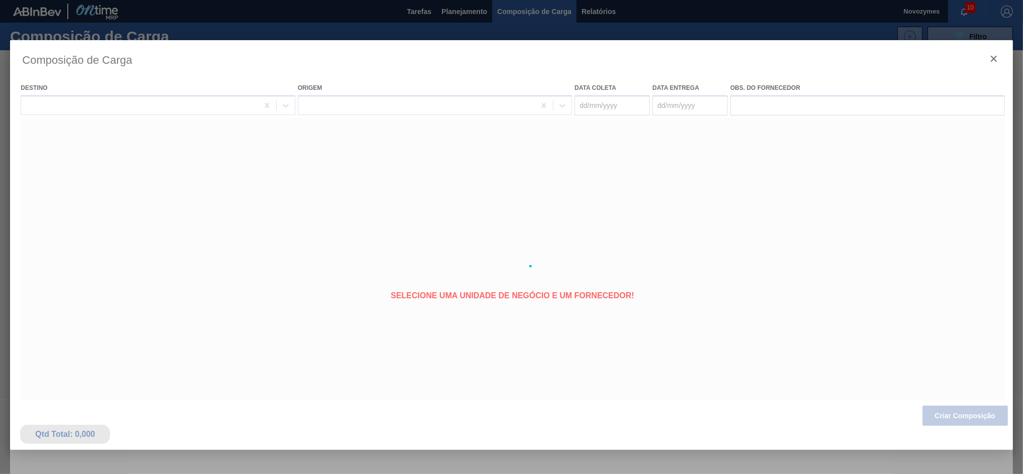
type coleta "[DATE]"
type entrega "[DATE]"
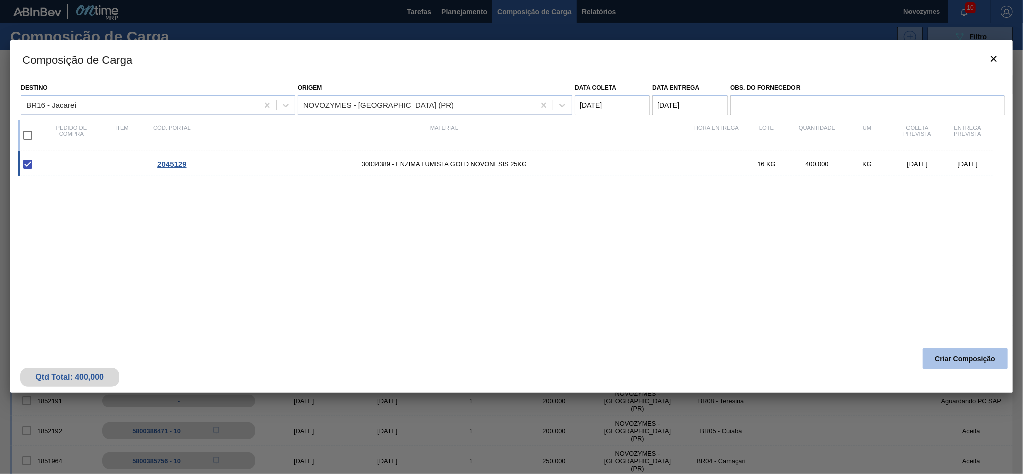
click at [951, 365] on button "Criar Composição" at bounding box center [965, 359] width 85 height 20
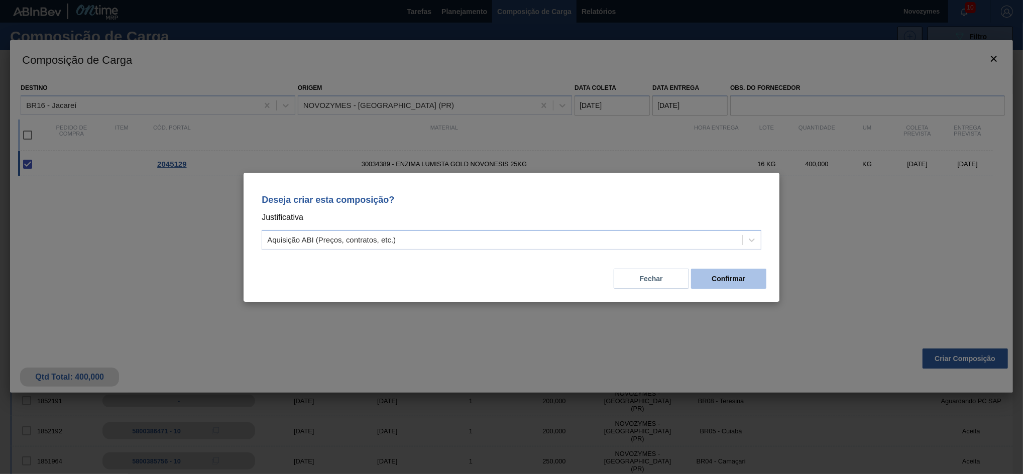
click at [751, 274] on button "Confirmar" at bounding box center [728, 279] width 75 height 20
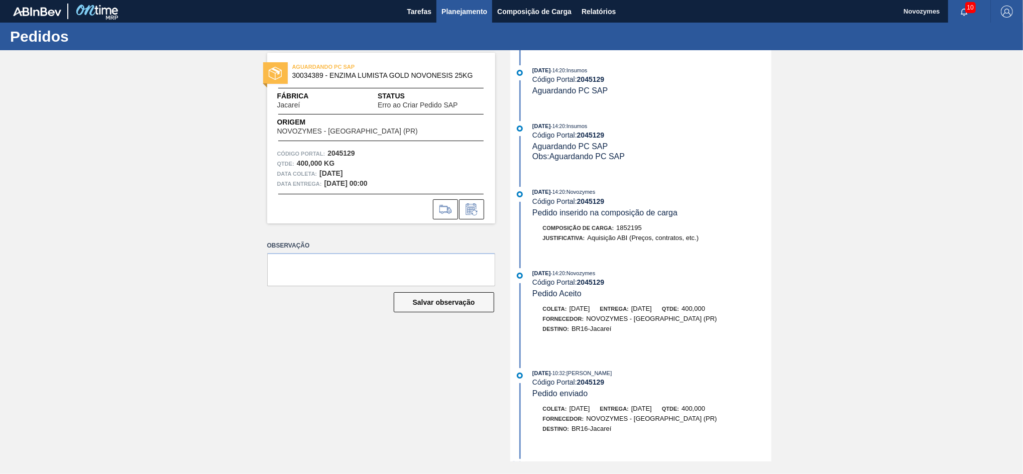
click at [456, 11] on span "Planejamento" at bounding box center [465, 12] width 46 height 12
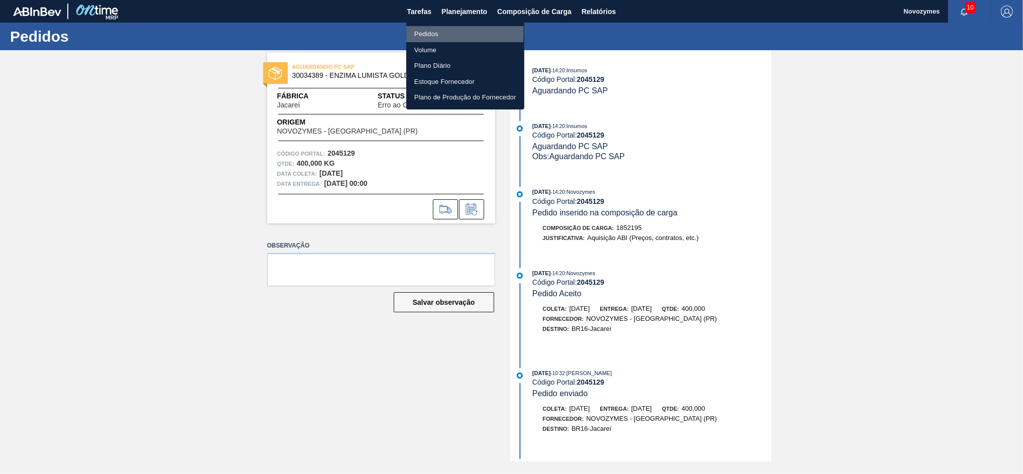
click at [418, 32] on li "Pedidos" at bounding box center [465, 34] width 118 height 16
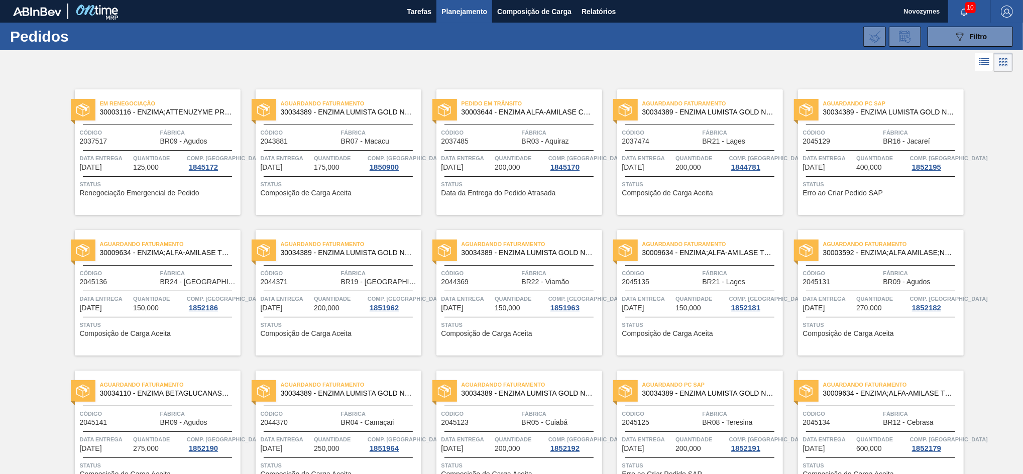
scroll to position [341, 0]
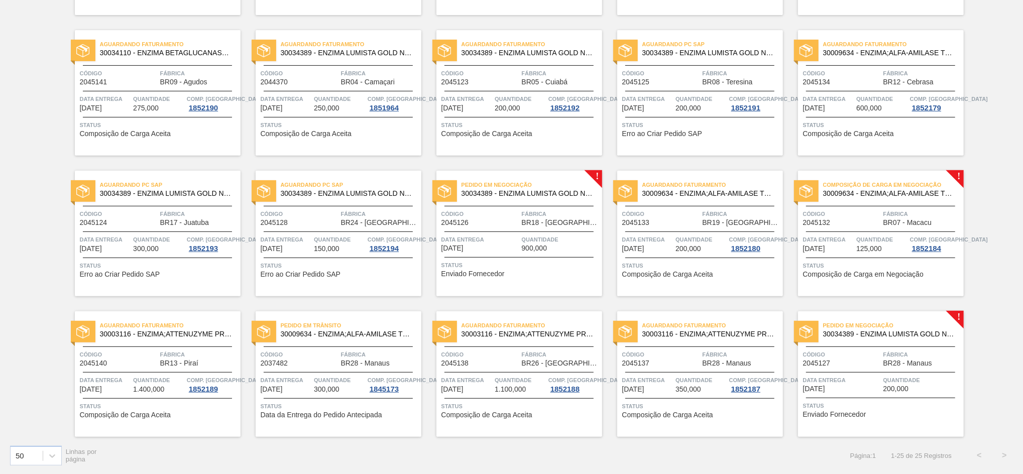
click at [858, 365] on div "Código 2045127" at bounding box center [842, 359] width 78 height 18
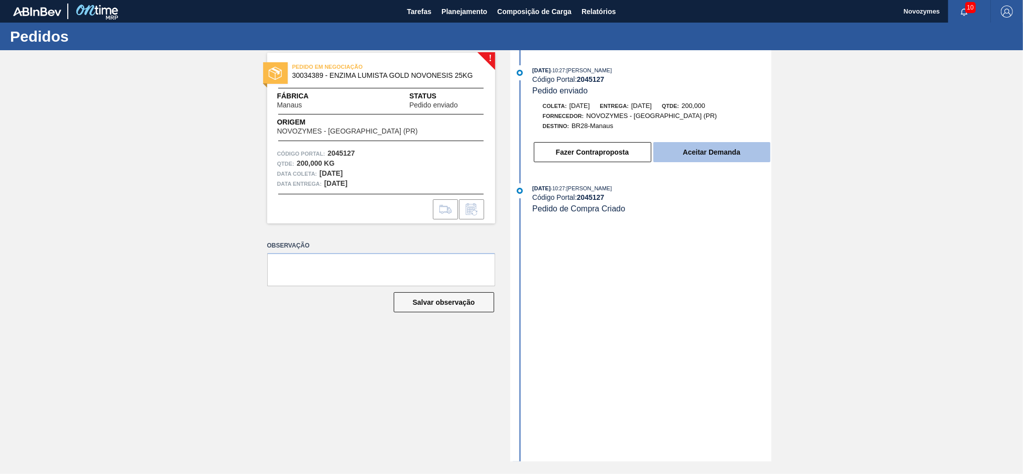
click at [681, 155] on button "Aceitar Demanda" at bounding box center [712, 152] width 117 height 20
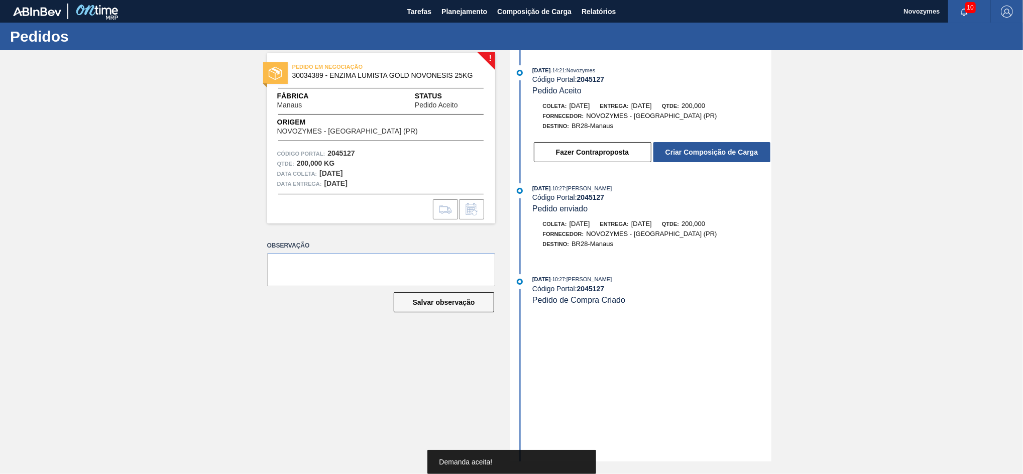
click at [681, 155] on button "Criar Composição de Carga" at bounding box center [712, 152] width 117 height 20
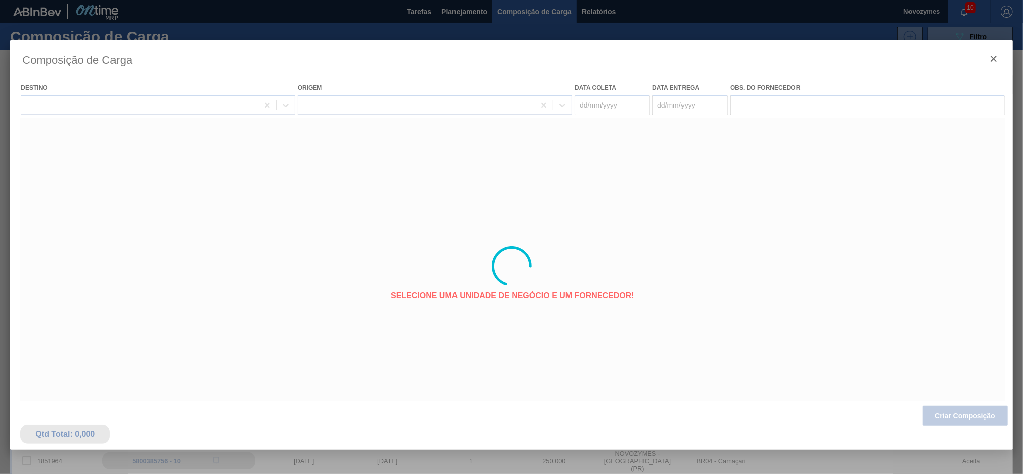
type coleta "[DATE]"
type entrega "[DATE]"
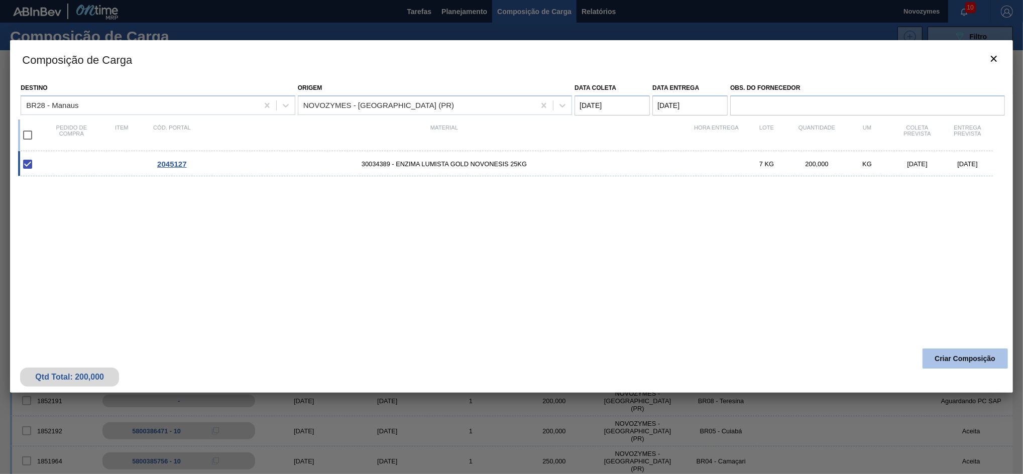
click at [937, 355] on button "Criar Composição" at bounding box center [965, 359] width 85 height 20
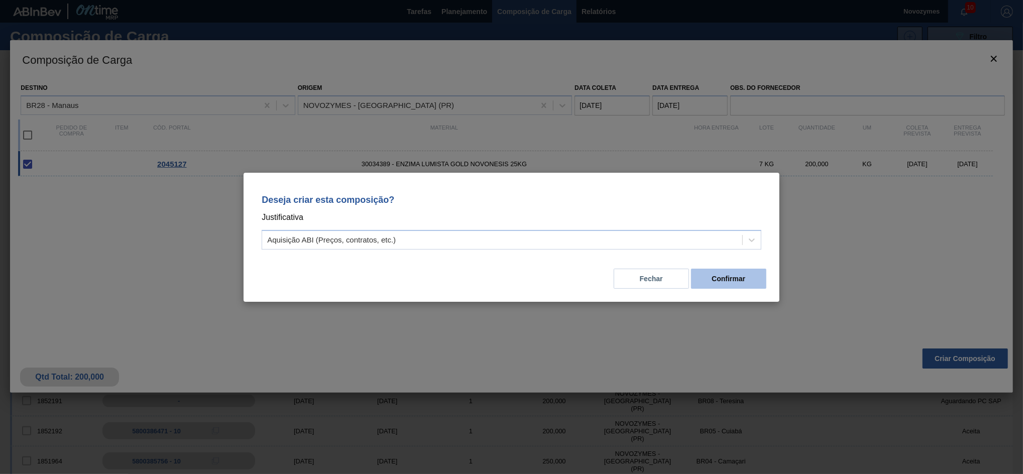
click at [761, 282] on button "Confirmar" at bounding box center [728, 279] width 75 height 20
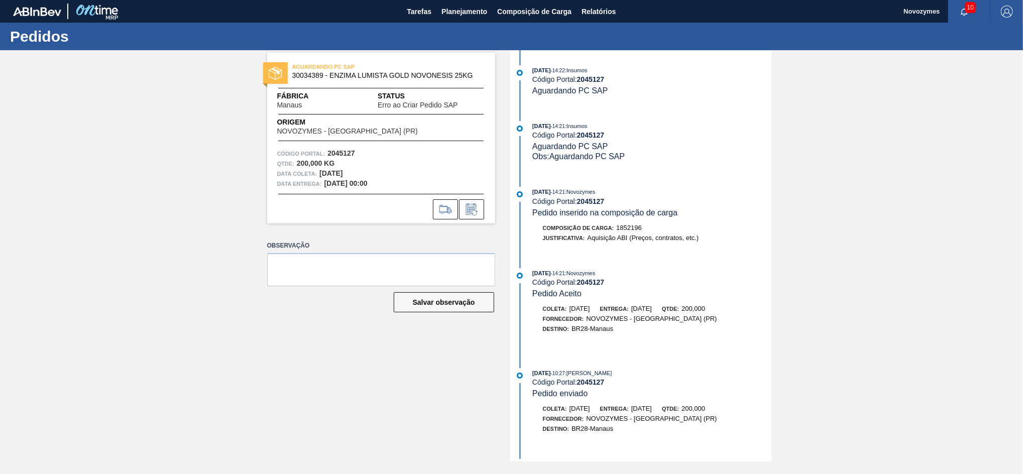
click at [432, 358] on div "AGUARDANDO PC SAP 30034389 - ENZIMA LUMISTA GOLD NOVONESIS 25KG Fábrica Manaus …" at bounding box center [373, 255] width 243 height 411
click at [467, 3] on button "Planejamento" at bounding box center [465, 11] width 56 height 23
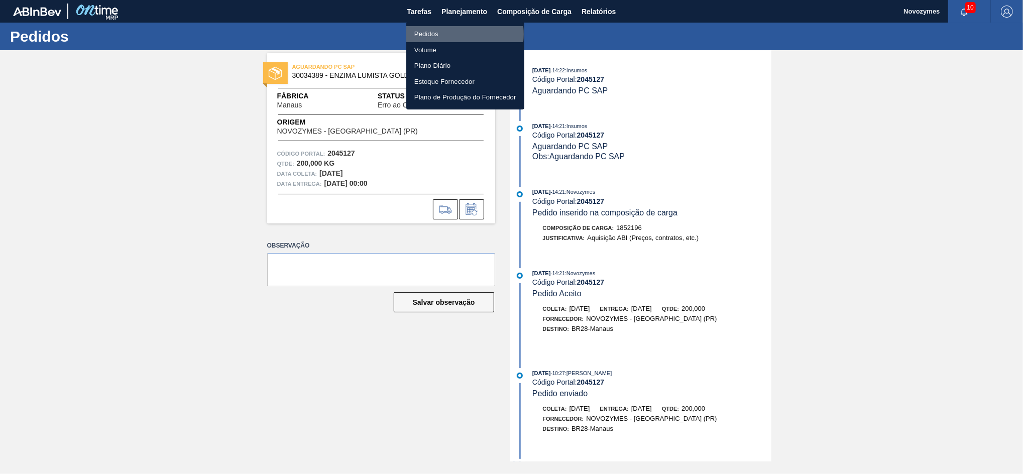
click at [452, 34] on li "Pedidos" at bounding box center [465, 34] width 118 height 16
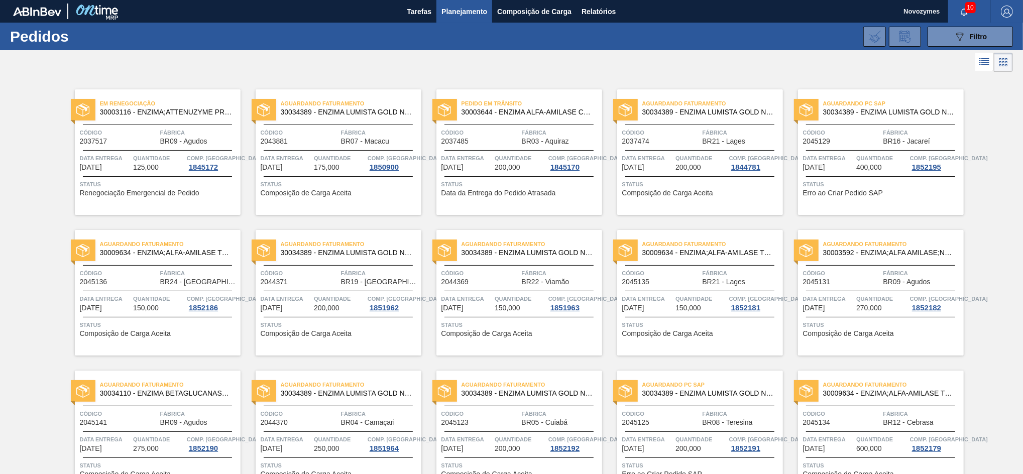
scroll to position [341, 0]
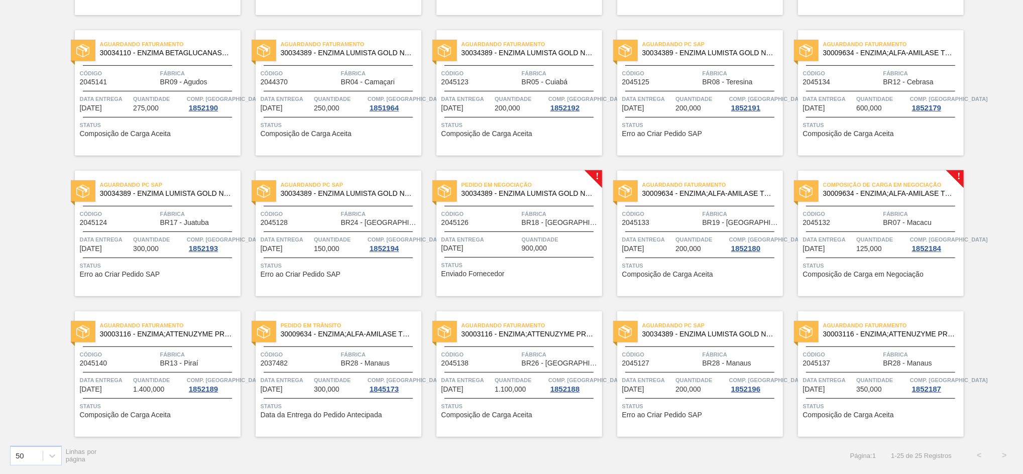
click at [500, 296] on div "Aguardando Faturamento 30003116 - ENZIMA;ATTENUZYME PRO;NOVOZYMES; Código 20451…" at bounding box center [512, 366] width 181 height 141
click at [480, 232] on div at bounding box center [519, 232] width 149 height 1
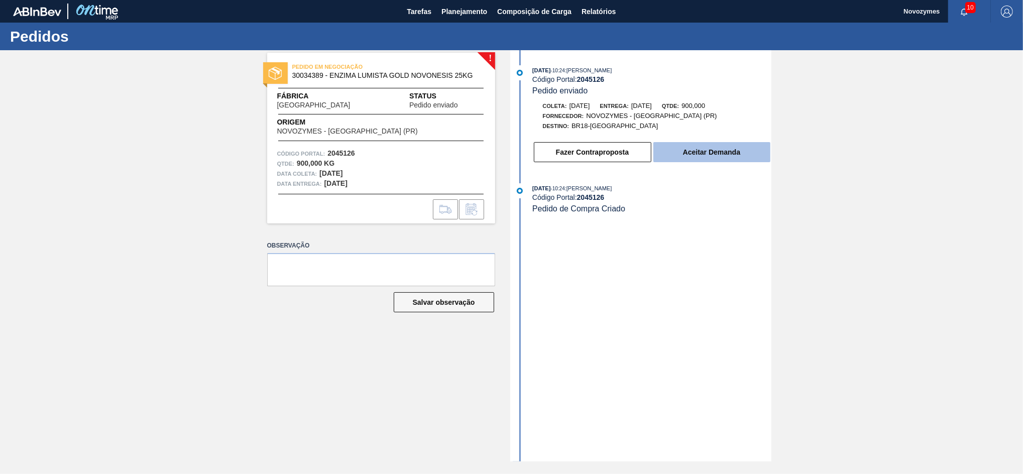
click at [716, 154] on button "Aceitar Demanda" at bounding box center [712, 152] width 117 height 20
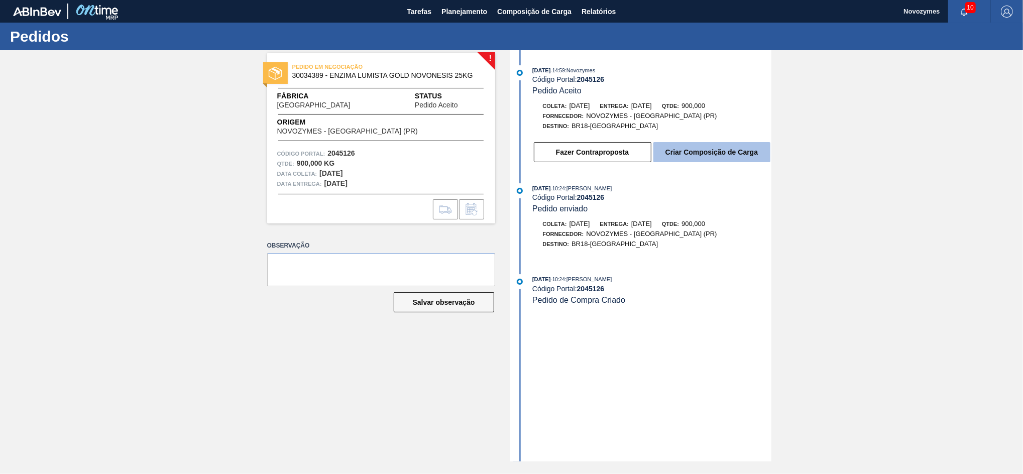
click at [680, 147] on button "Criar Composição de Carga" at bounding box center [712, 152] width 117 height 20
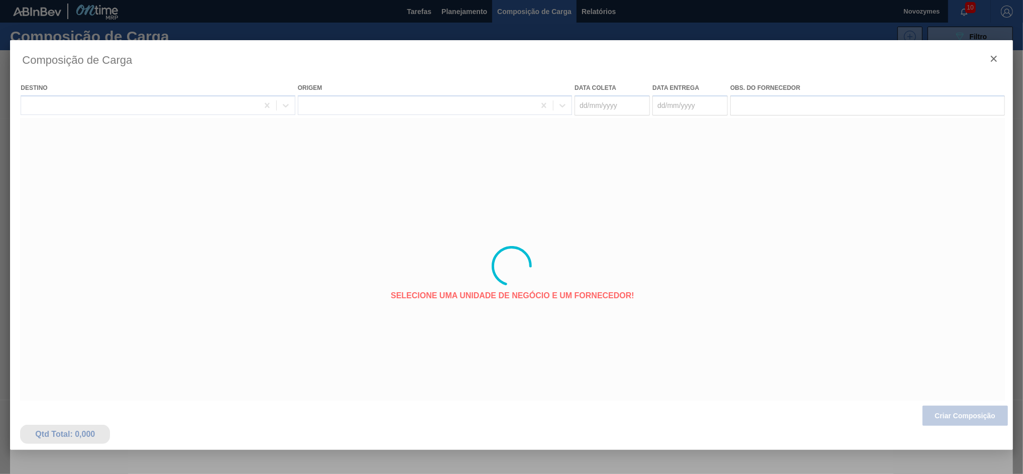
type coleta "[DATE]"
type entrega "[DATE]"
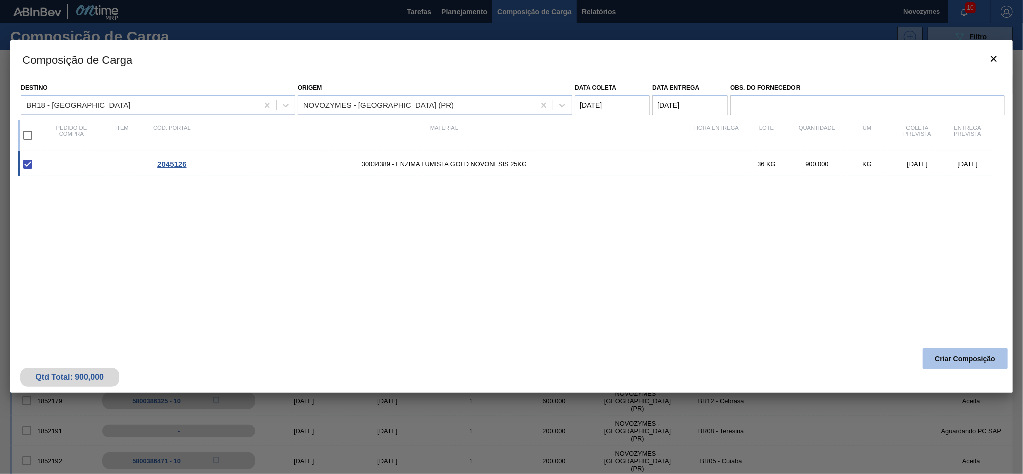
click at [966, 360] on button "Criar Composição" at bounding box center [965, 359] width 85 height 20
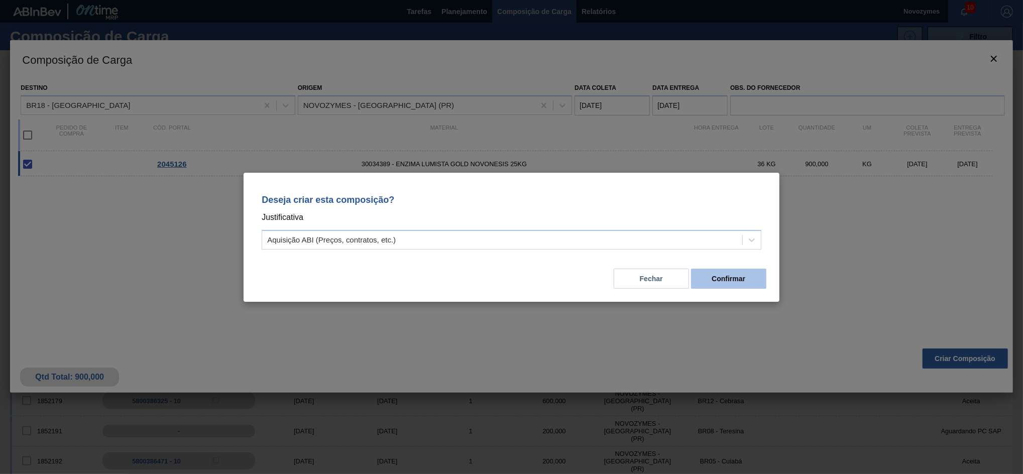
click at [750, 276] on button "Confirmar" at bounding box center [728, 279] width 75 height 20
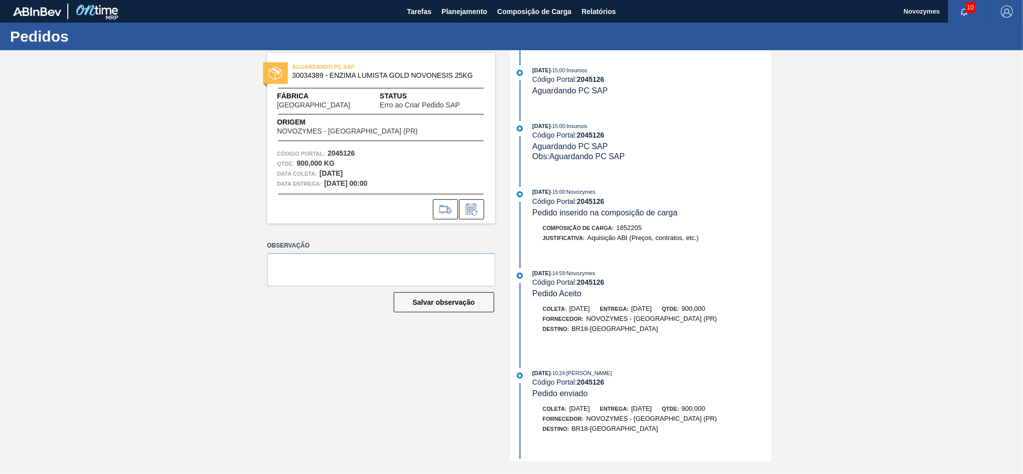
scroll to position [52, 0]
